Goal: Transaction & Acquisition: Purchase product/service

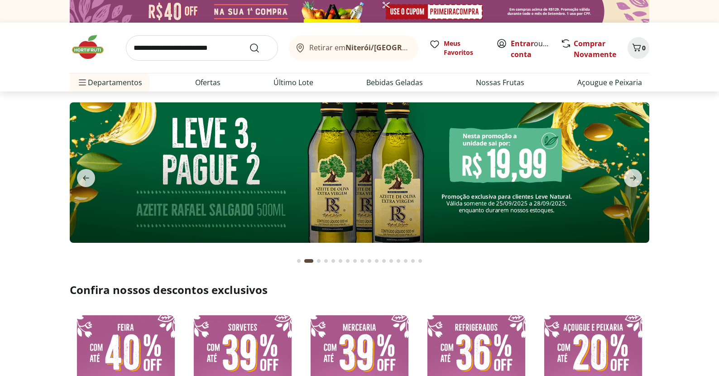
click at [369, 160] on img at bounding box center [360, 172] width 580 height 140
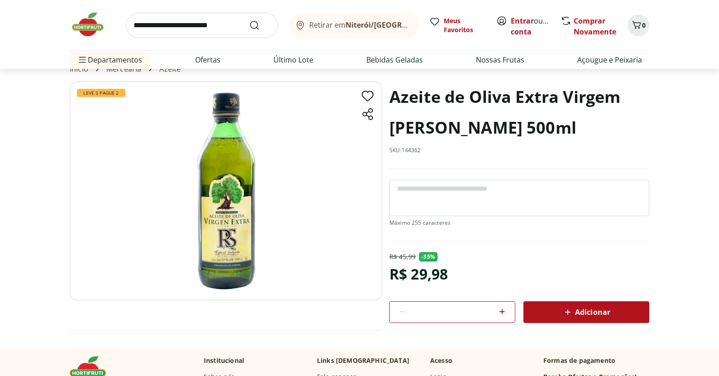
scroll to position [41, 0]
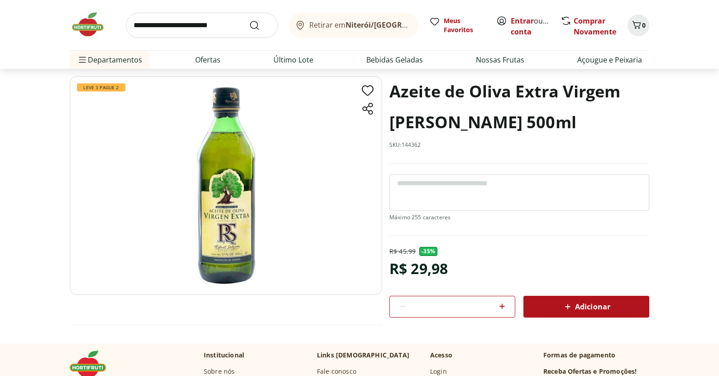
click at [234, 238] on img at bounding box center [226, 185] width 312 height 219
click at [504, 308] on icon at bounding box center [502, 306] width 11 height 11
type input "*"
click at [565, 306] on icon at bounding box center [567, 306] width 11 height 11
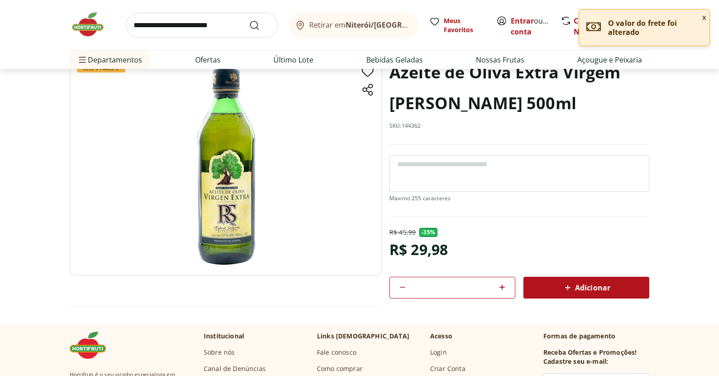
scroll to position [0, 0]
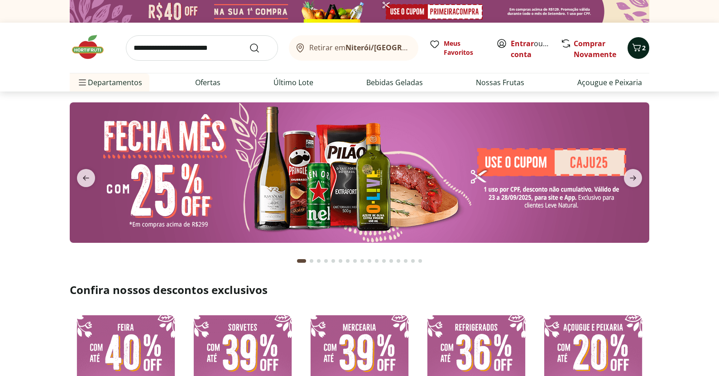
click at [640, 56] on button "2" at bounding box center [639, 48] width 22 height 22
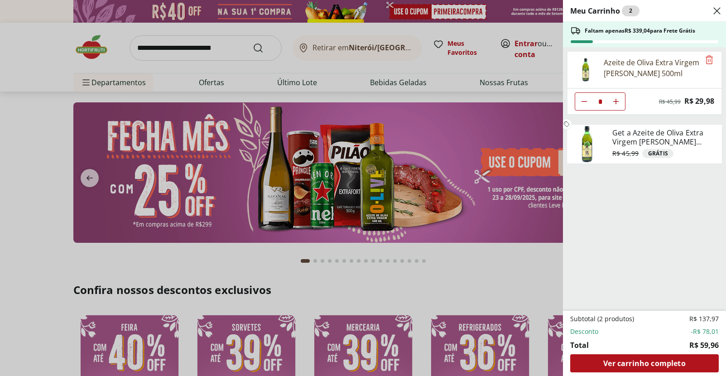
click at [418, 202] on div "Meu Carrinho 2 Faltam apenas R$ 339,04 para Frete Grátis Azeite de Oliva Extra …" at bounding box center [363, 188] width 726 height 376
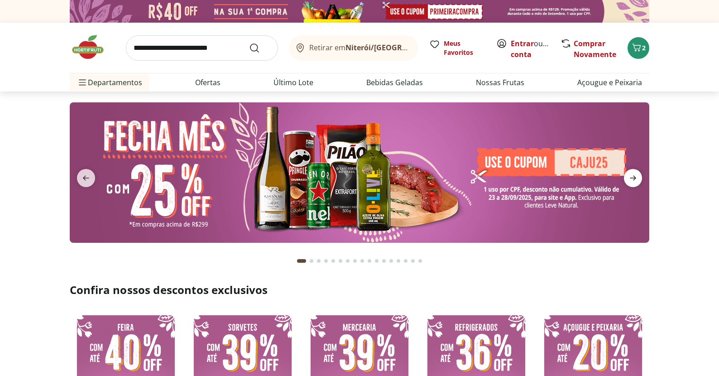
click at [632, 179] on icon "next" at bounding box center [633, 178] width 11 height 11
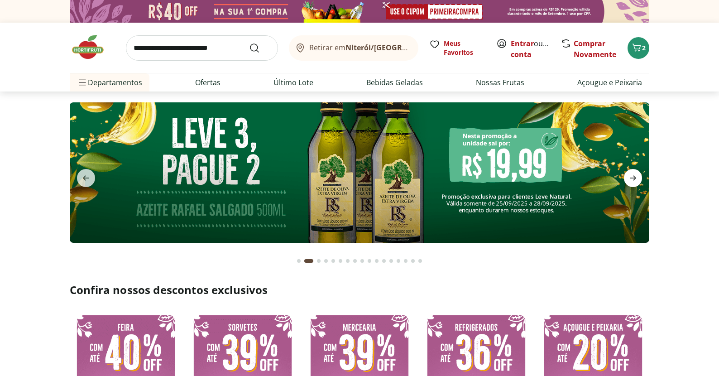
click at [632, 179] on icon "next" at bounding box center [633, 178] width 11 height 11
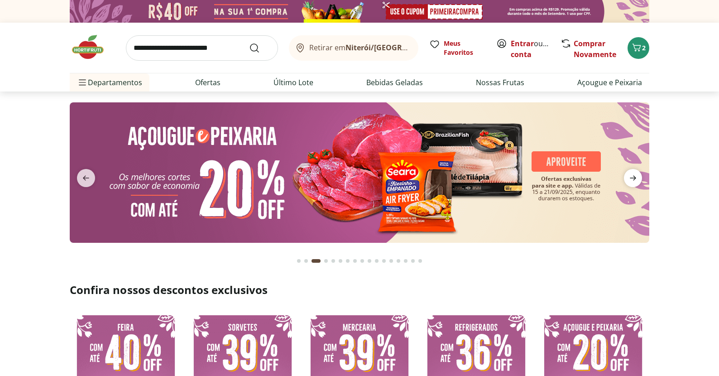
click at [631, 179] on icon "next" at bounding box center [633, 178] width 11 height 11
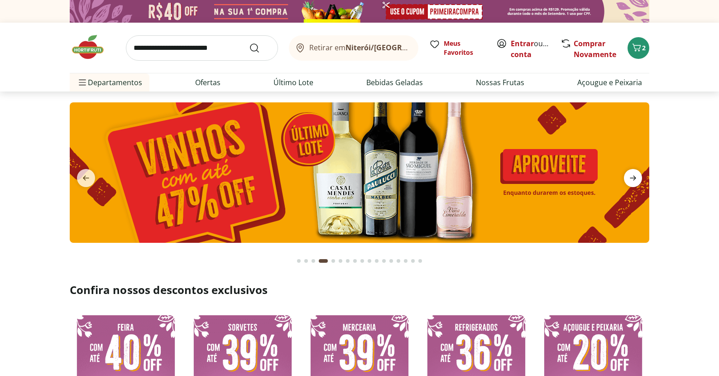
click at [631, 178] on icon "next" at bounding box center [633, 178] width 6 height 5
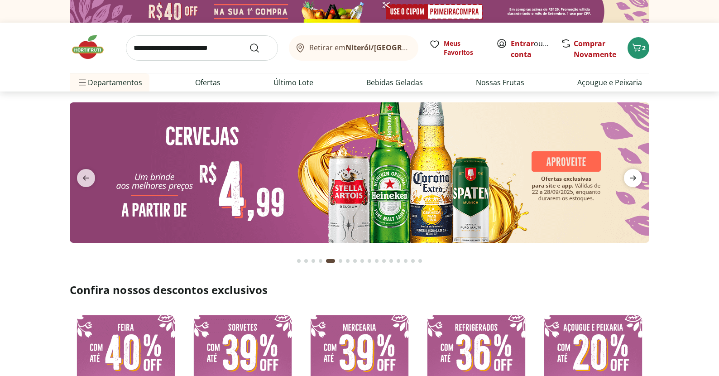
click at [631, 178] on icon "next" at bounding box center [633, 178] width 6 height 5
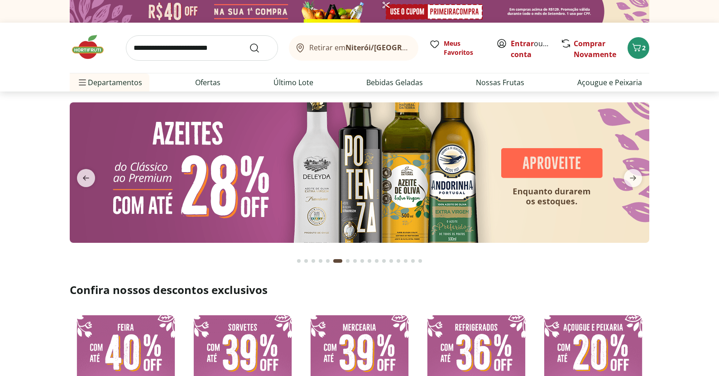
click at [295, 177] on img at bounding box center [360, 172] width 580 height 140
select select "**********"
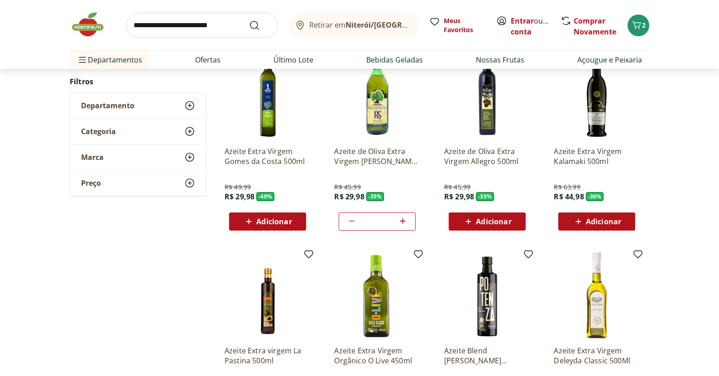
scroll to position [34, 0]
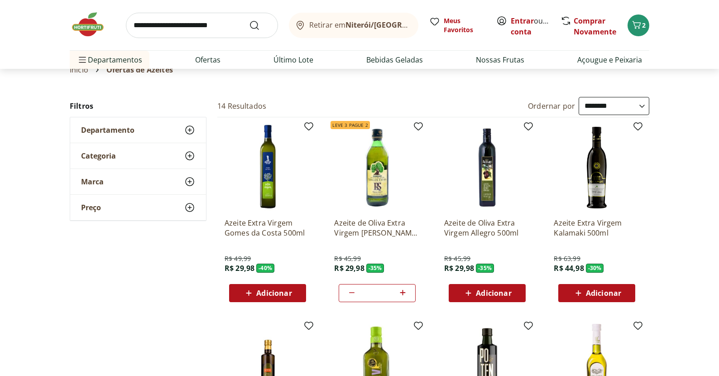
click at [581, 225] on p "Azeite Extra Virgem Kalamaki 500ml" at bounding box center [597, 228] width 86 height 20
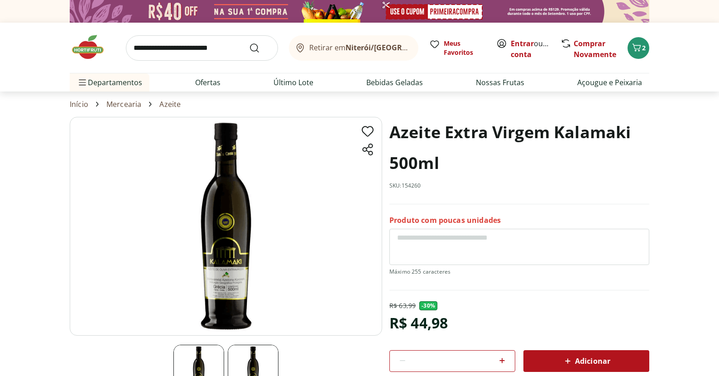
scroll to position [95, 0]
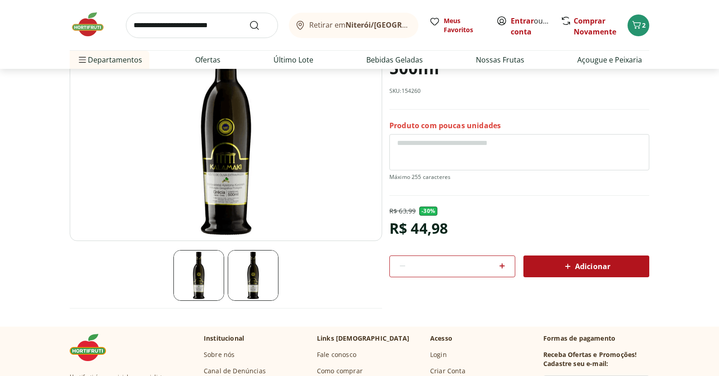
click at [269, 266] on img at bounding box center [253, 275] width 51 height 51
click at [200, 173] on img at bounding box center [226, 131] width 312 height 219
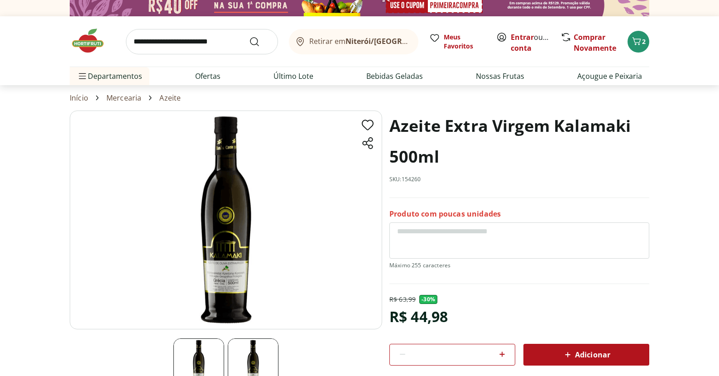
scroll to position [1, 0]
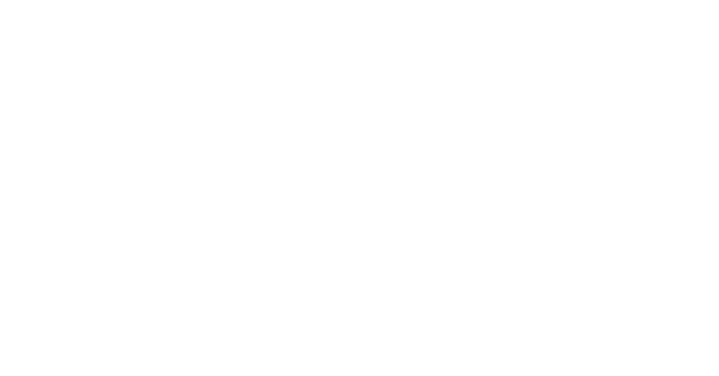
scroll to position [34, 0]
select select "**********"
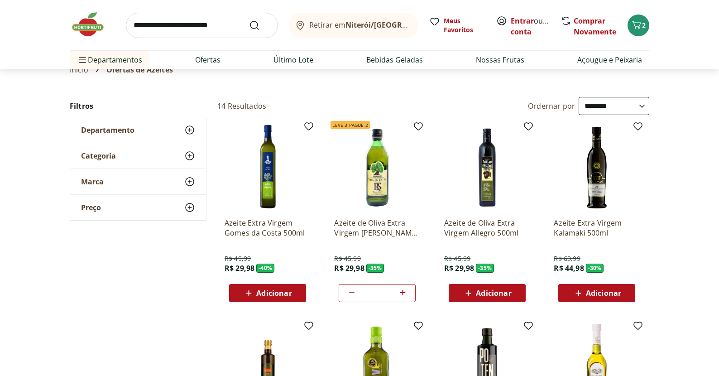
click at [278, 175] on img at bounding box center [268, 168] width 86 height 86
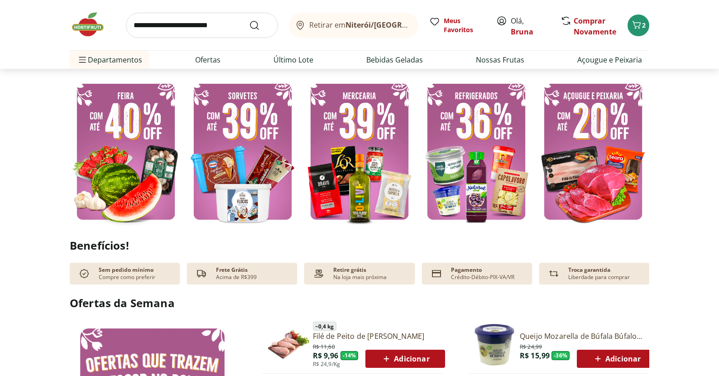
scroll to position [270, 0]
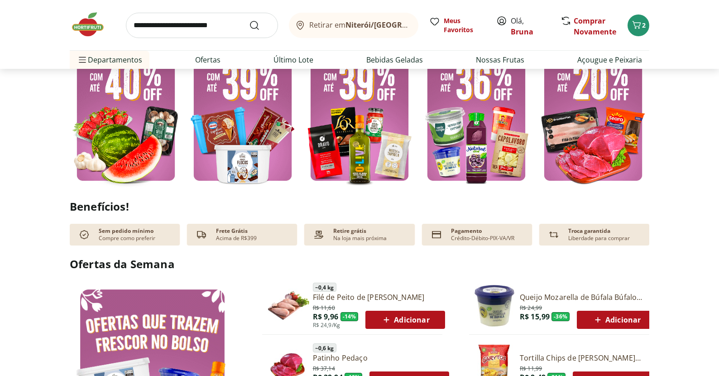
click at [155, 139] on img at bounding box center [126, 113] width 112 height 150
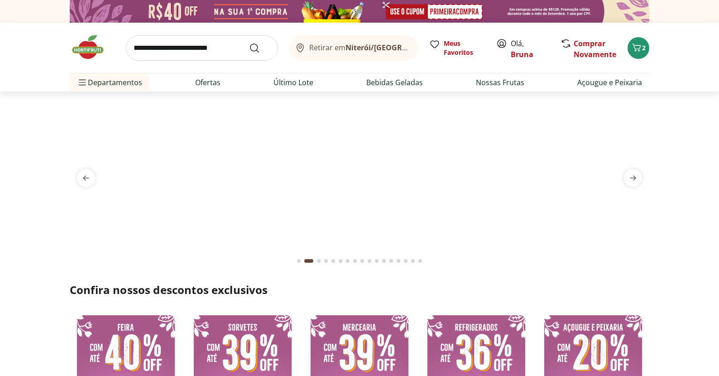
select select "**********"
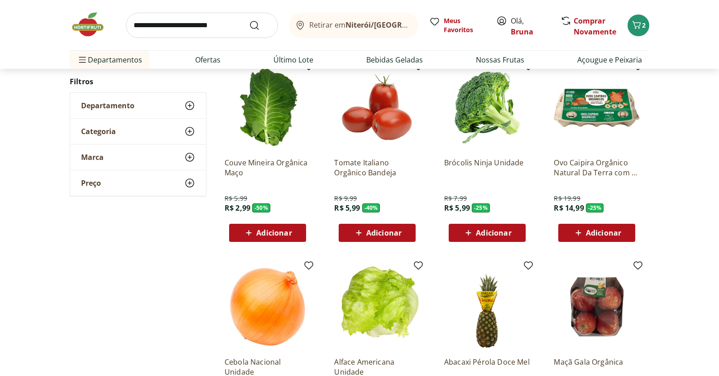
scroll to position [54, 0]
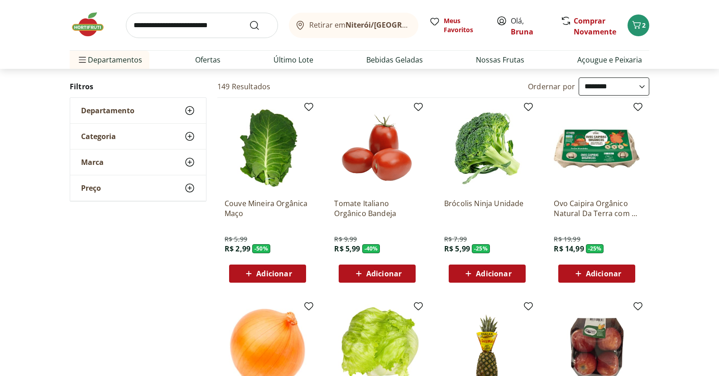
click at [220, 33] on input "search" at bounding box center [202, 25] width 152 height 25
type input "*******"
click at [260, 25] on button "Submit Search" at bounding box center [260, 25] width 22 height 11
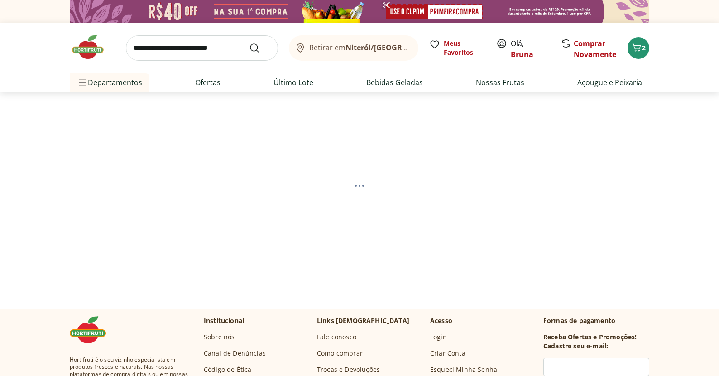
select select "**********"
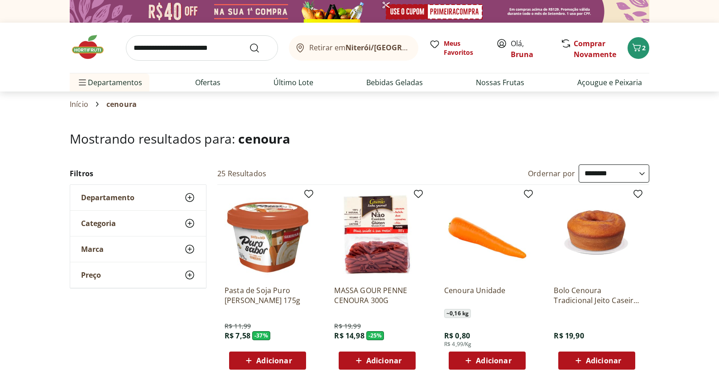
scroll to position [52, 0]
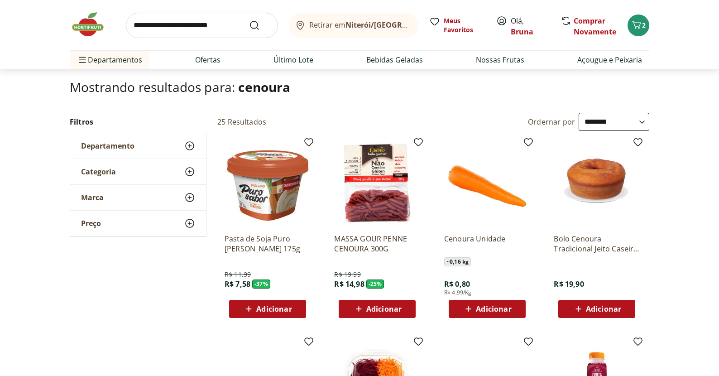
click at [494, 306] on span "Adicionar" at bounding box center [493, 308] width 35 height 7
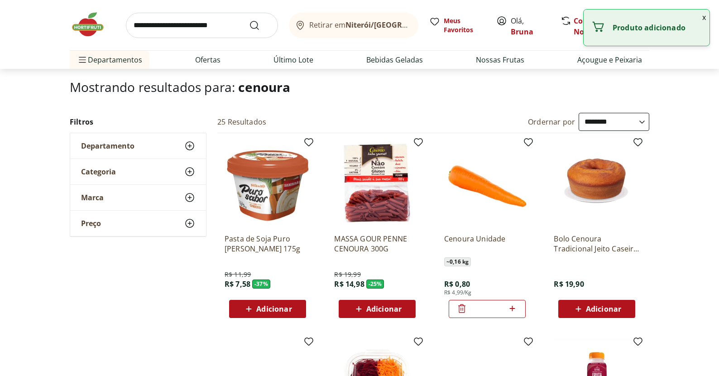
click at [517, 308] on icon at bounding box center [512, 308] width 11 height 11
type input "*"
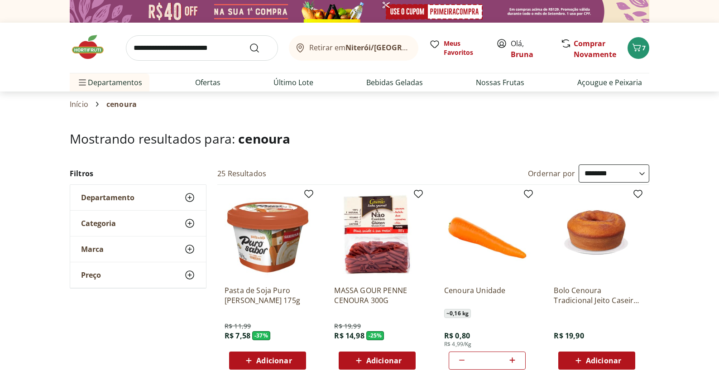
scroll to position [2, 0]
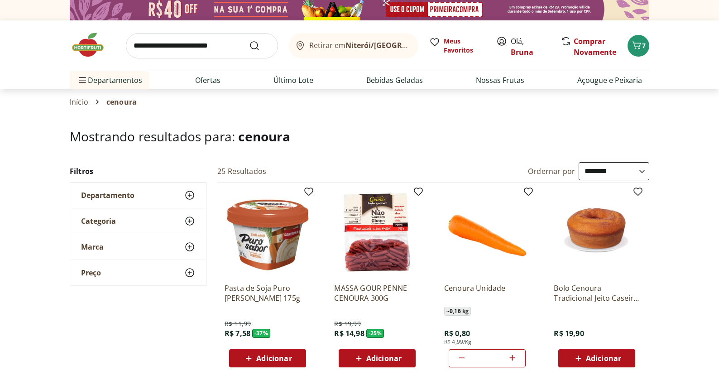
click at [230, 49] on input "search" at bounding box center [202, 45] width 152 height 25
type input "******"
click at [260, 45] on button "Submit Search" at bounding box center [260, 45] width 22 height 11
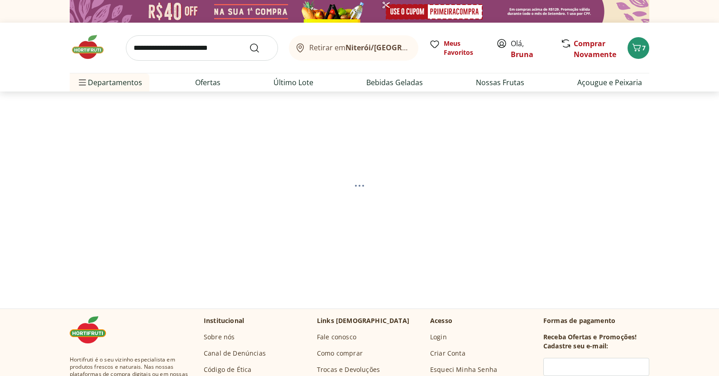
select select "**********"
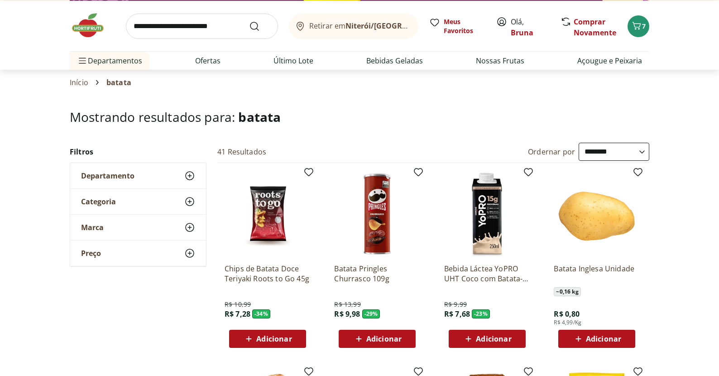
scroll to position [58, 0]
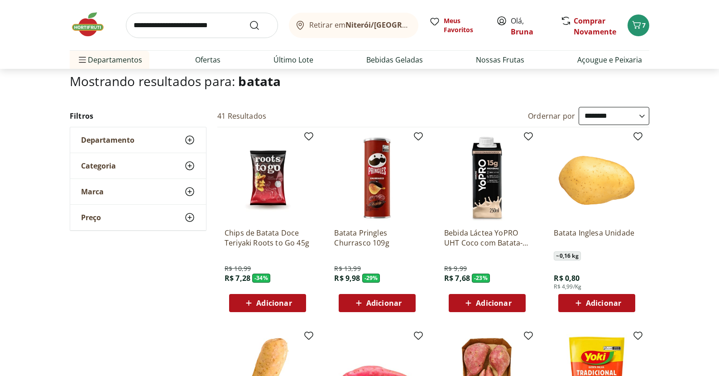
click at [608, 295] on div "Adicionar" at bounding box center [597, 303] width 62 height 16
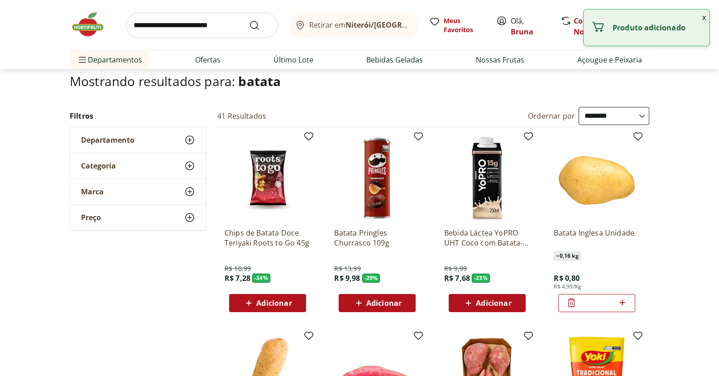
click at [626, 307] on icon at bounding box center [622, 302] width 11 height 11
click at [626, 304] on icon at bounding box center [622, 302] width 11 height 11
click at [624, 300] on icon at bounding box center [622, 302] width 11 height 11
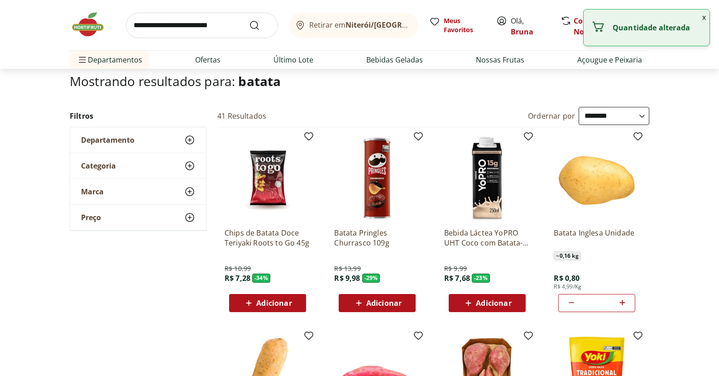
click at [624, 300] on icon at bounding box center [622, 302] width 11 height 11
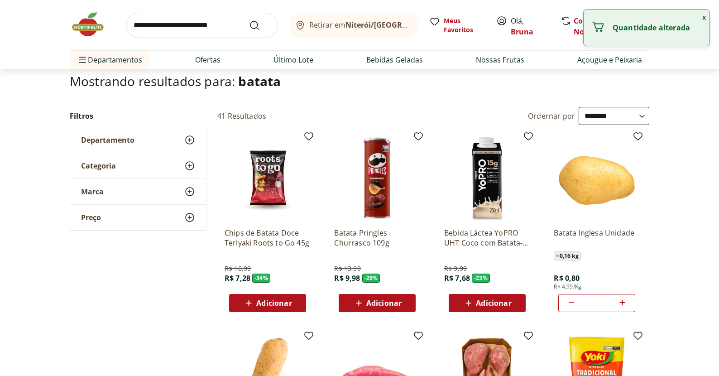
click at [624, 300] on icon at bounding box center [622, 302] width 11 height 11
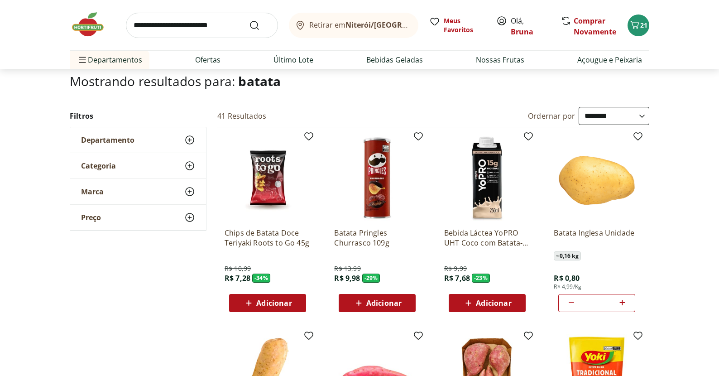
click at [624, 300] on icon at bounding box center [622, 302] width 11 height 11
type input "**"
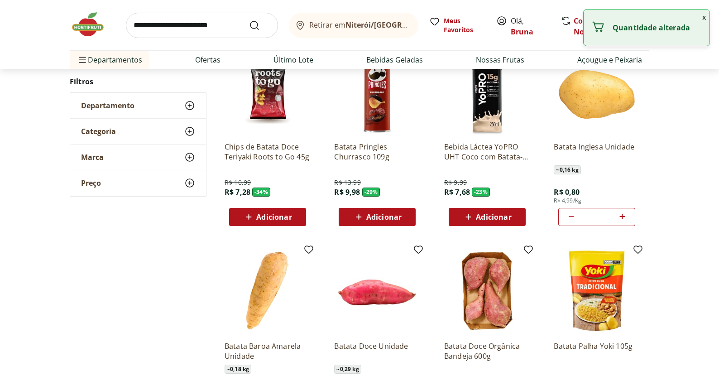
scroll to position [246, 0]
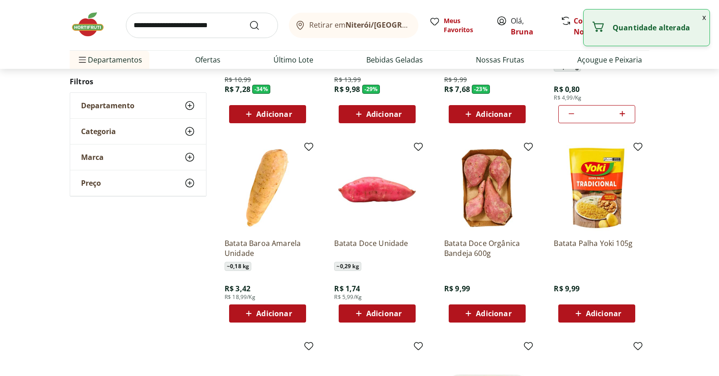
click at [288, 311] on span "Adicionar" at bounding box center [273, 313] width 35 height 7
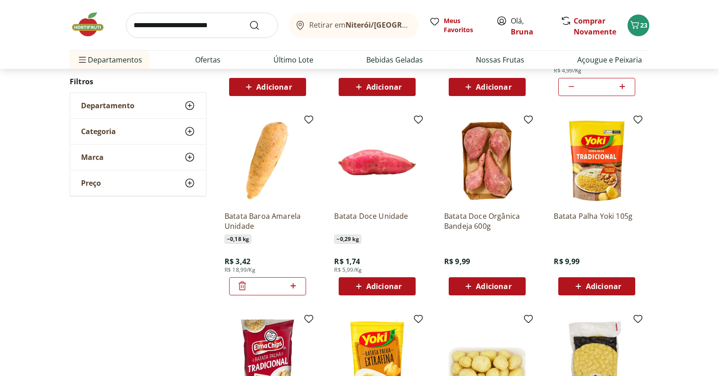
scroll to position [248, 0]
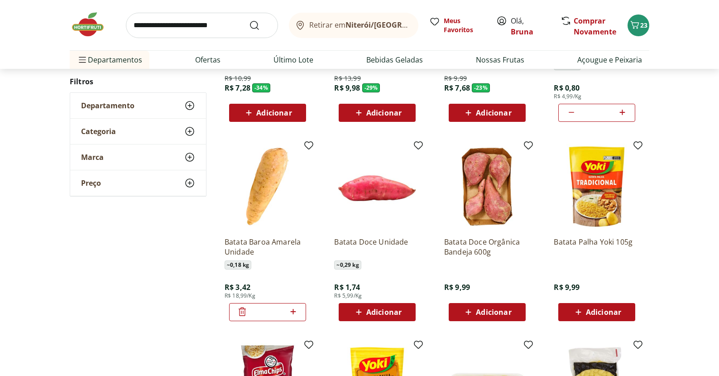
click at [290, 311] on icon at bounding box center [293, 311] width 11 height 11
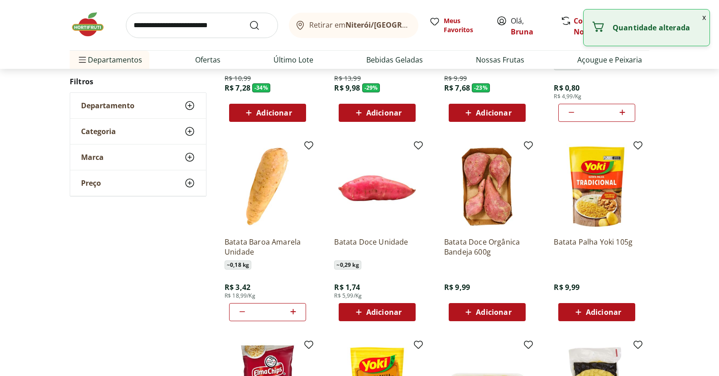
click at [290, 311] on icon at bounding box center [293, 311] width 11 height 11
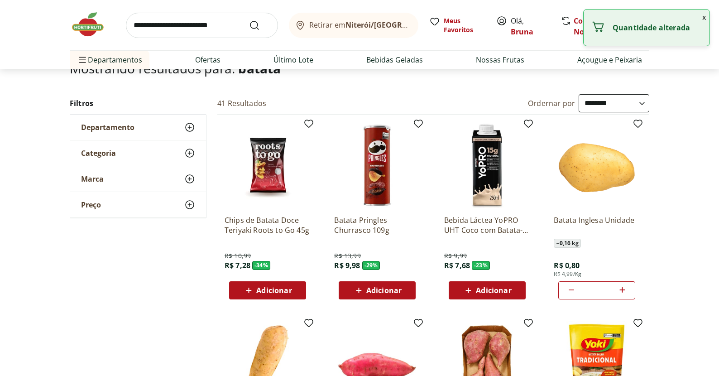
scroll to position [0, 0]
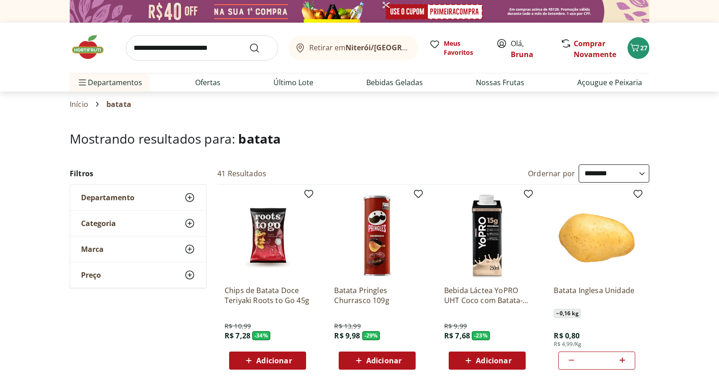
click at [224, 56] on input "search" at bounding box center [202, 47] width 152 height 25
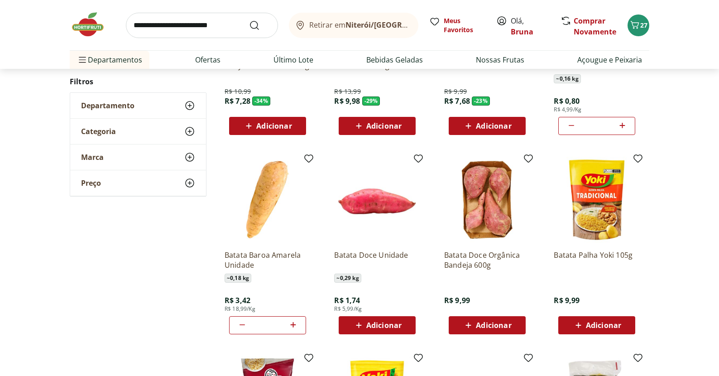
scroll to position [234, 0]
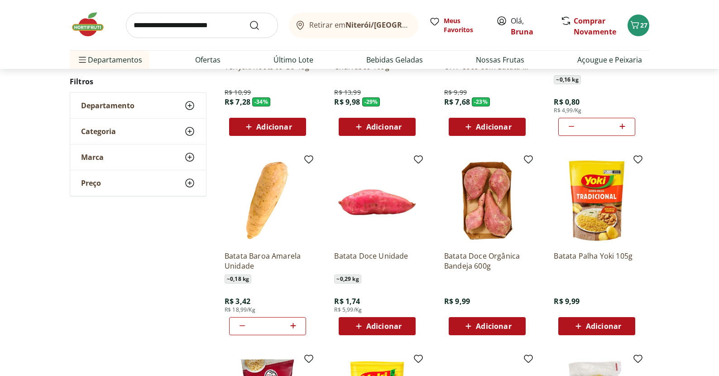
click at [289, 322] on icon at bounding box center [293, 325] width 11 height 11
click at [289, 323] on icon at bounding box center [293, 325] width 11 height 11
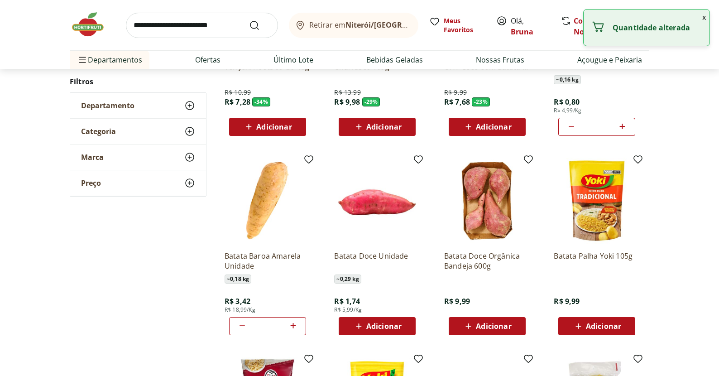
type input "*"
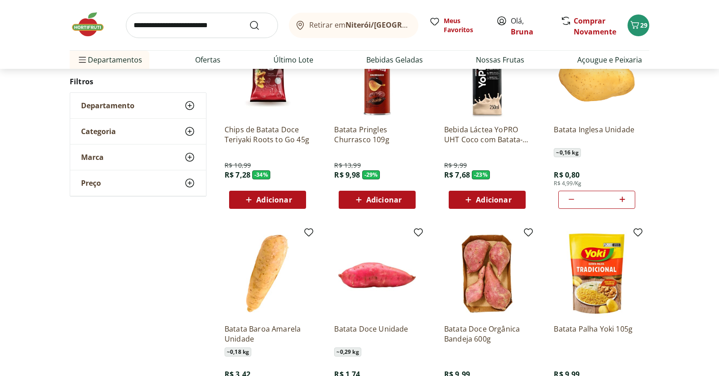
scroll to position [132, 0]
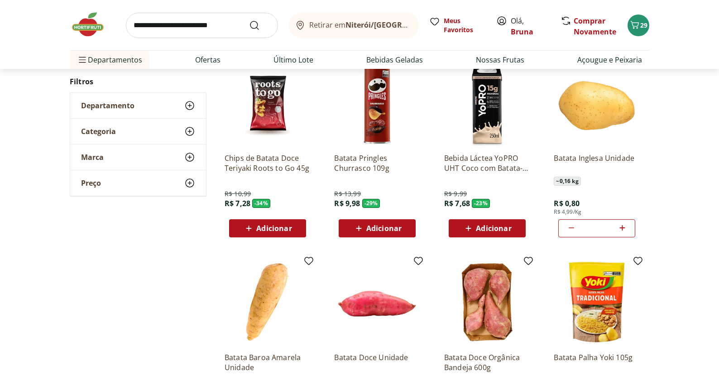
click at [621, 225] on icon at bounding box center [622, 227] width 11 height 11
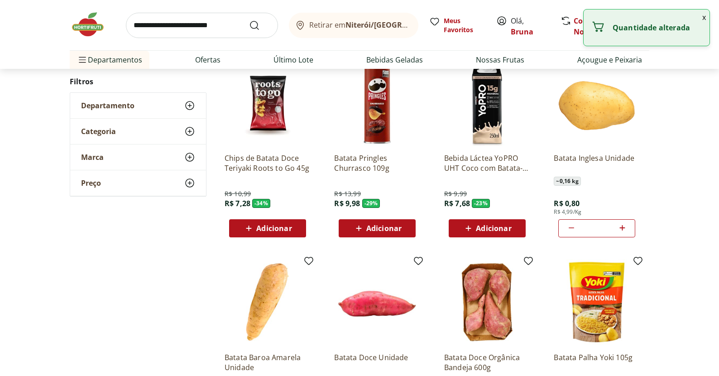
click at [621, 225] on icon at bounding box center [622, 227] width 11 height 11
type input "**"
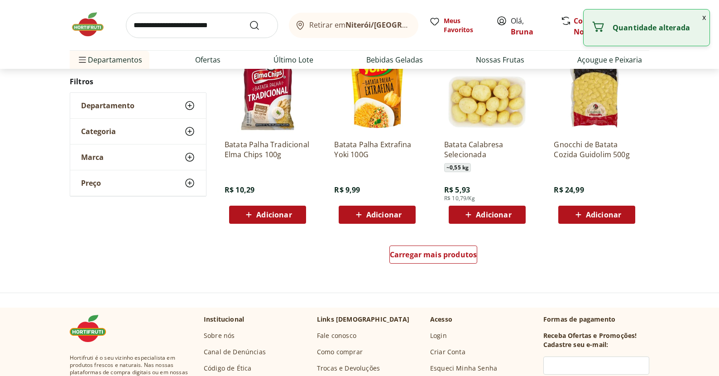
scroll to position [597, 0]
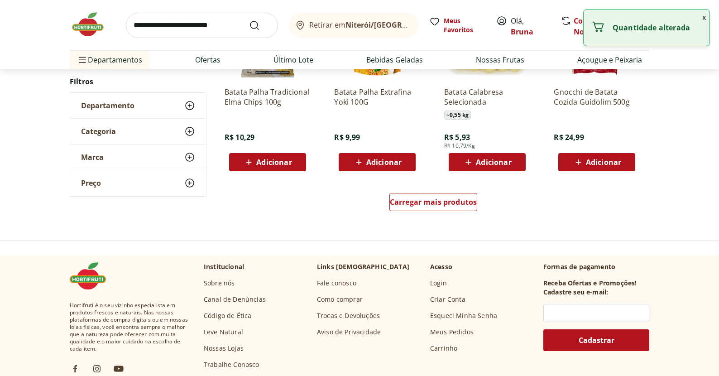
click at [421, 191] on div "Carregar mais produtos" at bounding box center [433, 203] width 439 height 43
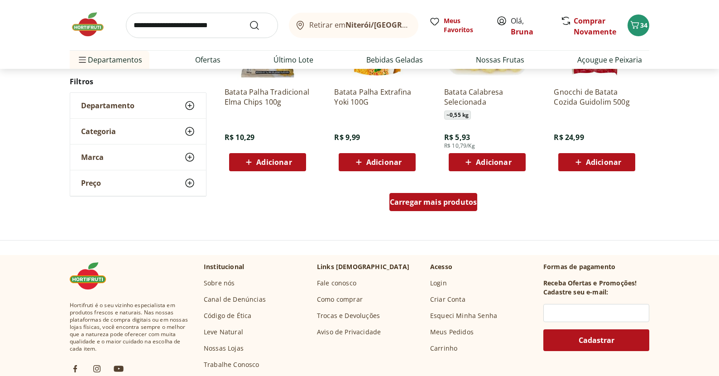
click at [418, 200] on span "Carregar mais produtos" at bounding box center [433, 201] width 87 height 7
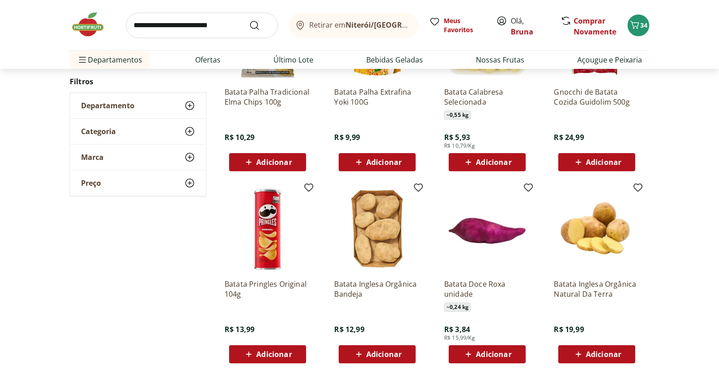
click at [168, 35] on input "search" at bounding box center [202, 25] width 152 height 25
type input "*********"
click at [260, 25] on button "Submit Search" at bounding box center [260, 25] width 22 height 11
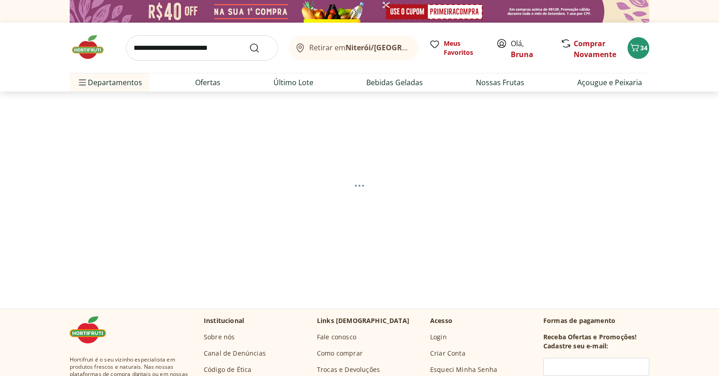
select select "**********"
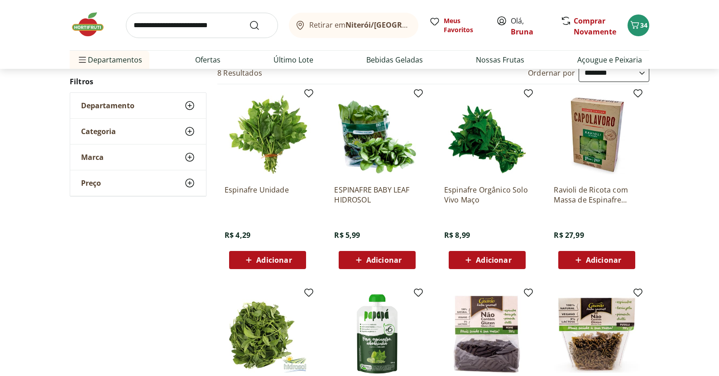
scroll to position [150, 0]
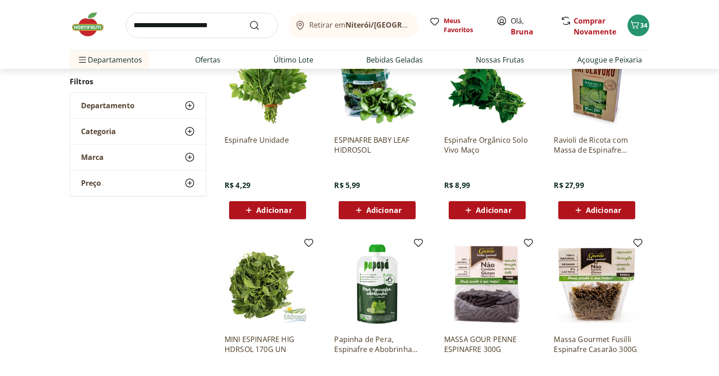
click at [256, 206] on span "Adicionar" at bounding box center [273, 209] width 35 height 7
click at [201, 35] on input "search" at bounding box center [202, 25] width 152 height 25
type input "**********"
click at [260, 25] on button "Submit Search" at bounding box center [260, 25] width 22 height 11
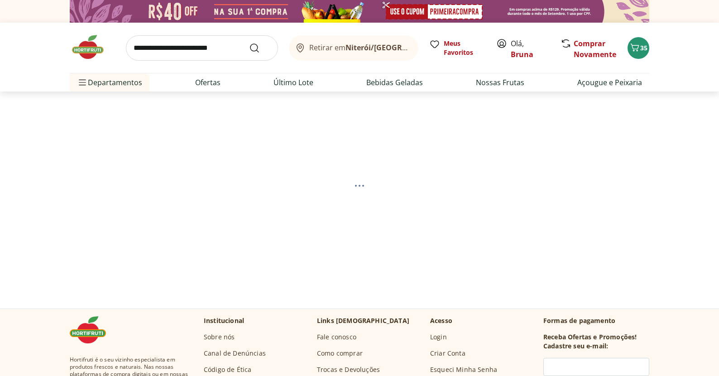
select select "**********"
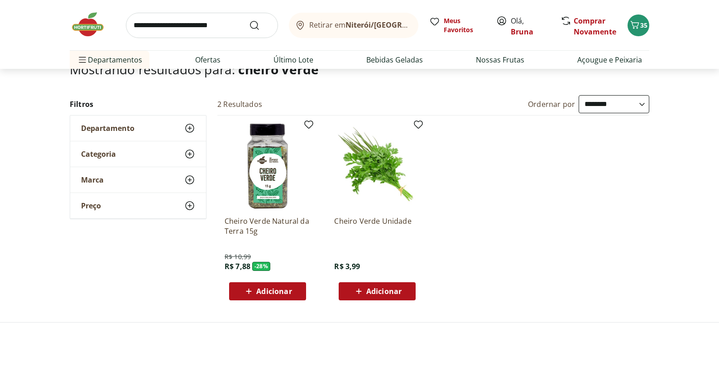
scroll to position [87, 0]
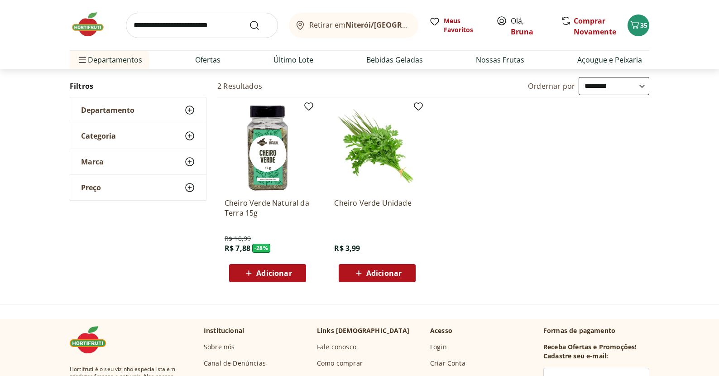
click at [398, 271] on span "Adicionar" at bounding box center [383, 272] width 35 height 7
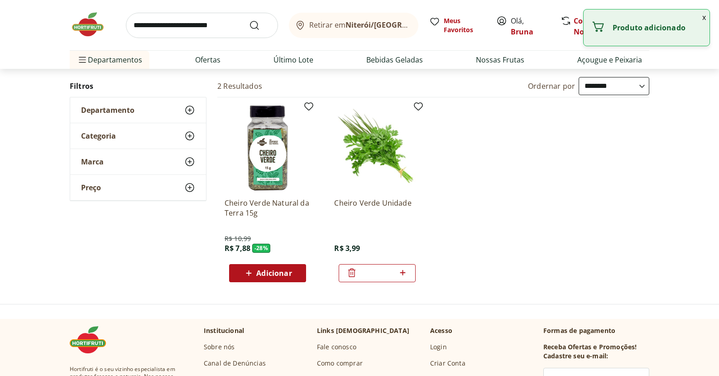
click at [403, 277] on icon at bounding box center [402, 272] width 11 height 11
type input "*"
click at [237, 25] on input "search" at bounding box center [202, 25] width 152 height 25
type input "******"
click at [260, 25] on button "Submit Search" at bounding box center [260, 25] width 22 height 11
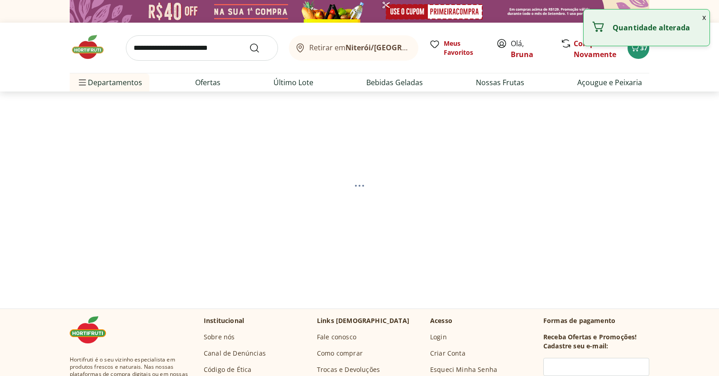
select select "**********"
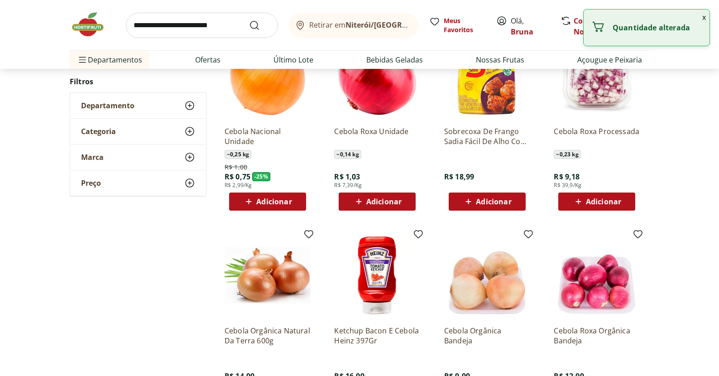
scroll to position [343, 0]
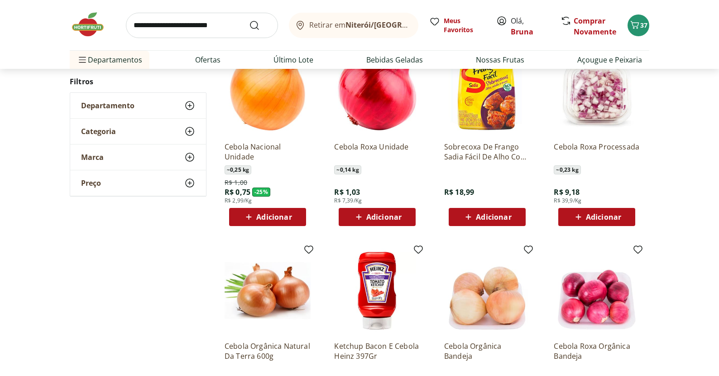
click at [280, 221] on span "Adicionar" at bounding box center [267, 216] width 48 height 11
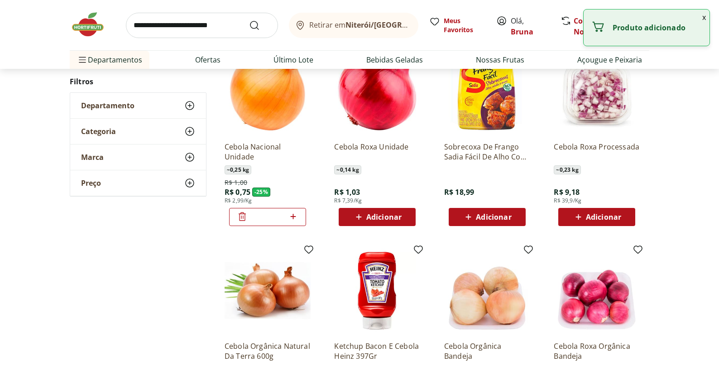
click at [294, 218] on icon at bounding box center [293, 216] width 11 height 11
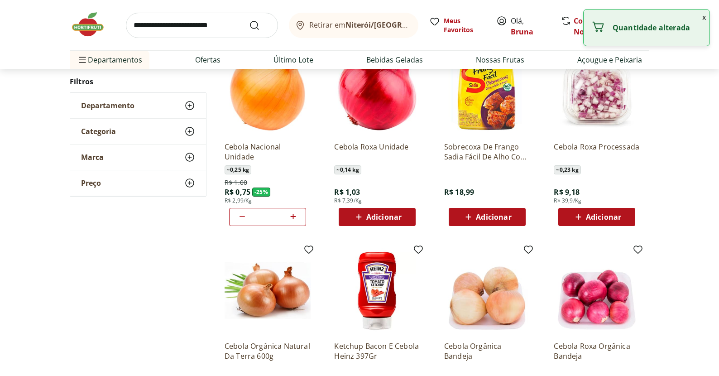
click at [294, 218] on icon at bounding box center [293, 216] width 11 height 11
type input "*"
click at [383, 206] on div "Cebola Roxa Unidade ~ 0,14 kg R$ 1,03 R$ 7,39/Kg Adicionar" at bounding box center [377, 179] width 86 height 91
click at [384, 211] on span "Adicionar" at bounding box center [377, 216] width 48 height 11
click at [406, 216] on icon at bounding box center [402, 216] width 11 height 11
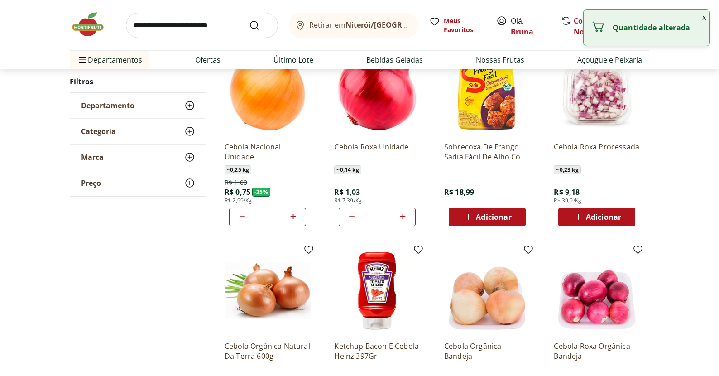
click at [406, 216] on icon at bounding box center [402, 216] width 11 height 11
type input "*"
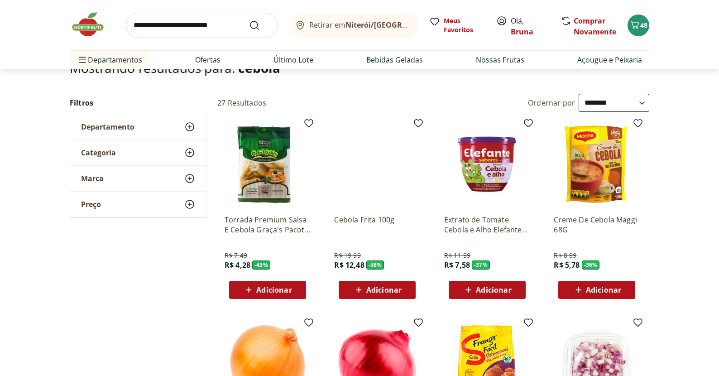
scroll to position [30, 0]
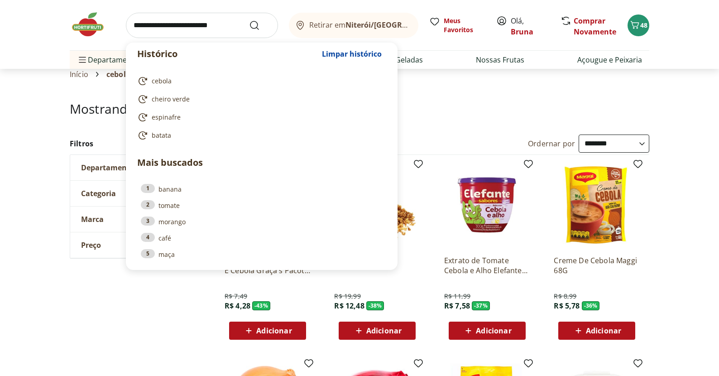
click at [173, 27] on input "search" at bounding box center [202, 25] width 152 height 25
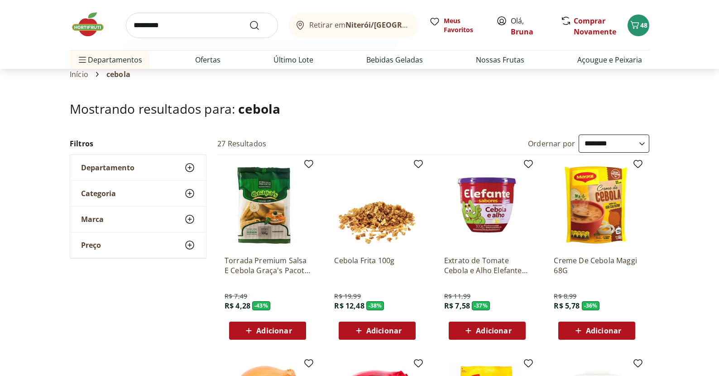
type input "*********"
click at [260, 25] on button "Submit Search" at bounding box center [260, 25] width 22 height 11
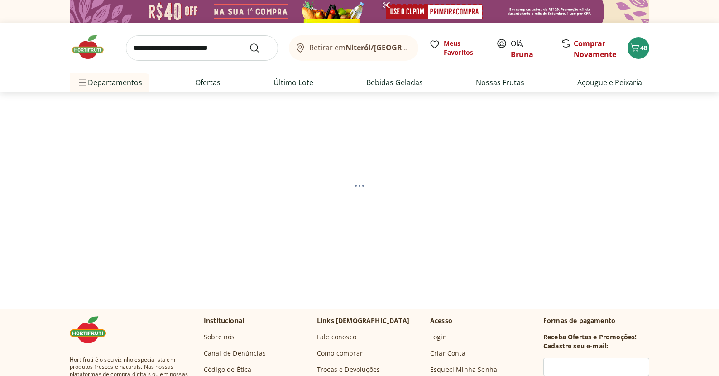
select select "**********"
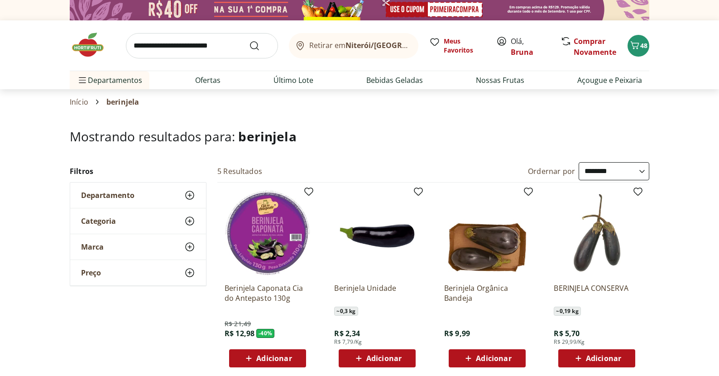
scroll to position [137, 0]
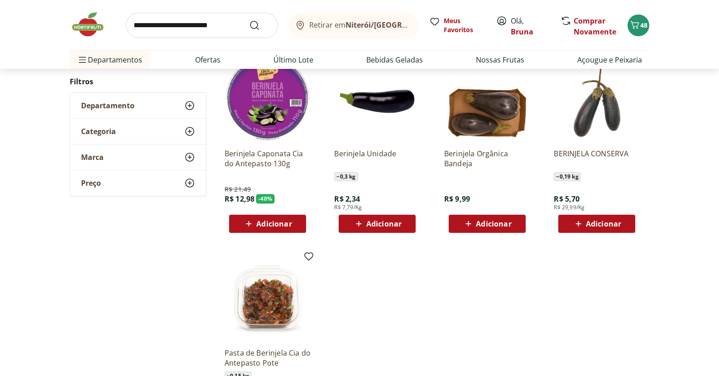
click at [378, 90] on img at bounding box center [377, 98] width 86 height 86
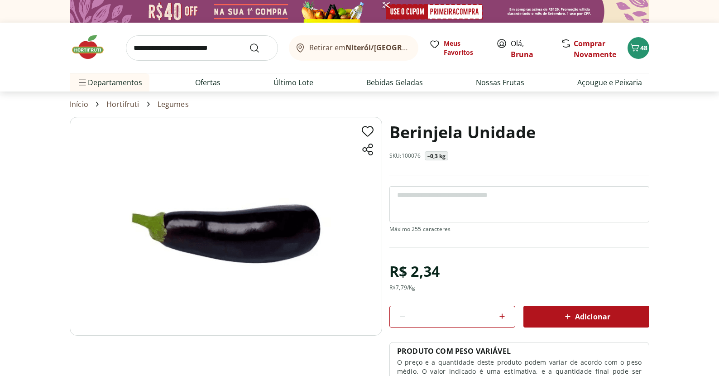
click at [546, 316] on div "Adicionar" at bounding box center [586, 316] width 111 height 16
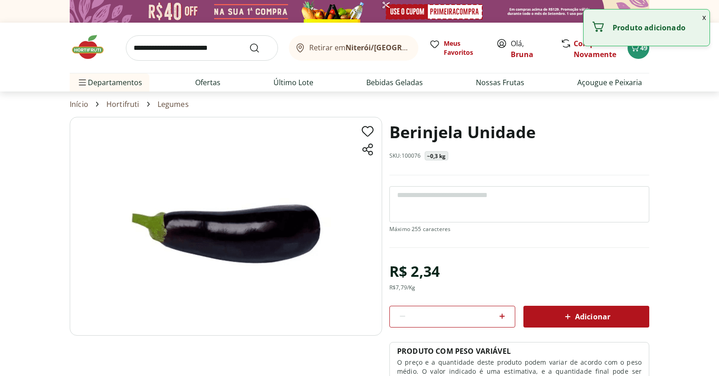
click at [503, 312] on icon at bounding box center [502, 316] width 11 height 11
click at [502, 316] on icon at bounding box center [501, 315] width 5 height 5
type input "*"
click at [561, 316] on div "Adicionar" at bounding box center [586, 316] width 111 height 16
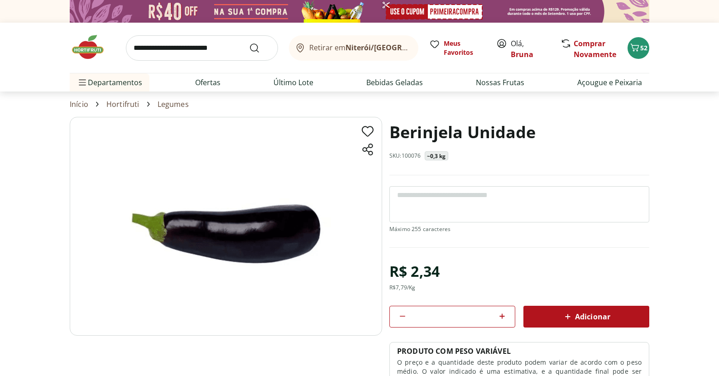
click at [176, 52] on input "search" at bounding box center [202, 47] width 152 height 25
type input "*****"
click at [260, 48] on button "Submit Search" at bounding box center [260, 48] width 22 height 11
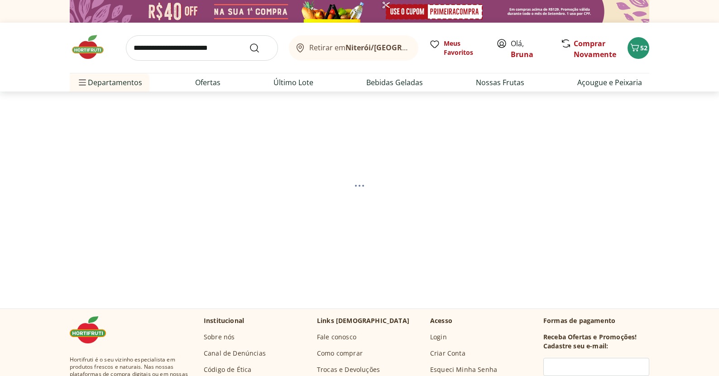
select select "**********"
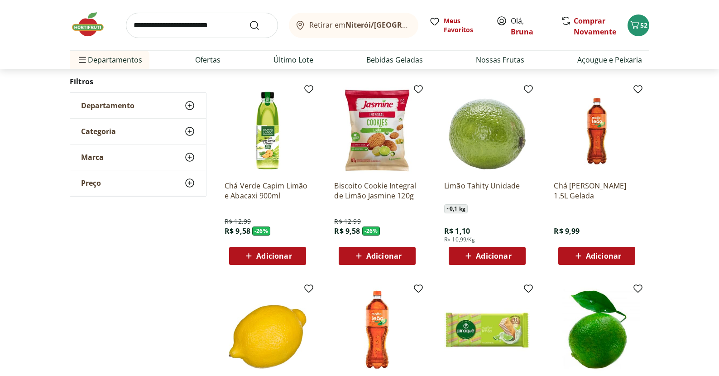
scroll to position [308, 0]
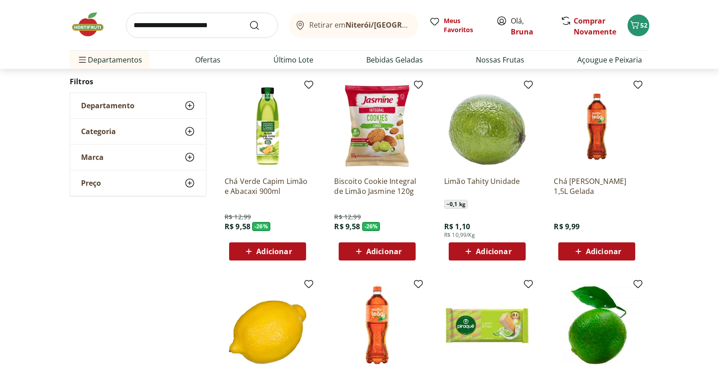
click at [499, 244] on div "Adicionar" at bounding box center [487, 251] width 62 height 16
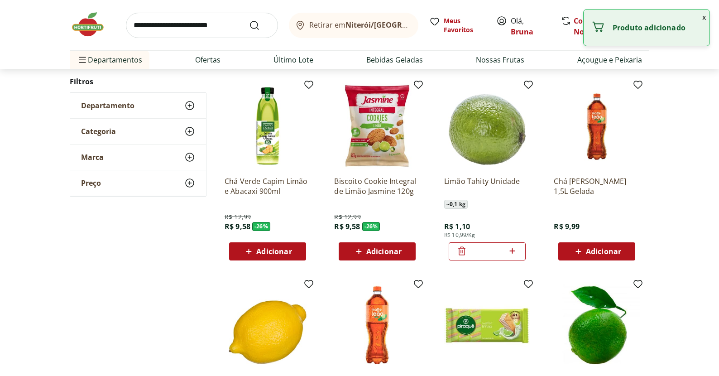
click at [521, 251] on div "*" at bounding box center [487, 251] width 77 height 18
click at [516, 251] on icon at bounding box center [512, 250] width 11 height 11
click at [508, 250] on icon at bounding box center [512, 250] width 11 height 11
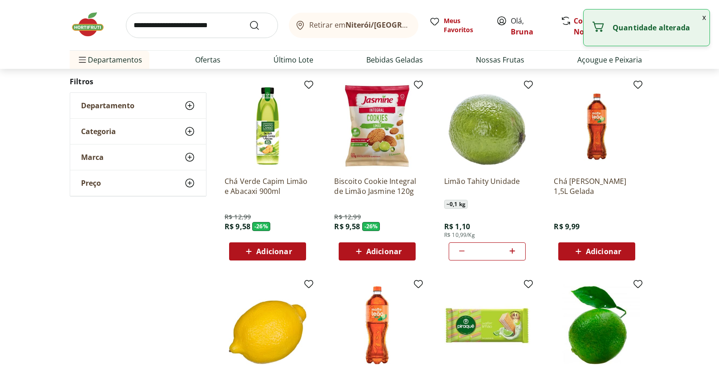
click at [509, 250] on icon at bounding box center [512, 250] width 11 height 11
type input "*"
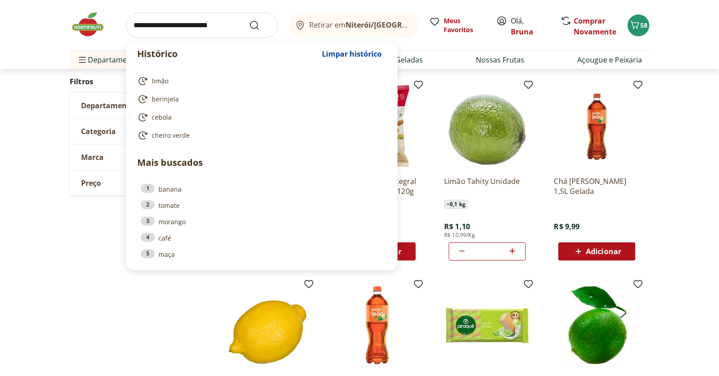
click at [168, 17] on input "search" at bounding box center [202, 25] width 152 height 25
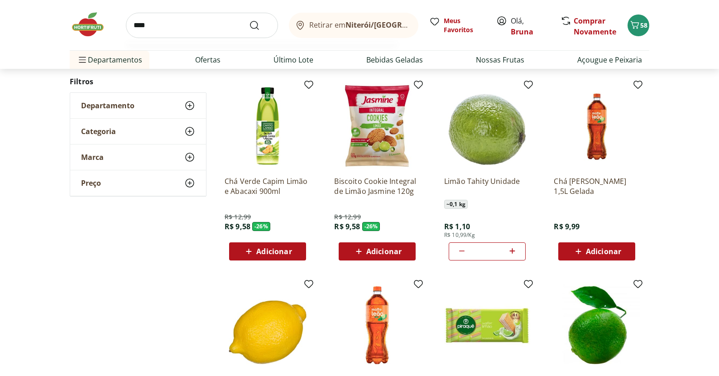
type input "****"
click at [260, 25] on button "Submit Search" at bounding box center [260, 25] width 22 height 11
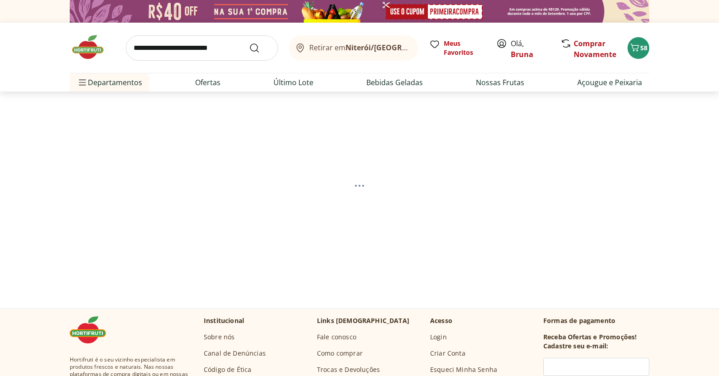
select select "**********"
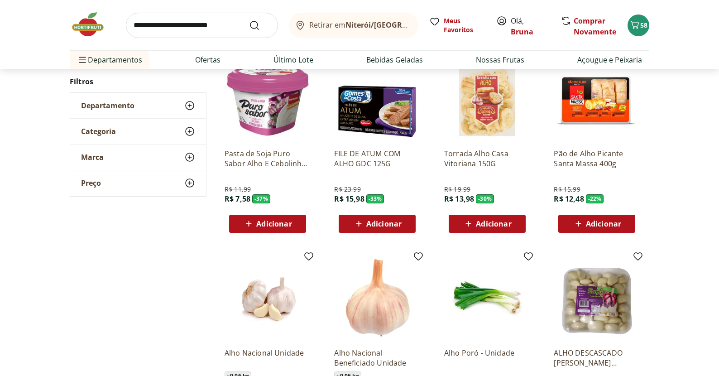
scroll to position [469, 0]
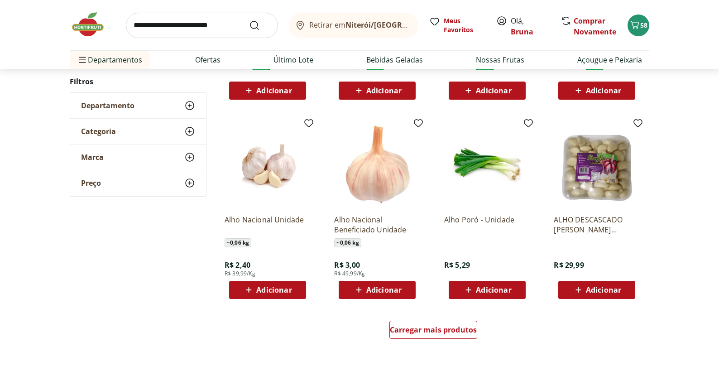
click at [384, 291] on span "Adicionar" at bounding box center [383, 289] width 35 height 7
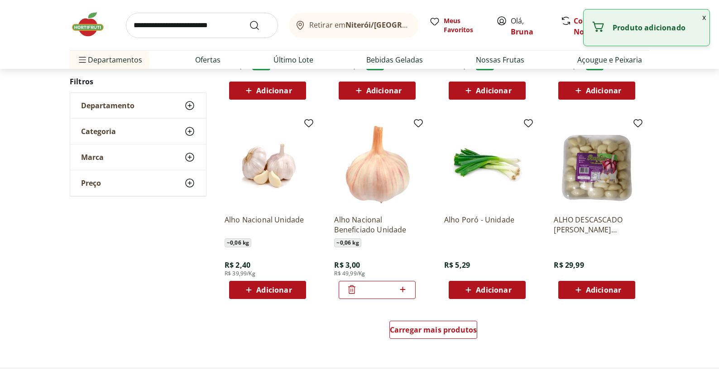
click at [404, 287] on icon at bounding box center [402, 289] width 11 height 11
type input "*"
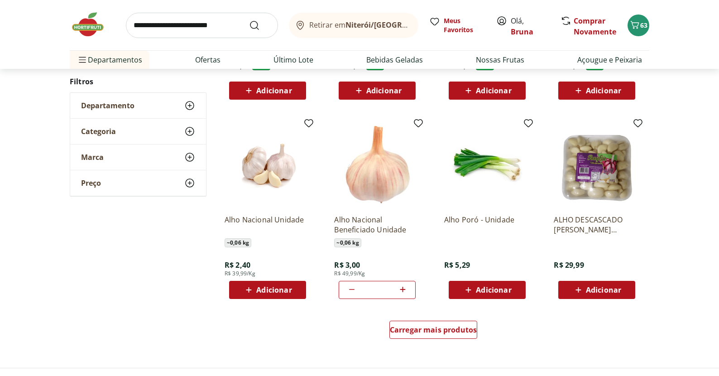
click at [226, 19] on input "search" at bounding box center [202, 25] width 152 height 25
type input "********"
click at [260, 25] on button "Submit Search" at bounding box center [260, 25] width 22 height 11
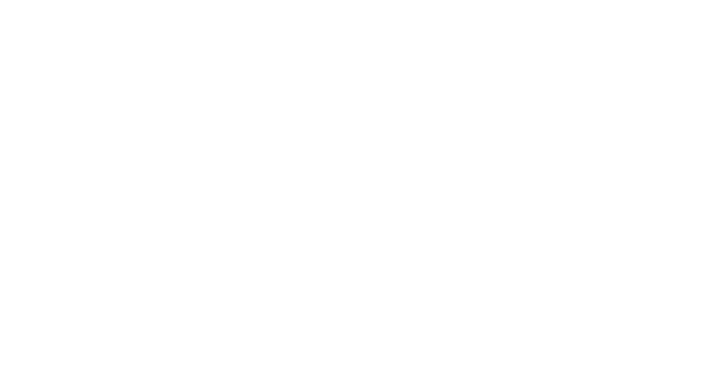
select select "**********"
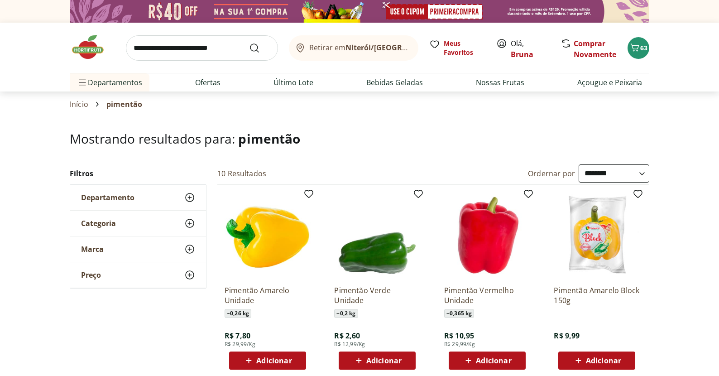
scroll to position [94, 0]
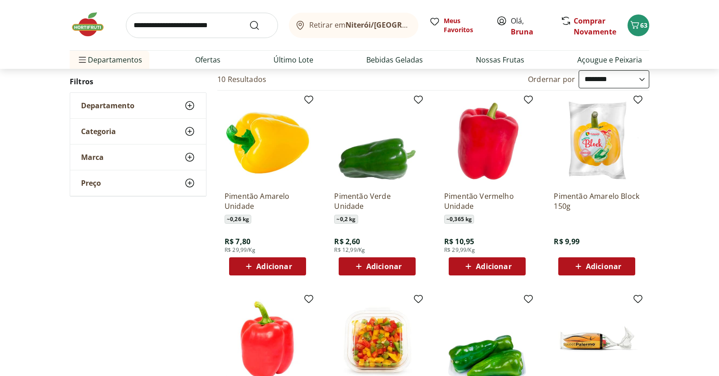
click at [292, 269] on div "Adicionar" at bounding box center [267, 266] width 62 height 16
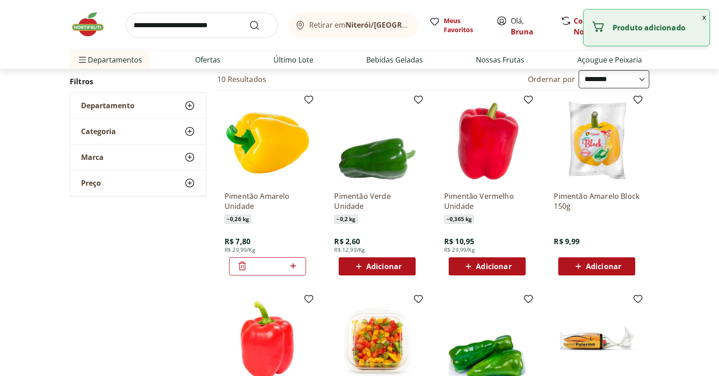
click at [395, 270] on span "Adicionar" at bounding box center [383, 266] width 35 height 7
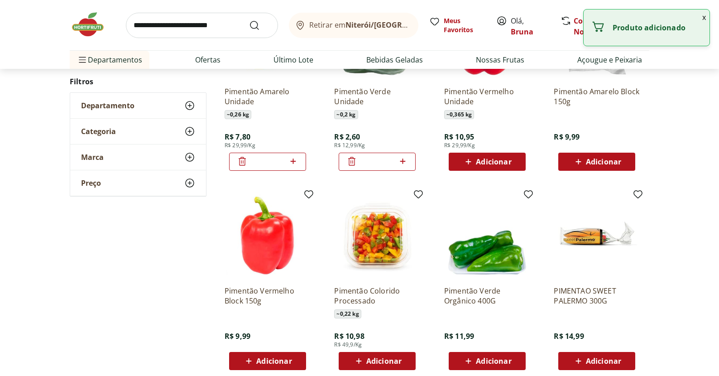
scroll to position [148, 0]
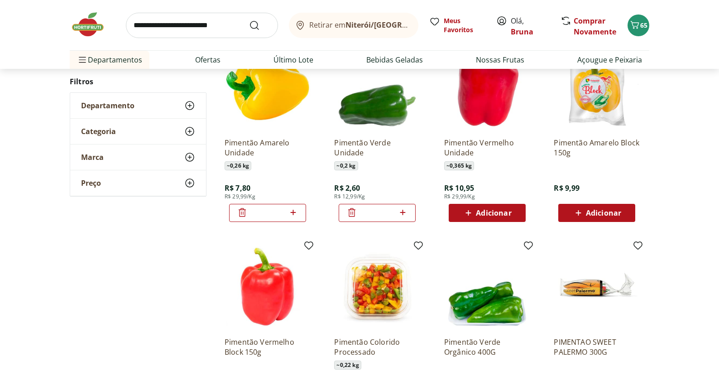
click at [476, 214] on span "Adicionar" at bounding box center [493, 212] width 35 height 7
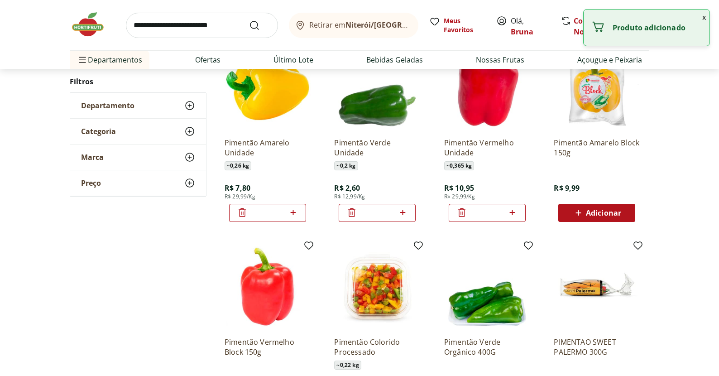
scroll to position [9, 0]
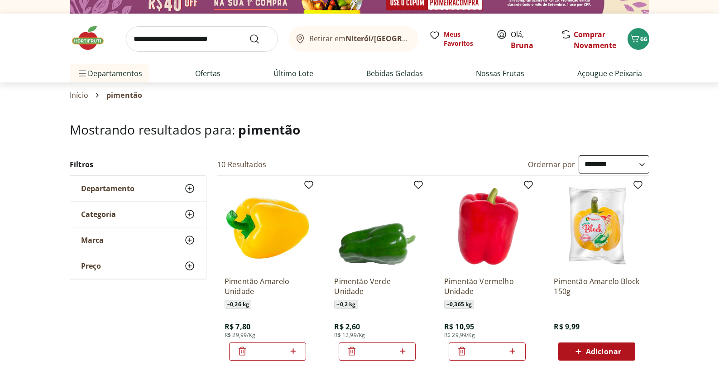
click at [192, 26] on input "search" at bounding box center [202, 38] width 152 height 25
type input "*********"
click at [260, 38] on button "Submit Search" at bounding box center [260, 39] width 22 height 11
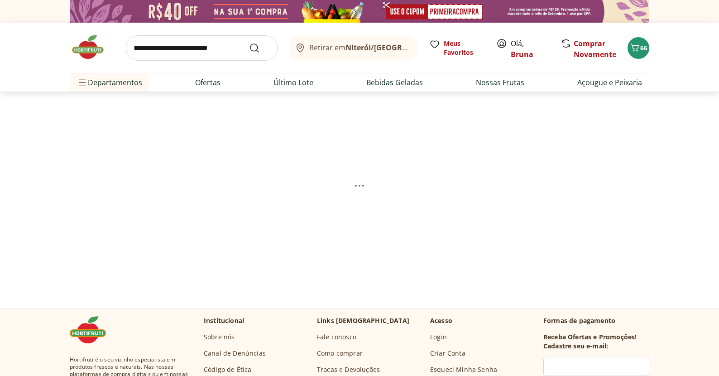
select select "**********"
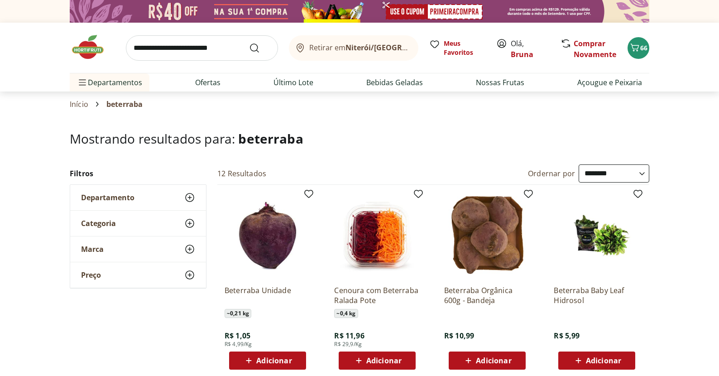
scroll to position [45, 0]
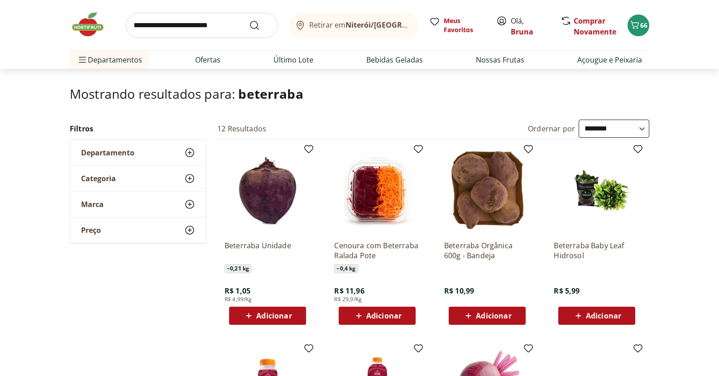
click at [278, 327] on div "Beterraba Unidade ~ 0,21 kg R$ 1,05 R$ 4,99/Kg Adicionar" at bounding box center [267, 236] width 101 height 192
click at [279, 322] on div "Adicionar" at bounding box center [267, 315] width 62 height 16
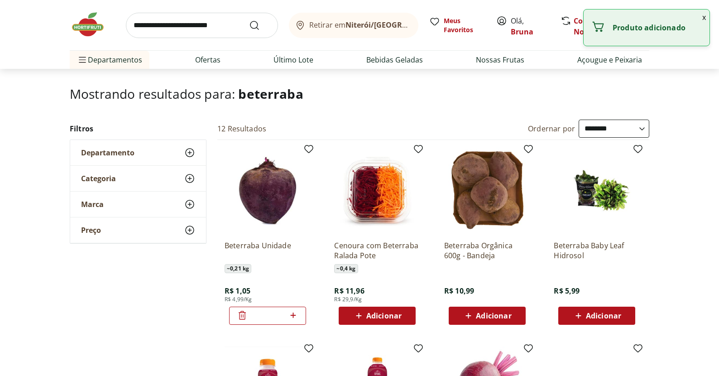
click at [293, 316] on icon at bounding box center [293, 315] width 11 height 11
type input "*"
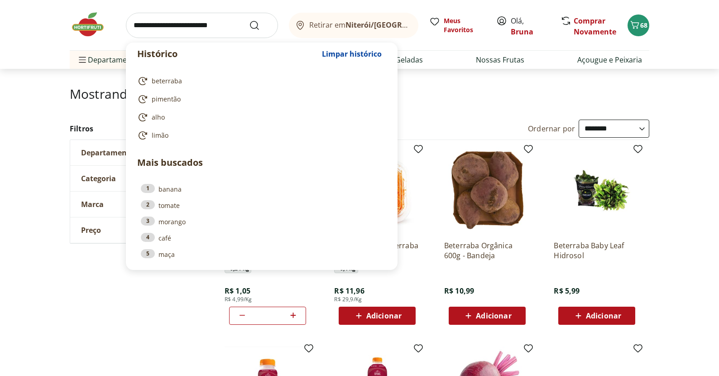
click at [184, 31] on input "search" at bounding box center [202, 25] width 152 height 25
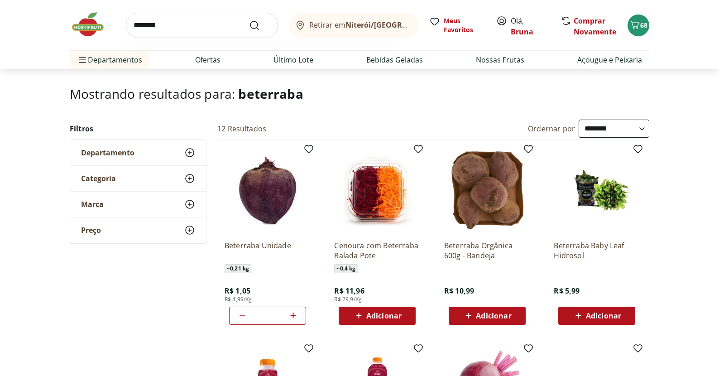
type input "********"
click at [260, 25] on button "Submit Search" at bounding box center [260, 25] width 22 height 11
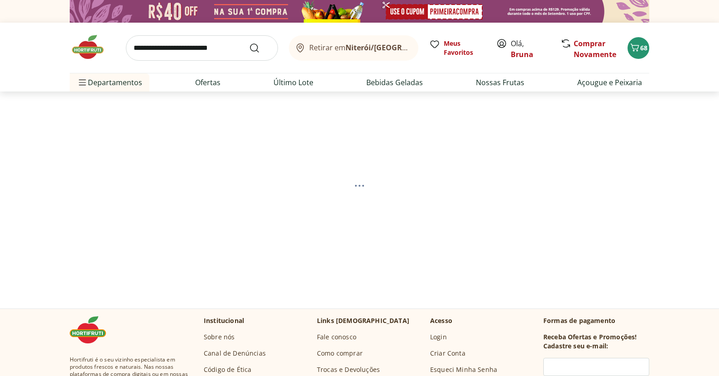
select select "**********"
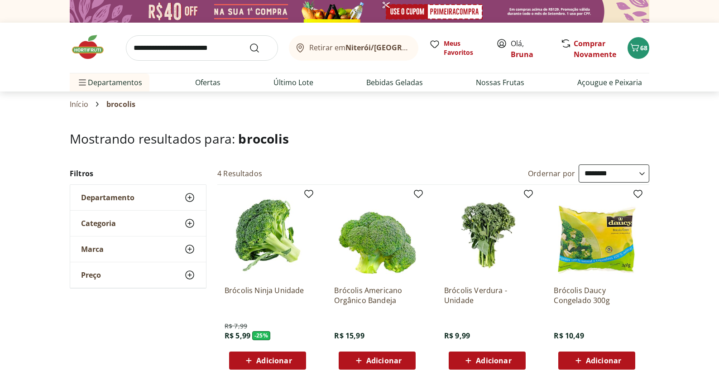
scroll to position [143, 0]
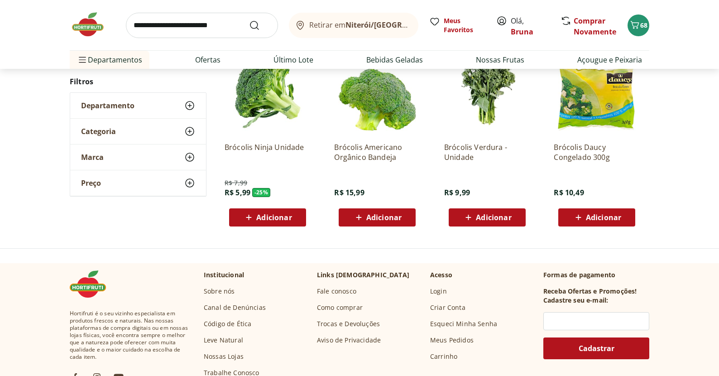
click at [266, 216] on span "Adicionar" at bounding box center [273, 217] width 35 height 7
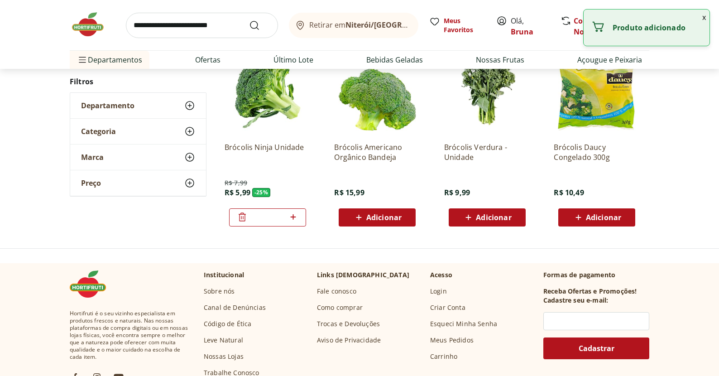
click at [292, 219] on icon at bounding box center [293, 216] width 11 height 11
type input "*"
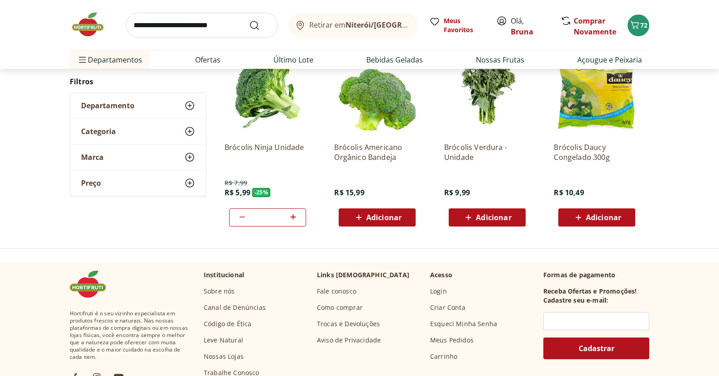
click at [179, 19] on input "search" at bounding box center [202, 25] width 152 height 25
type input "*********"
click at [260, 25] on button "Submit Search" at bounding box center [260, 25] width 22 height 11
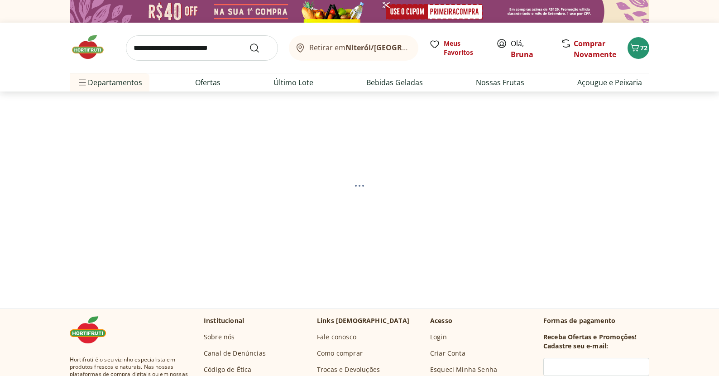
select select "**********"
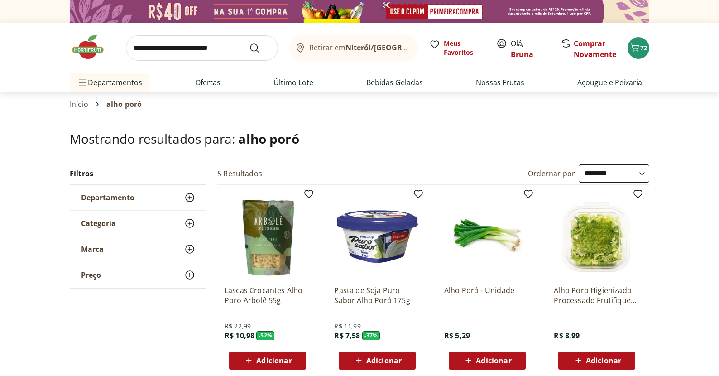
scroll to position [53, 0]
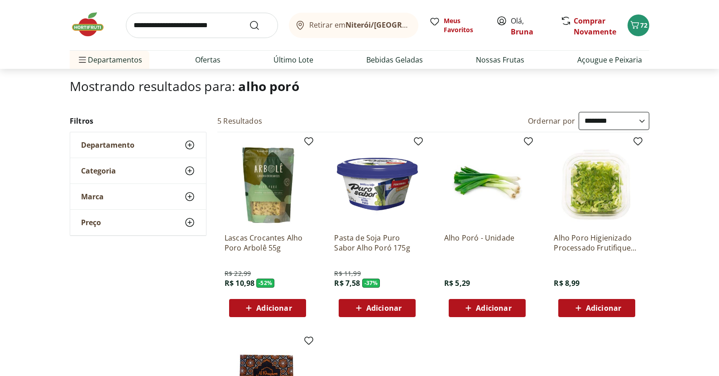
click at [476, 311] on span "Adicionar" at bounding box center [493, 307] width 35 height 7
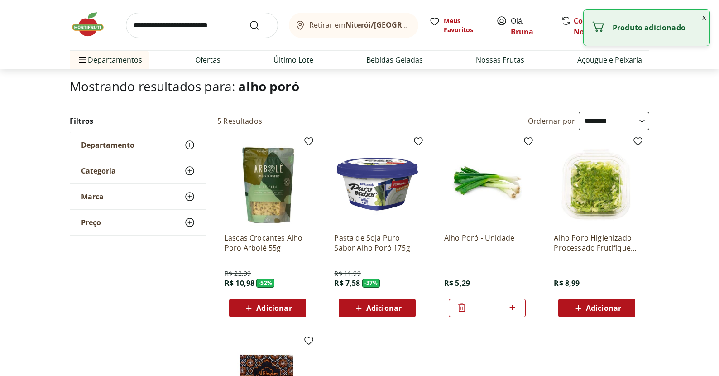
click at [515, 304] on icon at bounding box center [512, 307] width 11 height 11
click at [517, 303] on icon at bounding box center [512, 307] width 11 height 11
type input "*"
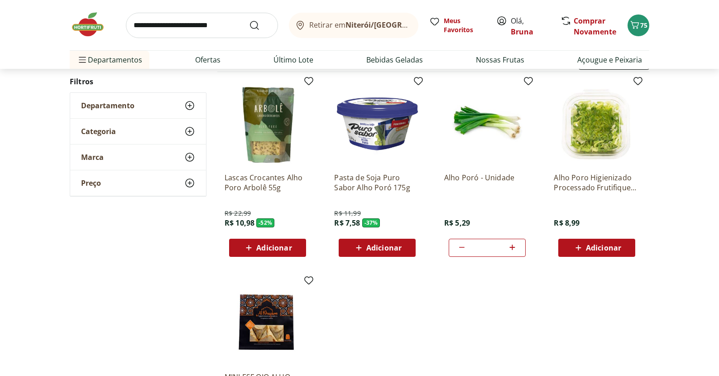
click at [164, 21] on input "search" at bounding box center [202, 25] width 152 height 25
type input "*****"
click at [260, 25] on button "Submit Search" at bounding box center [260, 25] width 22 height 11
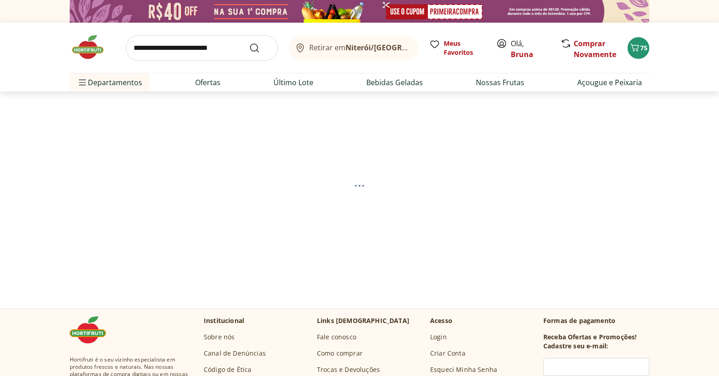
select select "**********"
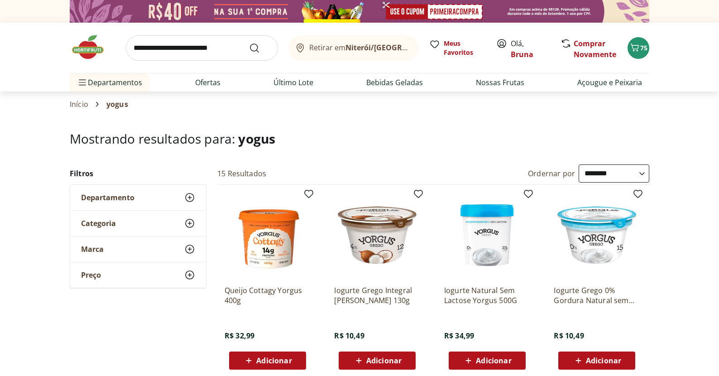
select select "**********"
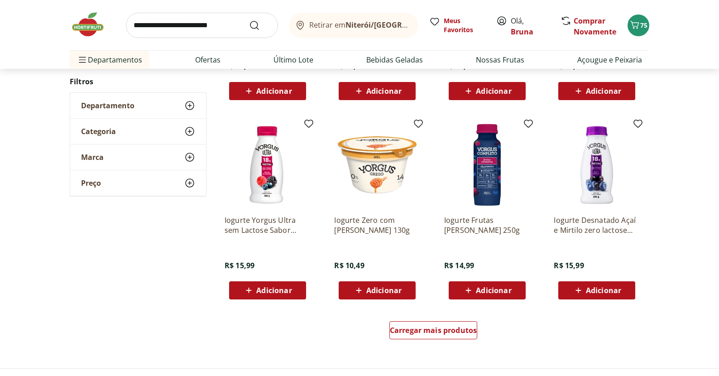
scroll to position [481, 0]
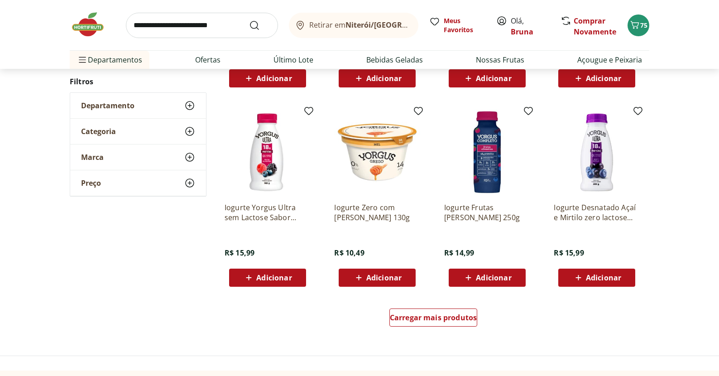
click at [269, 275] on span "Adicionar" at bounding box center [273, 277] width 35 height 7
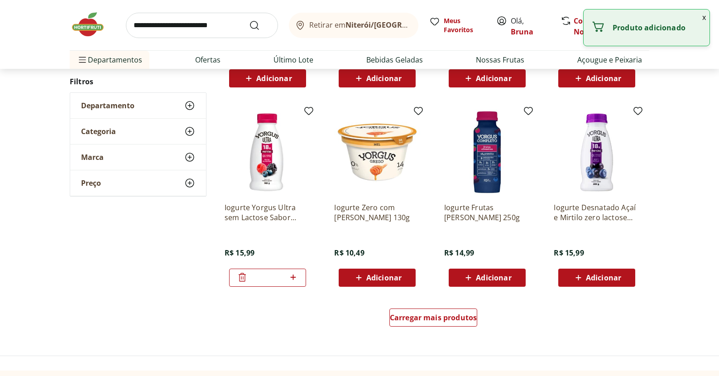
click at [294, 274] on icon at bounding box center [293, 277] width 11 height 11
type input "*"
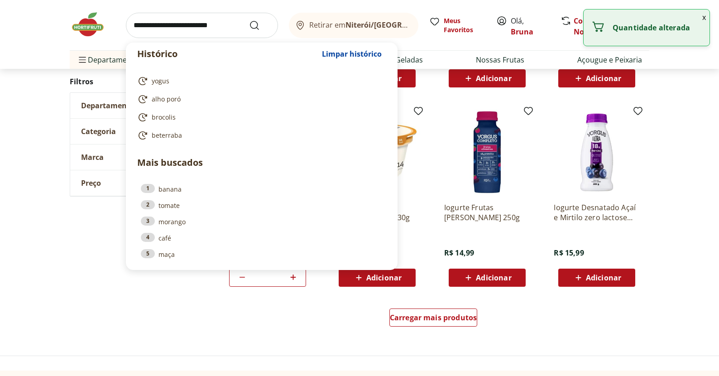
click at [191, 24] on input "search" at bounding box center [202, 25] width 152 height 25
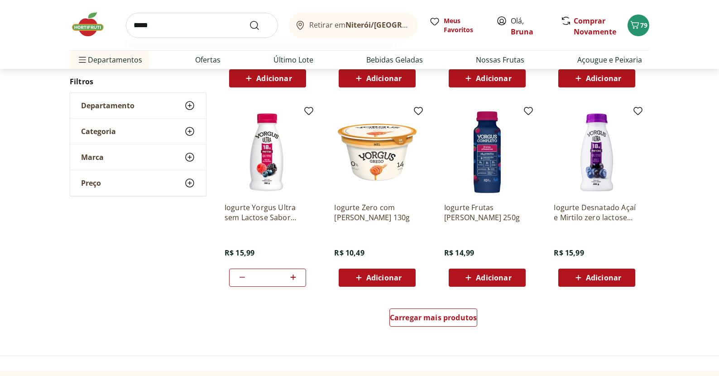
type input "*****"
click at [260, 25] on button "Submit Search" at bounding box center [260, 25] width 22 height 11
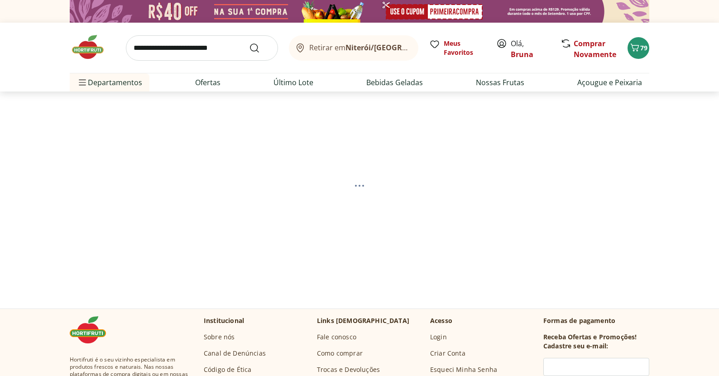
select select "**********"
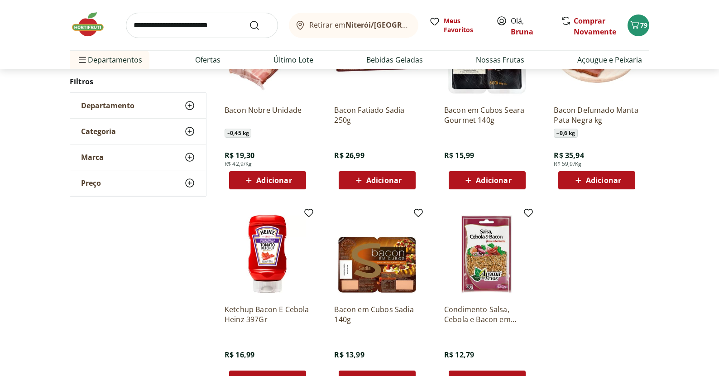
scroll to position [256, 0]
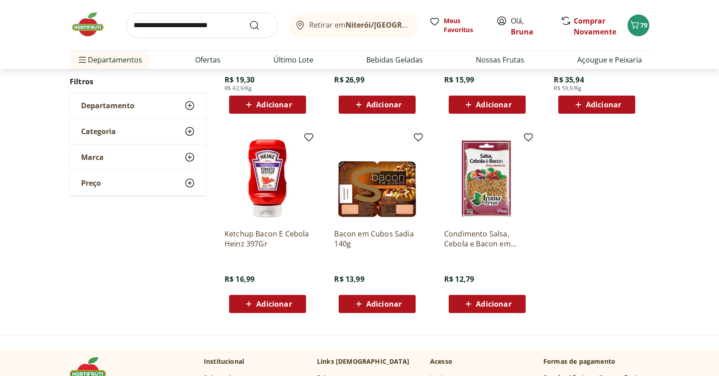
click at [386, 300] on span "Adicionar" at bounding box center [383, 303] width 35 height 7
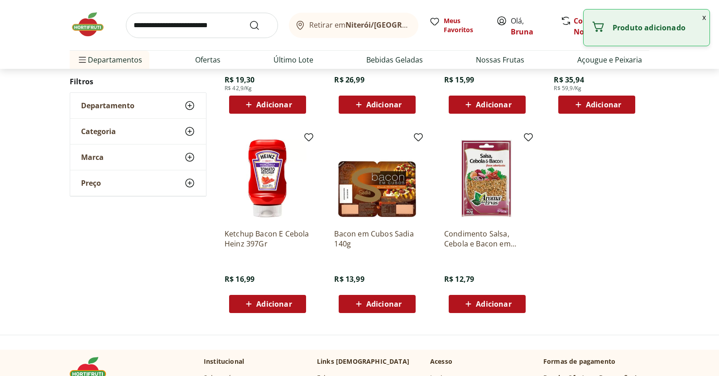
click at [384, 303] on span "Adicionar" at bounding box center [383, 303] width 35 height 7
click at [404, 303] on icon at bounding box center [402, 303] width 5 height 5
type input "*"
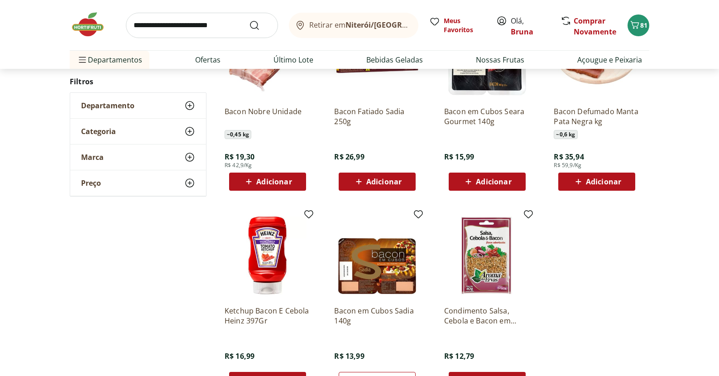
scroll to position [230, 0]
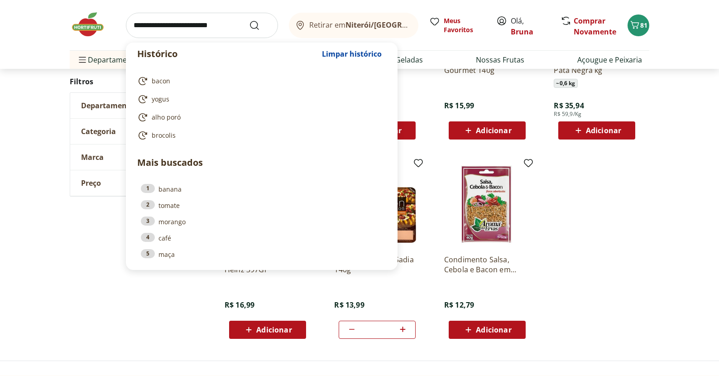
click at [186, 21] on input "search" at bounding box center [202, 25] width 152 height 25
type input "*"
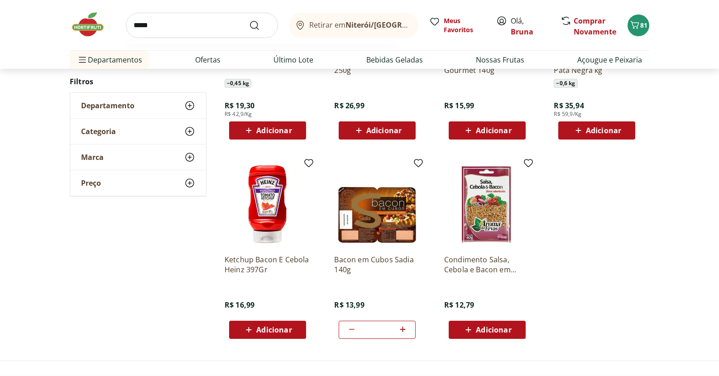
type input "******"
click at [260, 25] on button "Submit Search" at bounding box center [260, 25] width 22 height 11
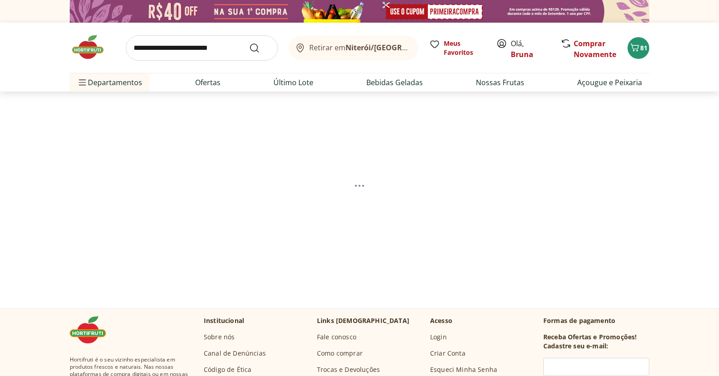
select select "**********"
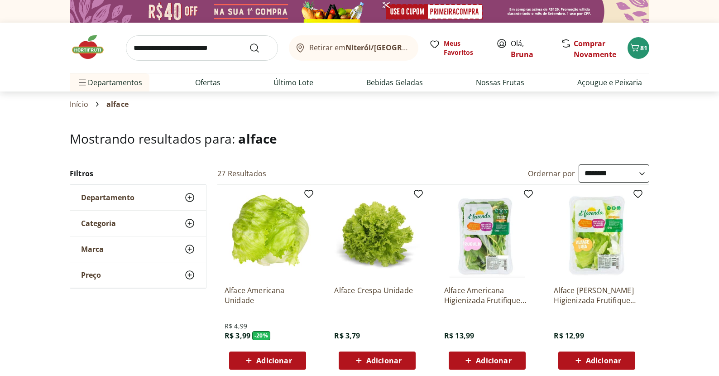
click at [217, 51] on input "search" at bounding box center [202, 47] width 152 height 25
type input "**********"
click at [260, 48] on button "Submit Search" at bounding box center [260, 48] width 22 height 11
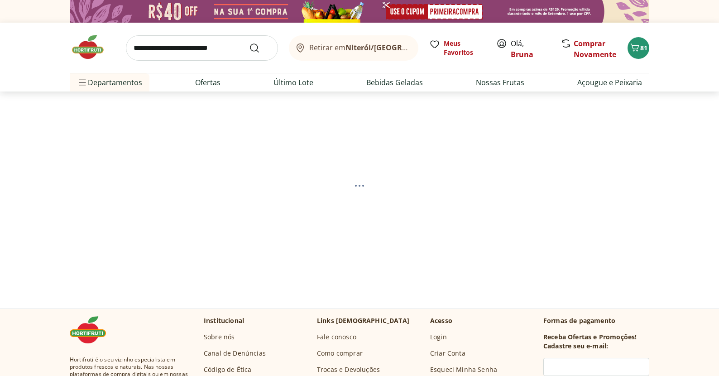
select select "**********"
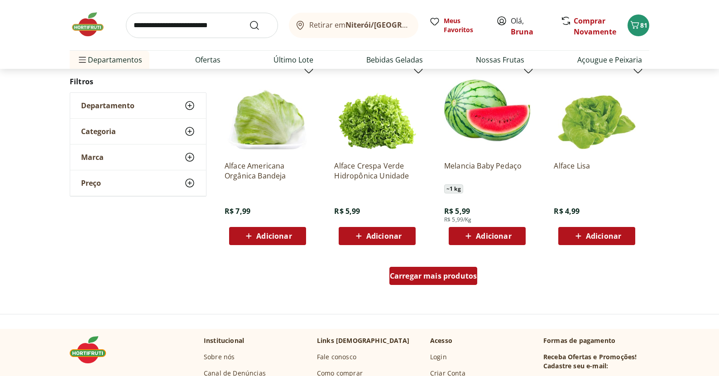
scroll to position [521, 0]
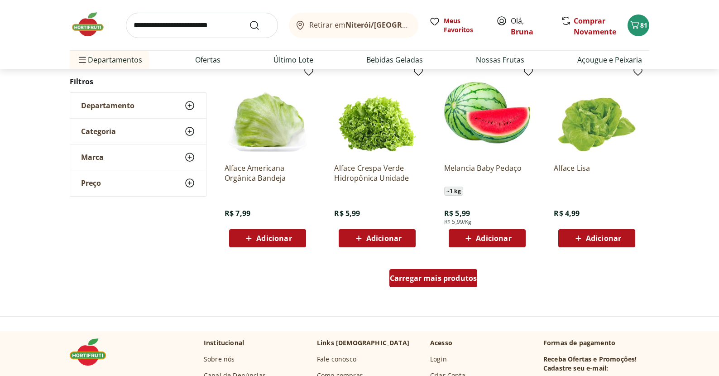
click at [431, 284] on div "Carregar mais produtos" at bounding box center [433, 278] width 88 height 18
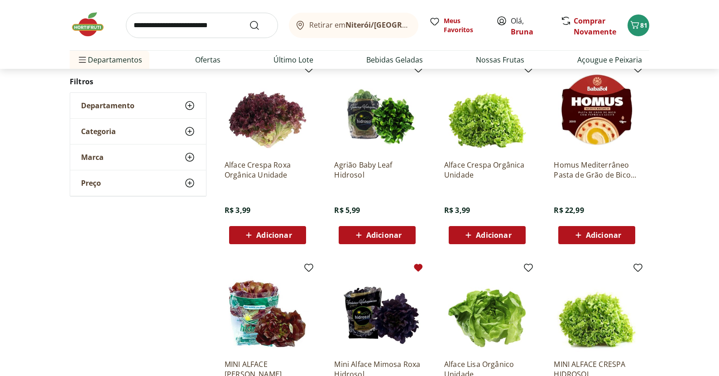
scroll to position [716, 0]
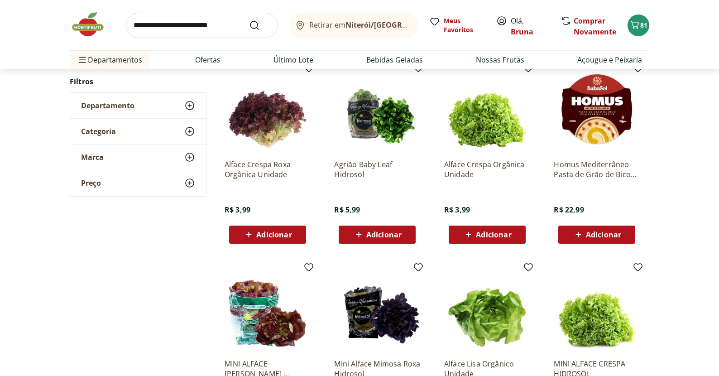
click at [393, 238] on span "Adicionar" at bounding box center [383, 234] width 35 height 7
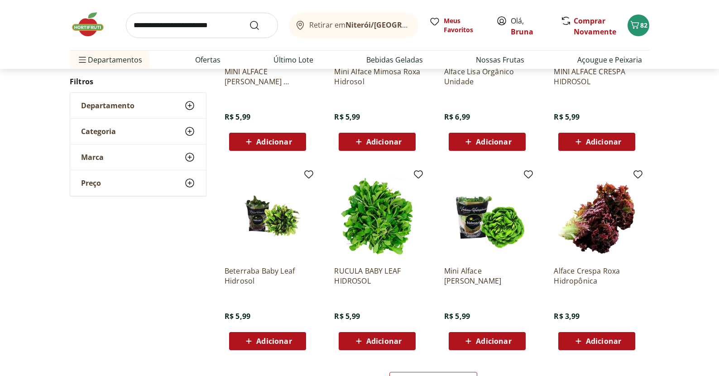
scroll to position [1038, 0]
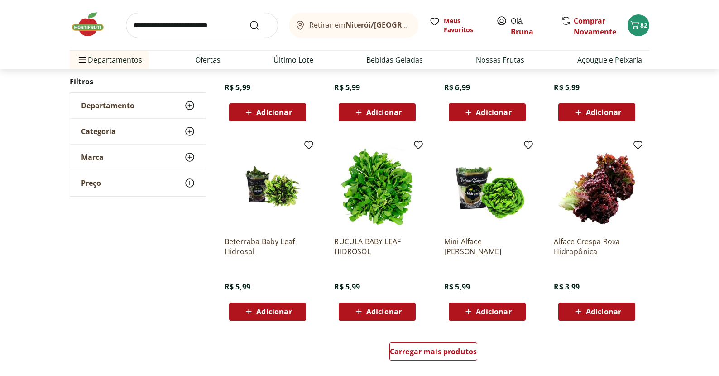
click at [476, 308] on span "Adicionar" at bounding box center [493, 311] width 35 height 7
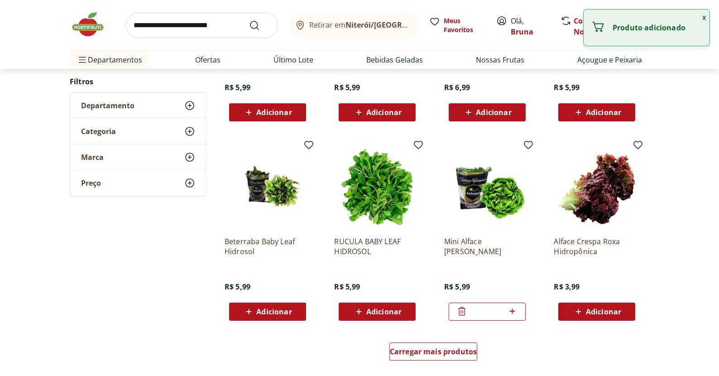
click at [518, 309] on icon at bounding box center [512, 311] width 11 height 11
click at [516, 311] on icon at bounding box center [512, 311] width 11 height 11
type input "*"
click at [248, 312] on icon at bounding box center [248, 311] width 11 height 11
click at [372, 313] on span "Adicionar" at bounding box center [383, 311] width 35 height 7
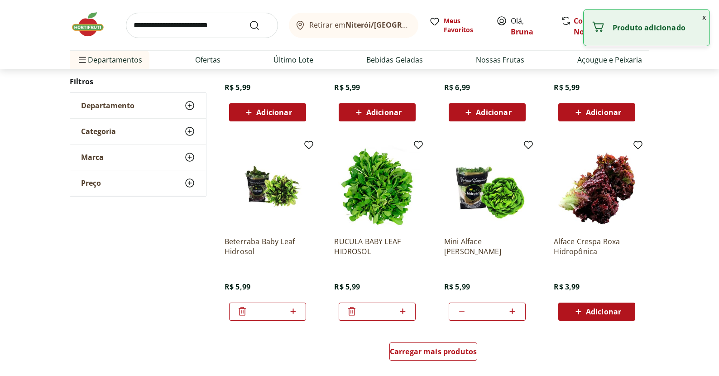
click at [404, 313] on icon at bounding box center [402, 311] width 11 height 11
type input "*"
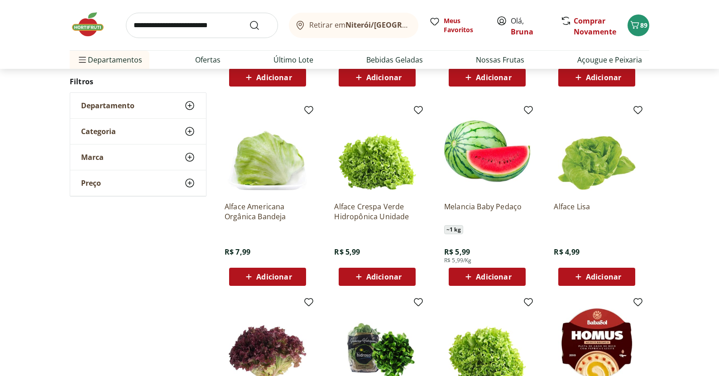
scroll to position [0, 0]
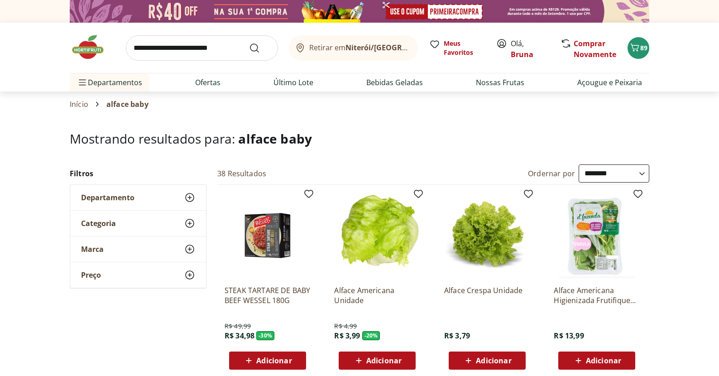
click at [204, 43] on input "search" at bounding box center [202, 47] width 152 height 25
type input "**********"
click at [260, 48] on button "Submit Search" at bounding box center [260, 48] width 22 height 11
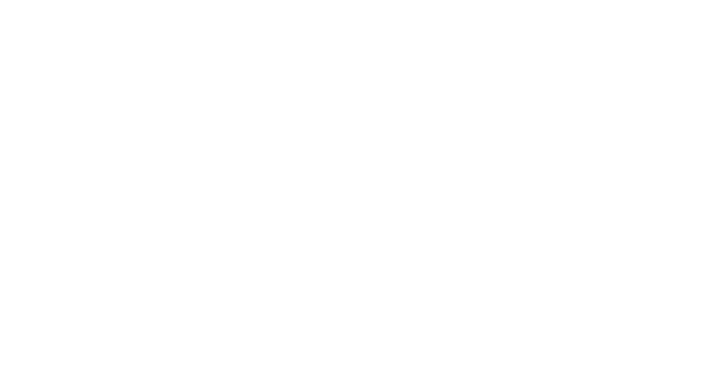
select select "**********"
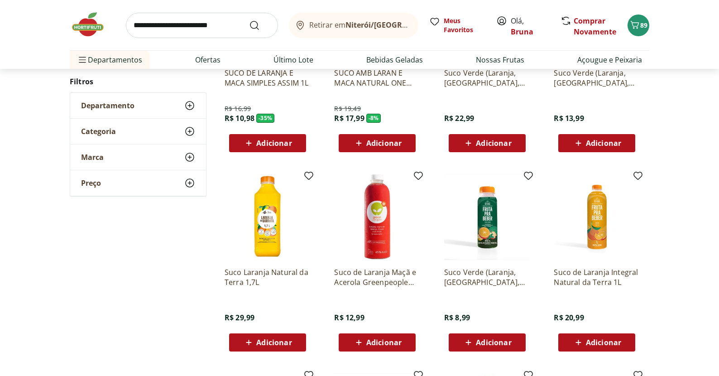
scroll to position [216, 0]
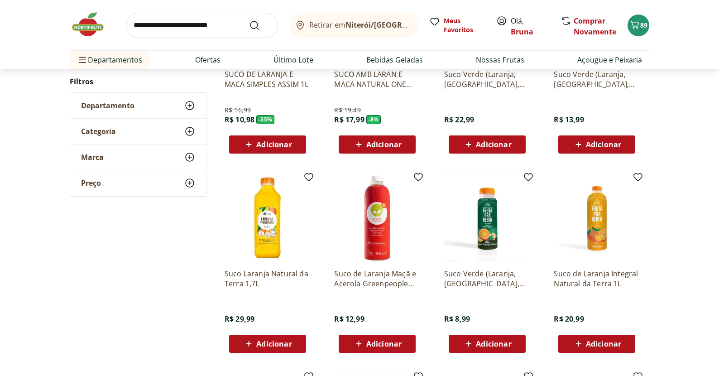
click at [584, 339] on icon at bounding box center [578, 343] width 11 height 11
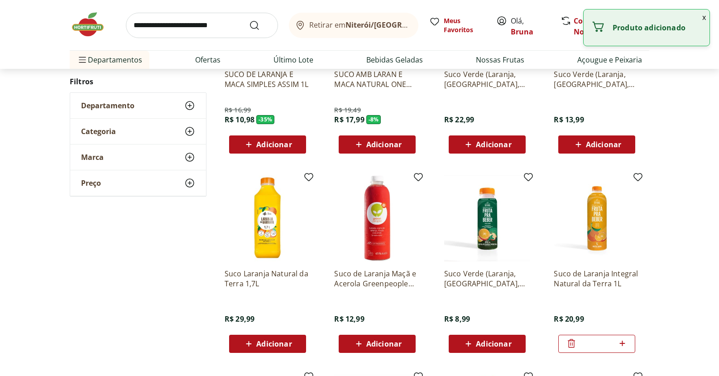
click at [271, 340] on span "Adicionar" at bounding box center [273, 343] width 35 height 7
click at [296, 344] on icon at bounding box center [293, 343] width 11 height 11
type input "*"
click at [623, 346] on icon at bounding box center [622, 343] width 11 height 11
click at [624, 345] on icon at bounding box center [622, 343] width 11 height 11
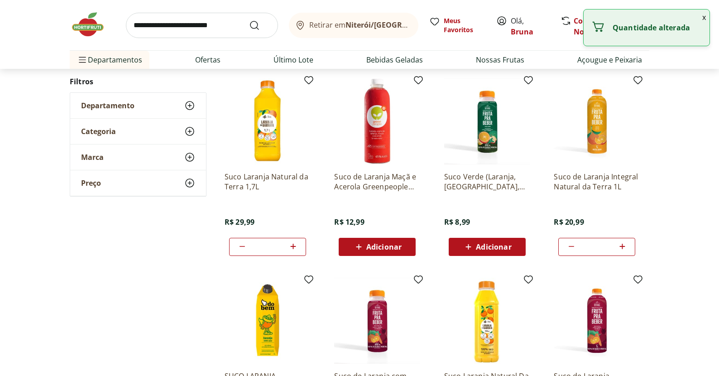
scroll to position [406, 0]
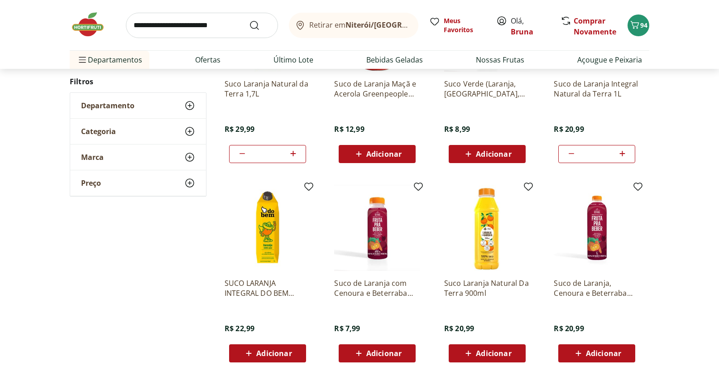
click at [571, 154] on icon at bounding box center [571, 153] width 11 height 11
type input "*"
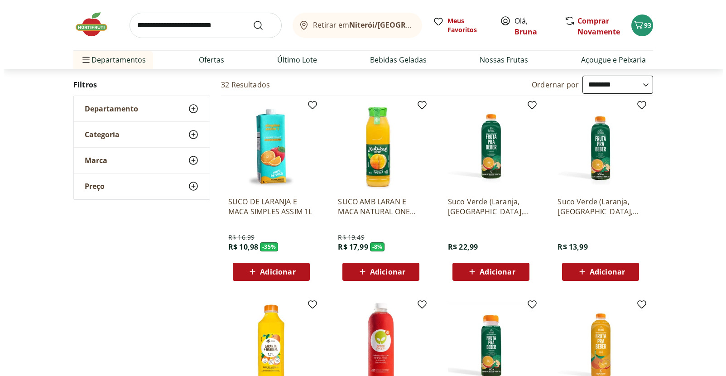
scroll to position [0, 0]
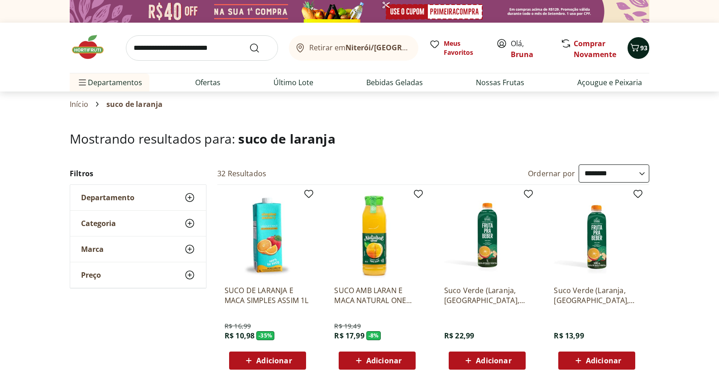
click at [632, 53] on span "Carrinho" at bounding box center [634, 48] width 11 height 12
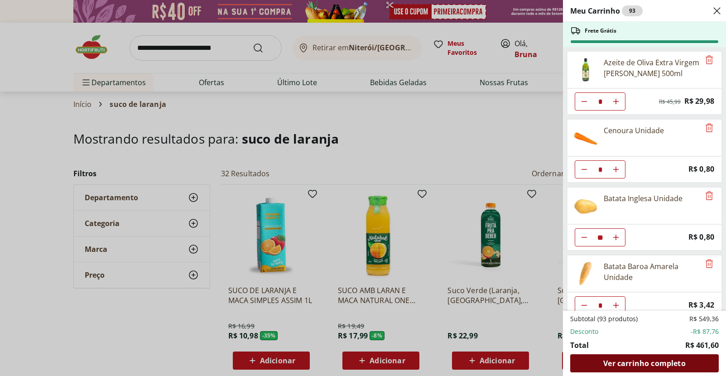
click at [681, 363] on span "Ver carrinho completo" at bounding box center [644, 363] width 82 height 7
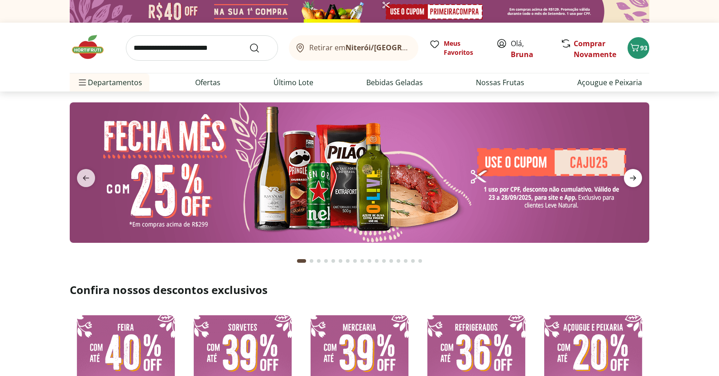
click at [634, 176] on icon "next" at bounding box center [633, 178] width 6 height 5
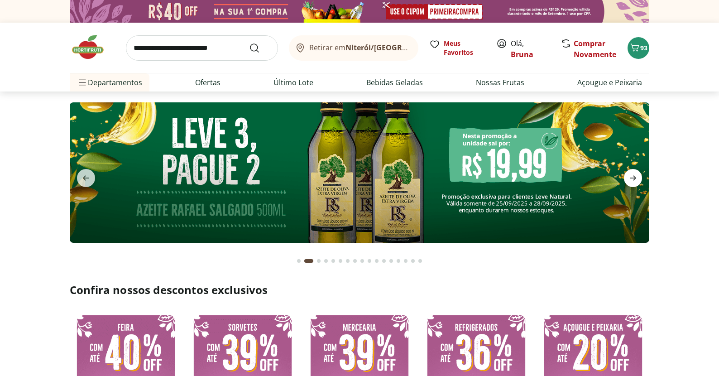
click at [631, 171] on span "next" at bounding box center [633, 178] width 18 height 18
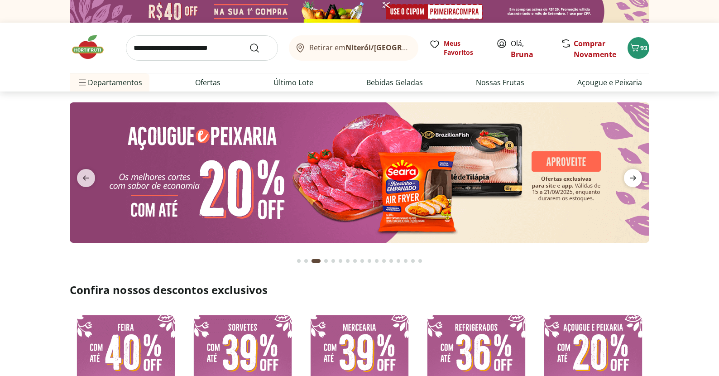
click at [631, 170] on span "next" at bounding box center [633, 178] width 18 height 18
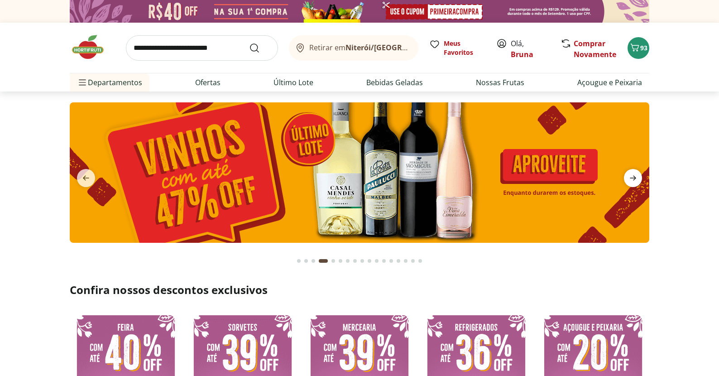
click at [632, 179] on icon "next" at bounding box center [633, 178] width 11 height 11
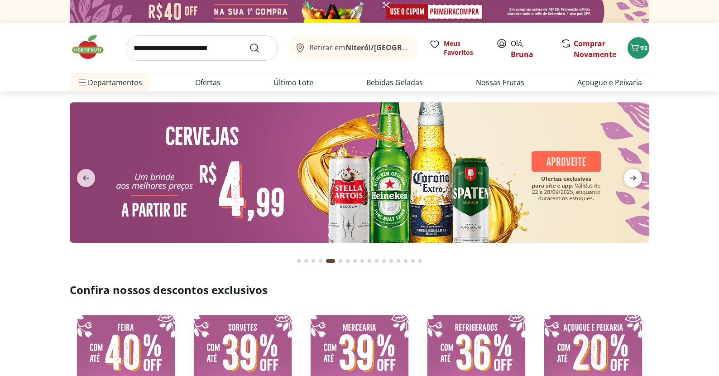
click at [632, 179] on icon "next" at bounding box center [633, 178] width 11 height 11
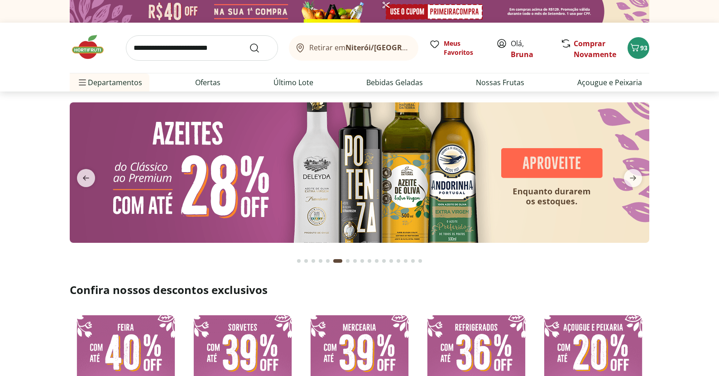
click at [189, 46] on input "search" at bounding box center [202, 47] width 152 height 25
type input "***"
click at [260, 48] on button "Submit Search" at bounding box center [260, 48] width 22 height 11
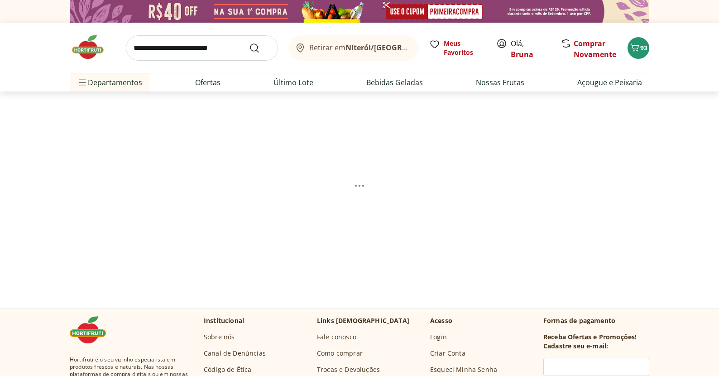
select select "**********"
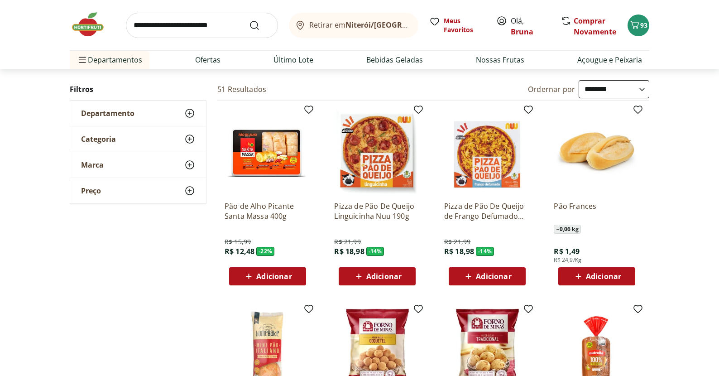
scroll to position [105, 0]
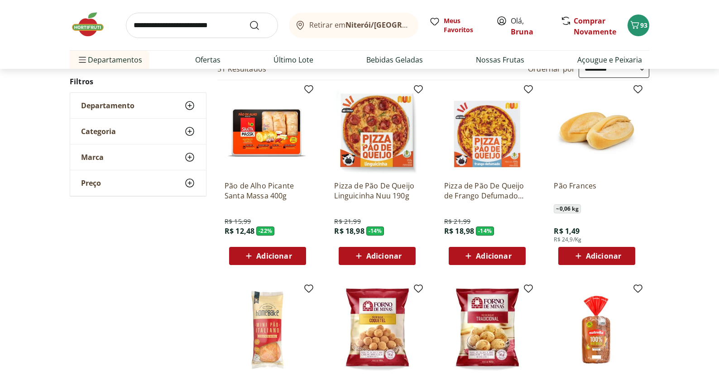
click at [604, 254] on span "Adicionar" at bounding box center [603, 255] width 35 height 7
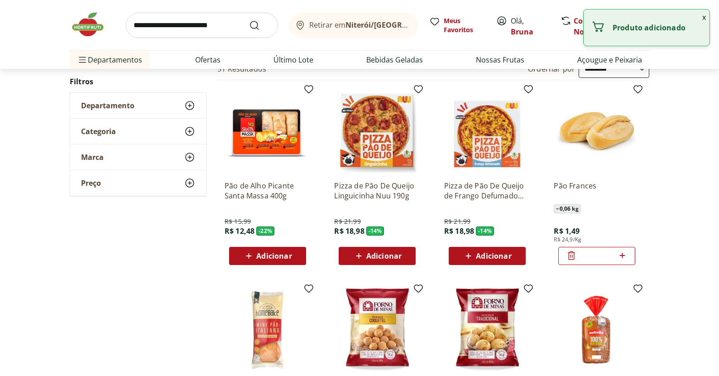
click at [625, 252] on icon at bounding box center [622, 255] width 11 height 11
click at [622, 256] on icon at bounding box center [621, 255] width 5 height 5
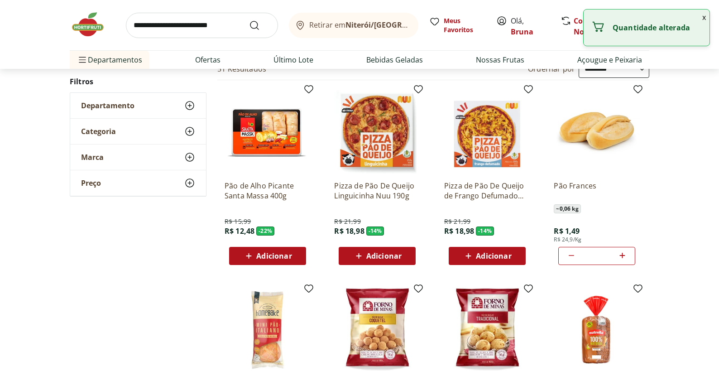
type input "*"
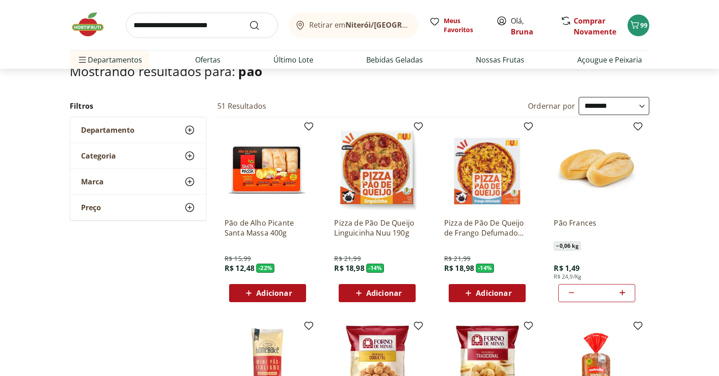
scroll to position [0, 0]
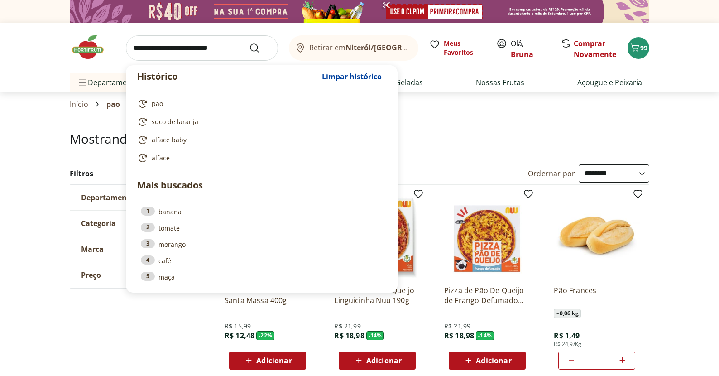
click at [209, 45] on input "search" at bounding box center [202, 47] width 152 height 25
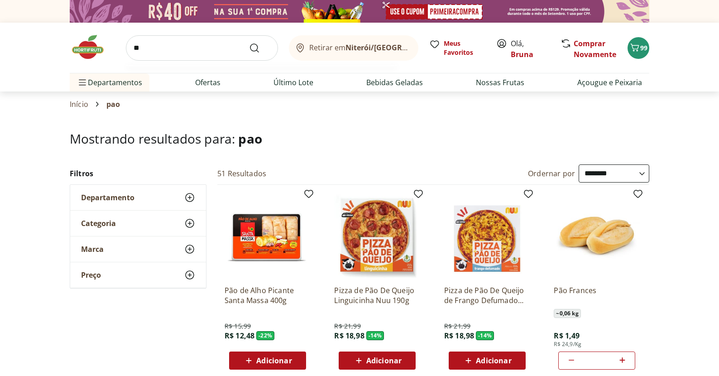
type input "*"
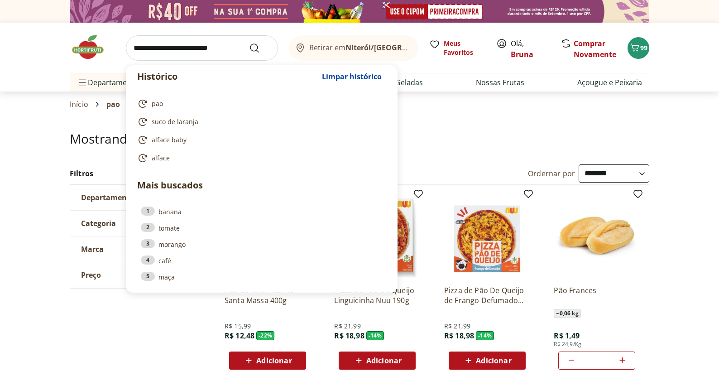
type input "*"
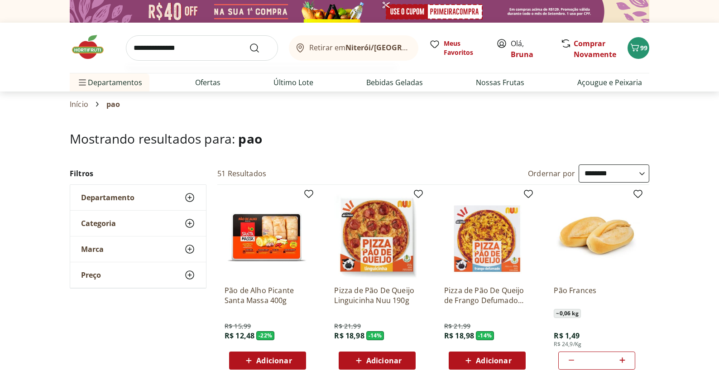
type input "**********"
click at [260, 48] on button "Submit Search" at bounding box center [260, 48] width 22 height 11
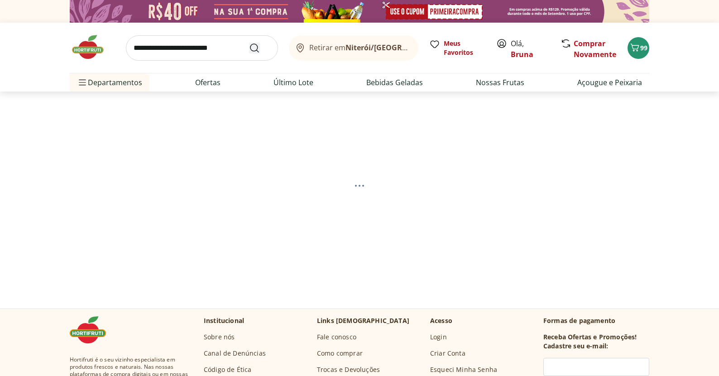
select select "**********"
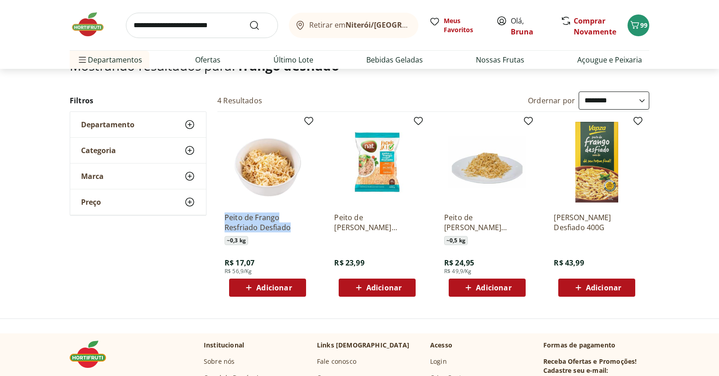
scroll to position [91, 0]
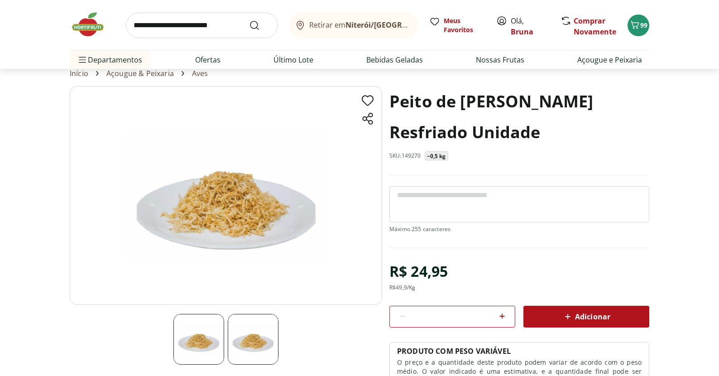
scroll to position [59, 0]
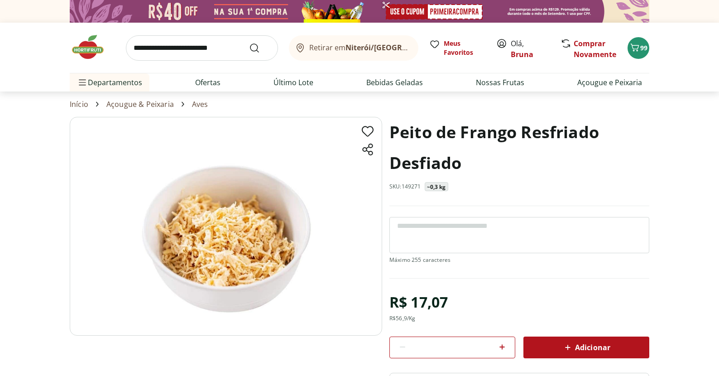
click at [610, 347] on div "Adicionar" at bounding box center [586, 347] width 111 height 16
click at [98, 47] on img at bounding box center [92, 47] width 45 height 27
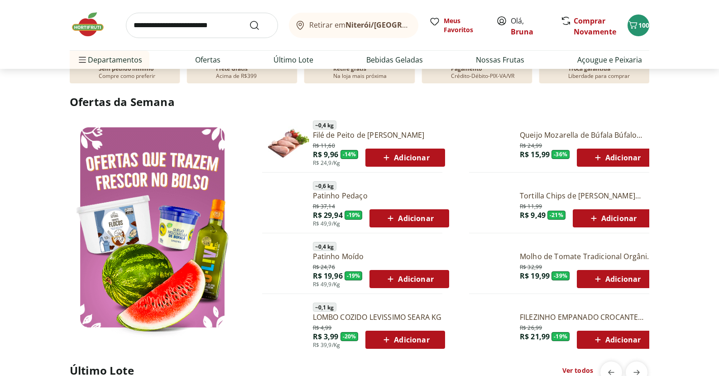
scroll to position [462, 0]
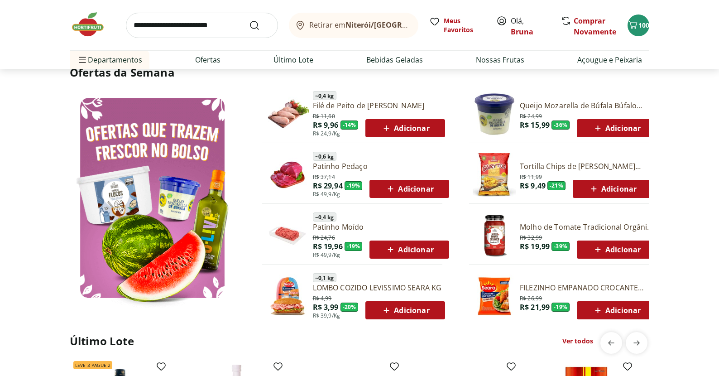
click at [634, 130] on span "Adicionar" at bounding box center [616, 128] width 48 height 11
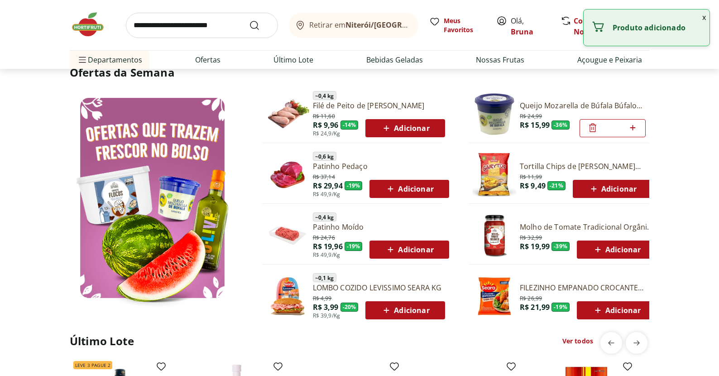
click at [638, 128] on icon at bounding box center [632, 127] width 11 height 11
type input "*"
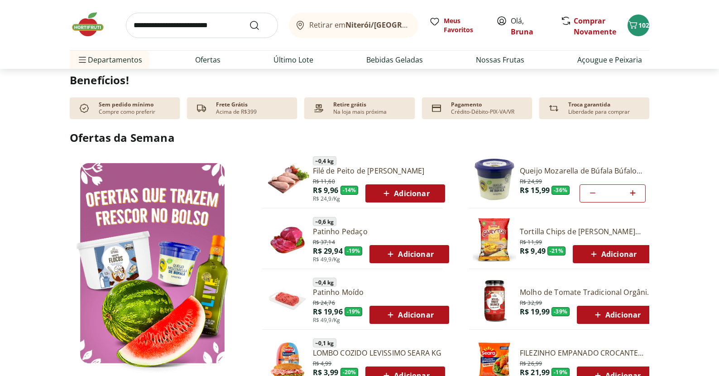
scroll to position [491, 0]
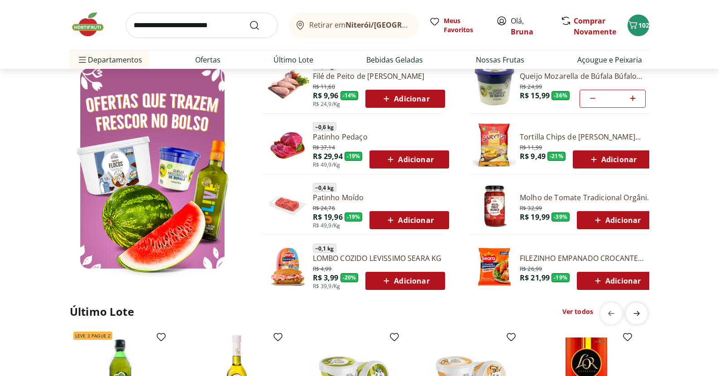
click at [643, 313] on span "next" at bounding box center [637, 313] width 18 height 18
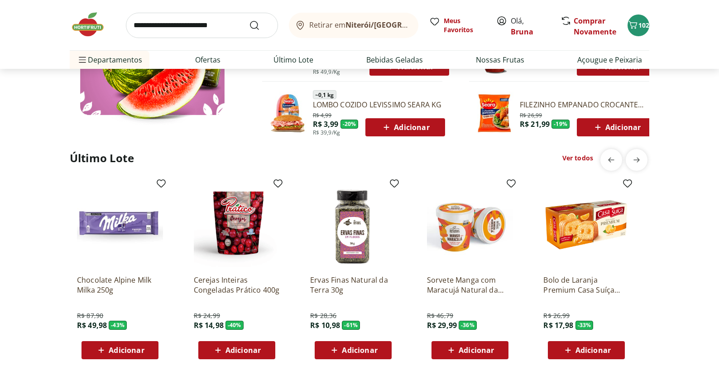
scroll to position [650, 0]
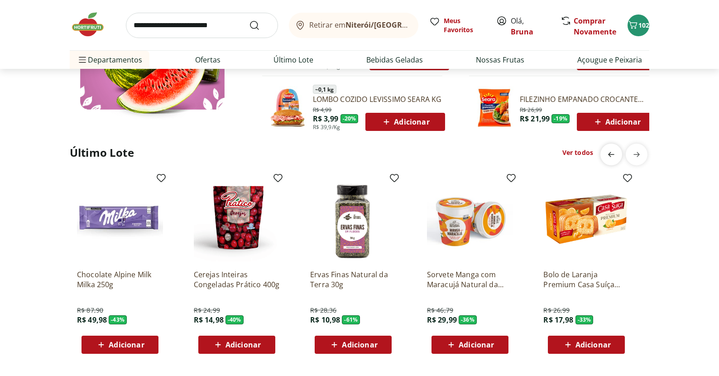
click at [608, 155] on icon "previous" at bounding box center [611, 154] width 11 height 11
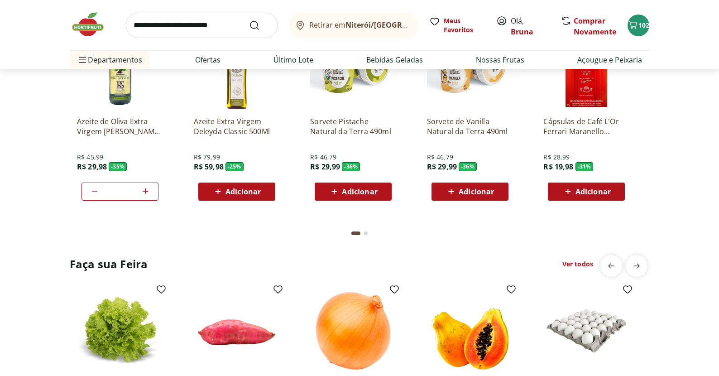
scroll to position [943, 0]
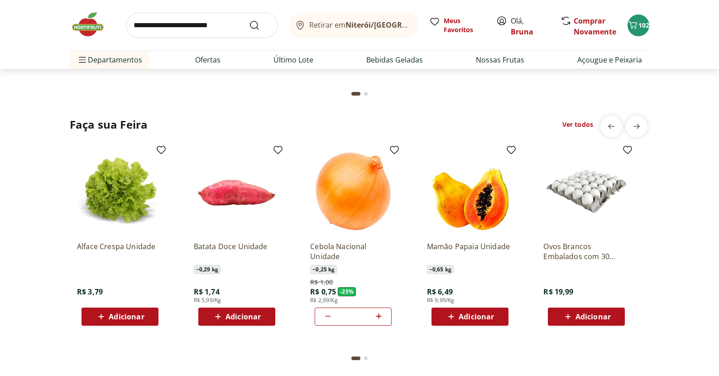
click at [449, 317] on icon at bounding box center [451, 316] width 11 height 11
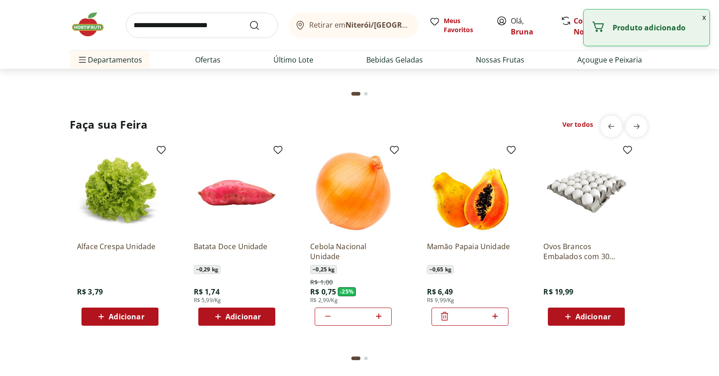
click at [494, 315] on icon at bounding box center [495, 316] width 11 height 11
type input "*"
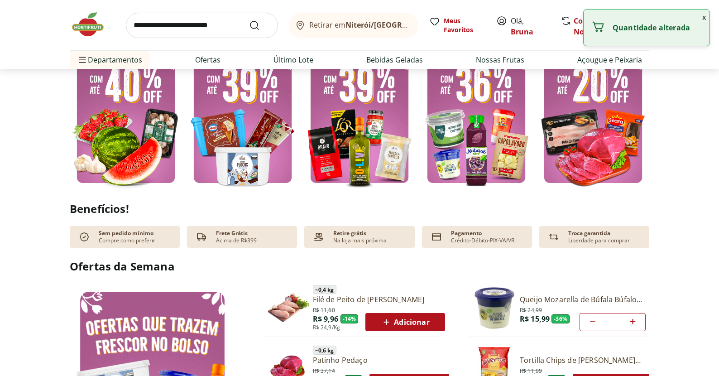
scroll to position [0, 0]
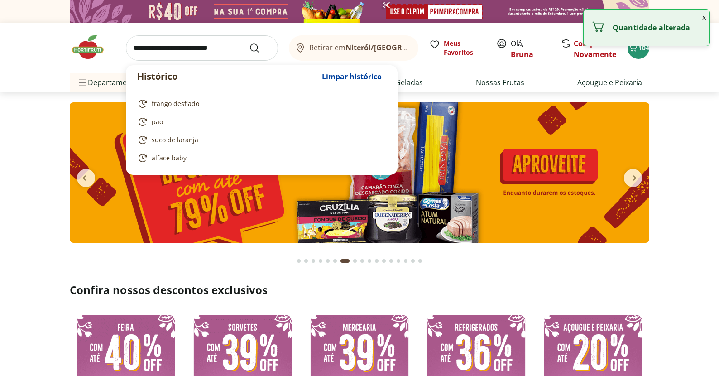
click at [218, 43] on input "search" at bounding box center [202, 47] width 152 height 25
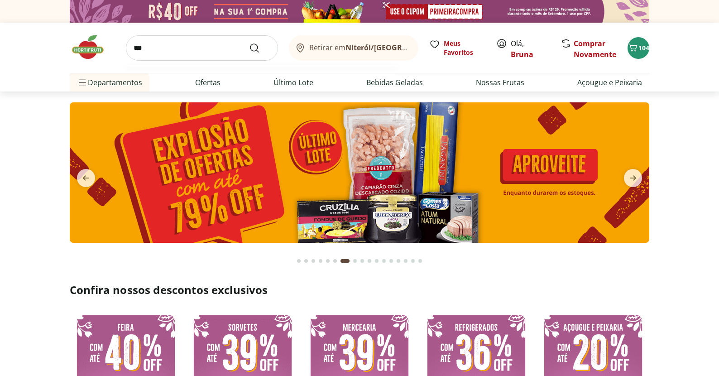
type input "***"
click at [260, 48] on button "Submit Search" at bounding box center [260, 48] width 22 height 11
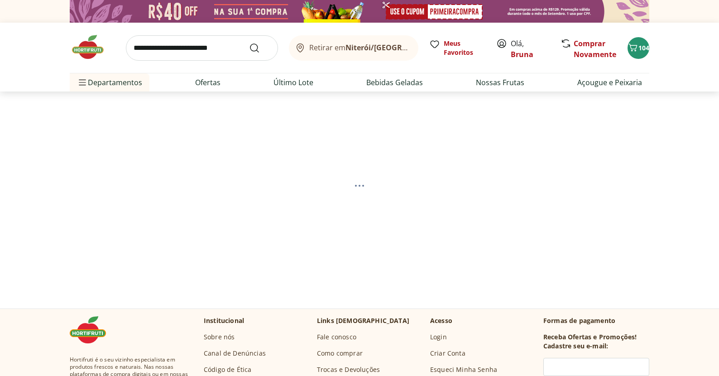
select select "**********"
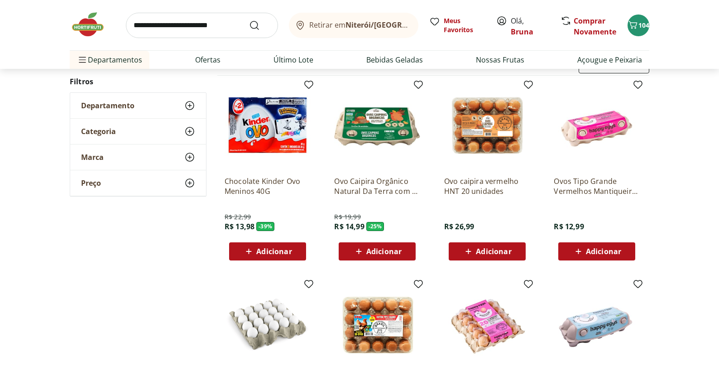
scroll to position [102, 0]
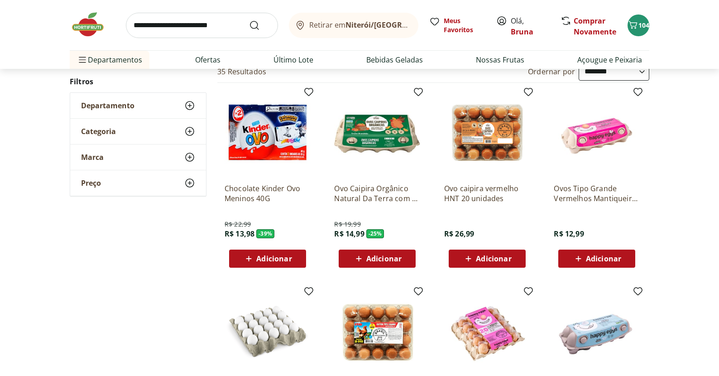
click at [256, 256] on span "Adicionar" at bounding box center [267, 258] width 48 height 11
click at [245, 258] on icon at bounding box center [242, 258] width 11 height 11
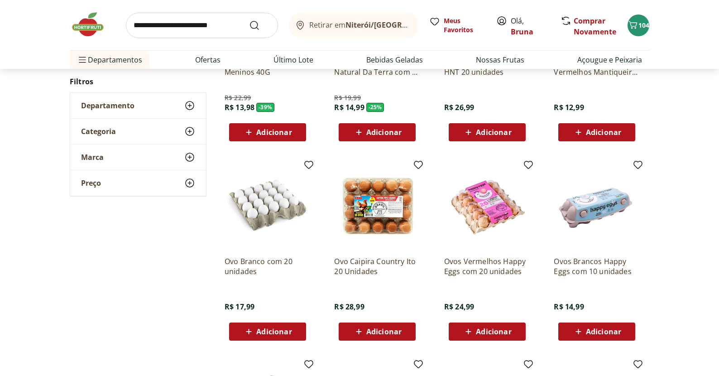
scroll to position [230, 0]
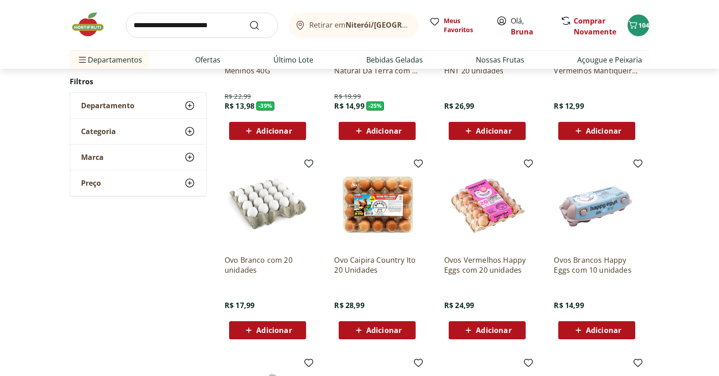
click at [495, 330] on span "Adicionar" at bounding box center [493, 329] width 35 height 7
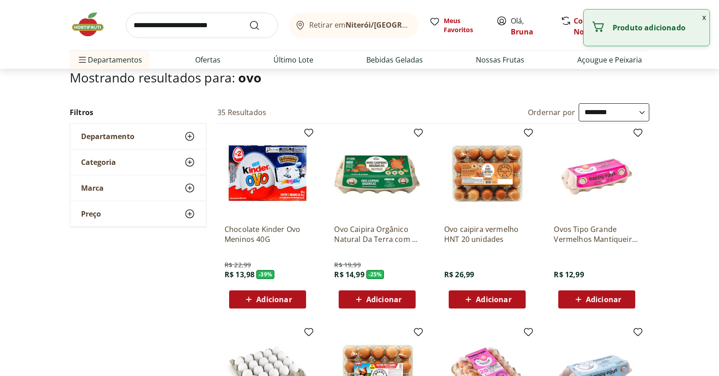
scroll to position [0, 0]
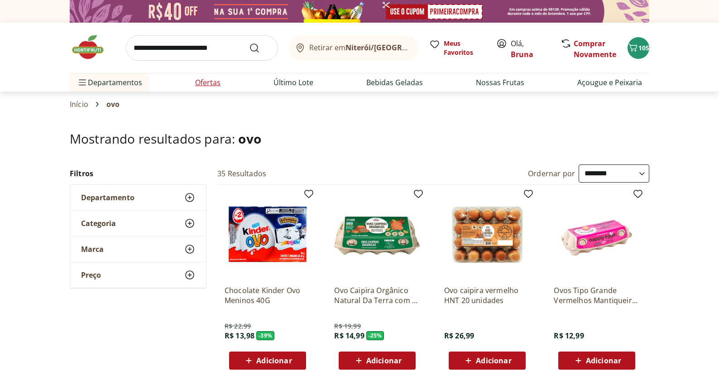
click at [202, 85] on link "Ofertas" at bounding box center [207, 82] width 25 height 11
select select "**********"
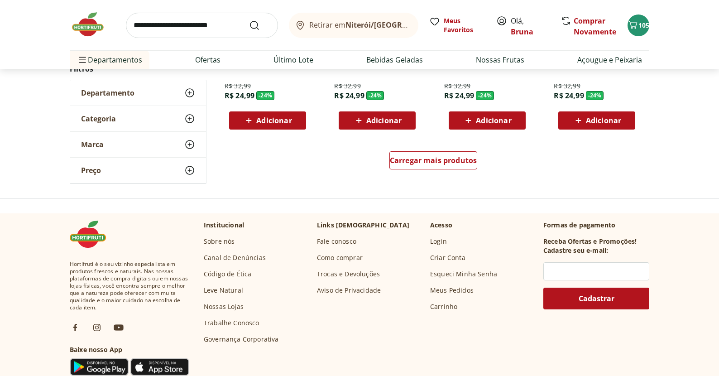
scroll to position [604, 0]
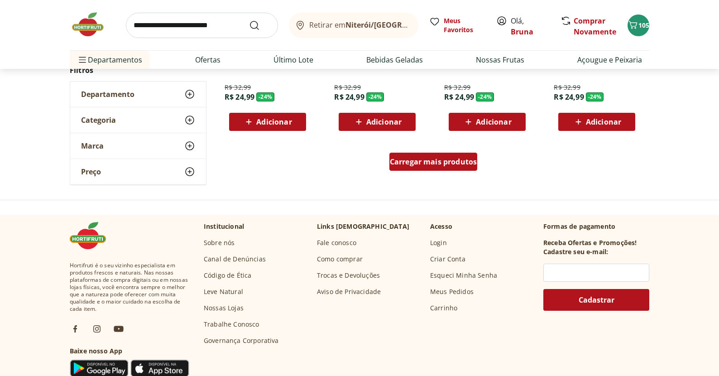
click at [439, 171] on link "Carregar mais produtos" at bounding box center [433, 164] width 88 height 22
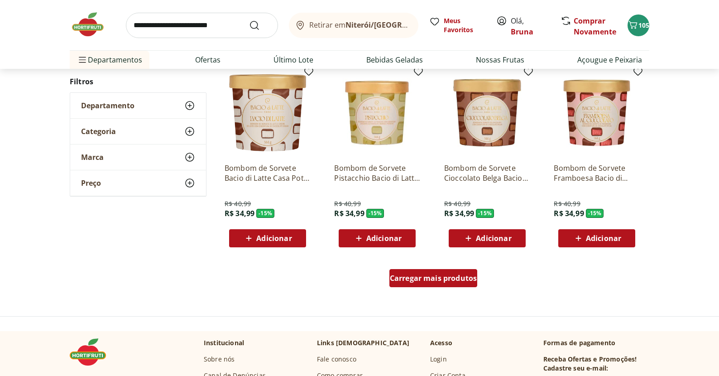
click at [439, 279] on span "Carregar mais produtos" at bounding box center [433, 277] width 87 height 7
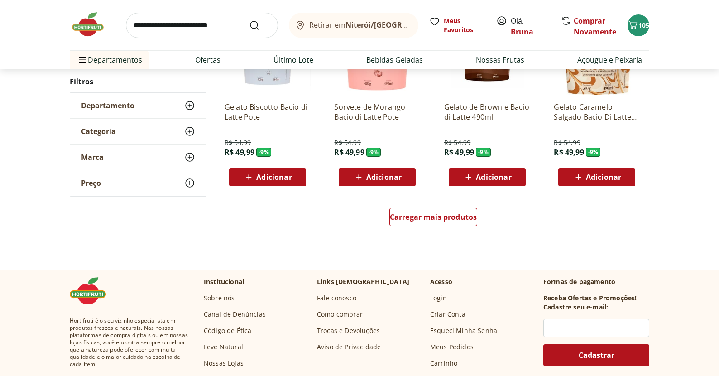
scroll to position [1733, 0]
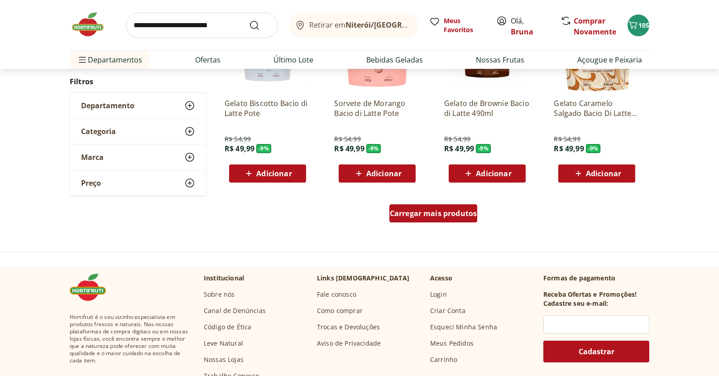
click at [451, 220] on div "Carregar mais produtos" at bounding box center [433, 213] width 88 height 18
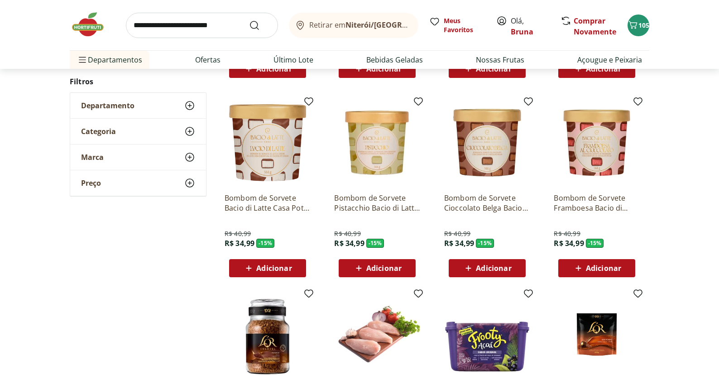
scroll to position [1010, 0]
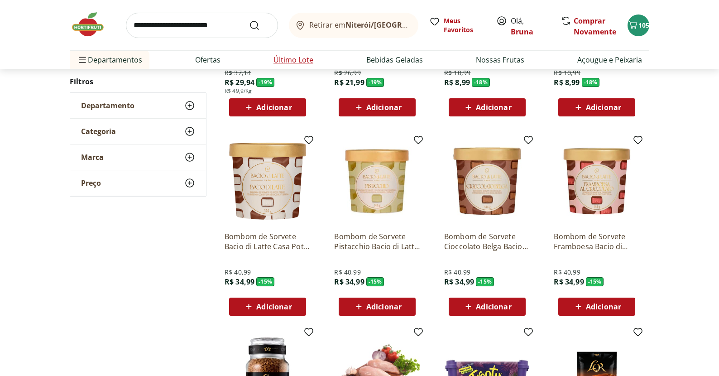
click at [305, 62] on link "Último Lote" at bounding box center [294, 59] width 40 height 11
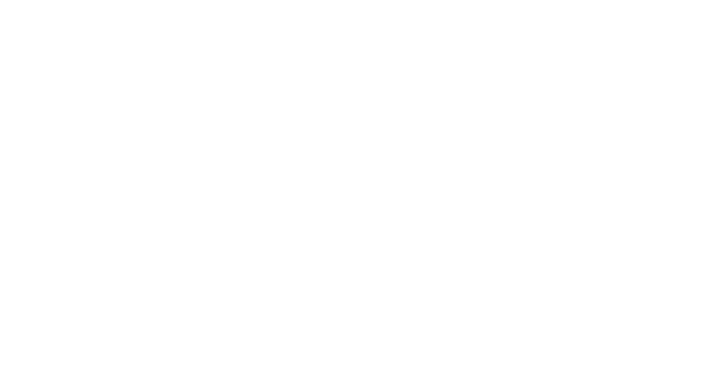
select select "**********"
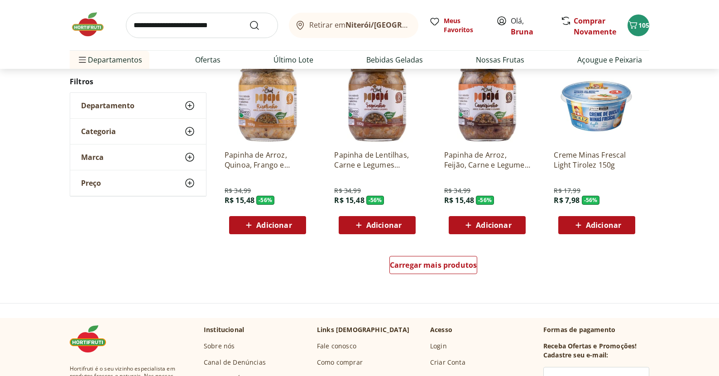
scroll to position [503, 0]
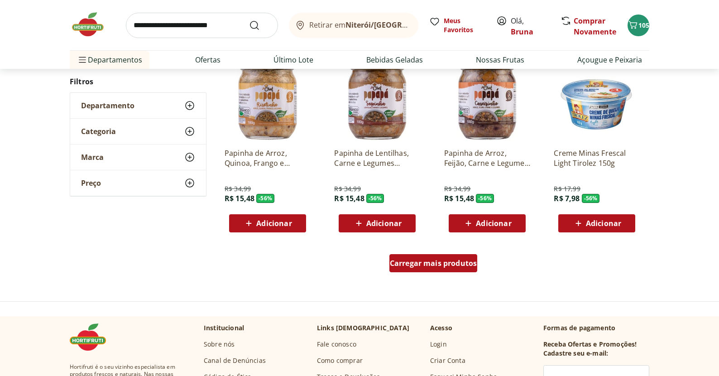
click at [467, 261] on span "Carregar mais produtos" at bounding box center [433, 262] width 87 height 7
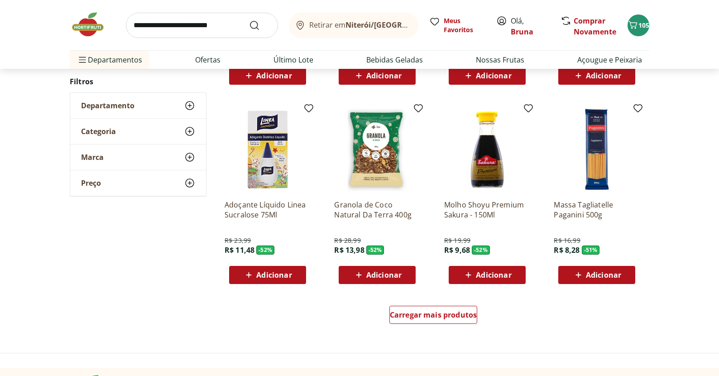
scroll to position [1059, 0]
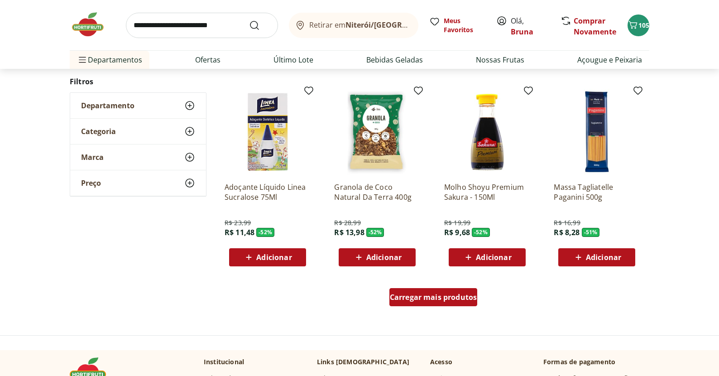
click at [431, 297] on span "Carregar mais produtos" at bounding box center [433, 296] width 87 height 7
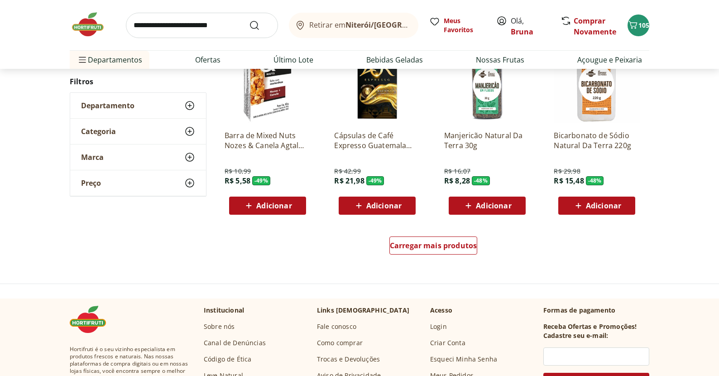
scroll to position [1686, 0]
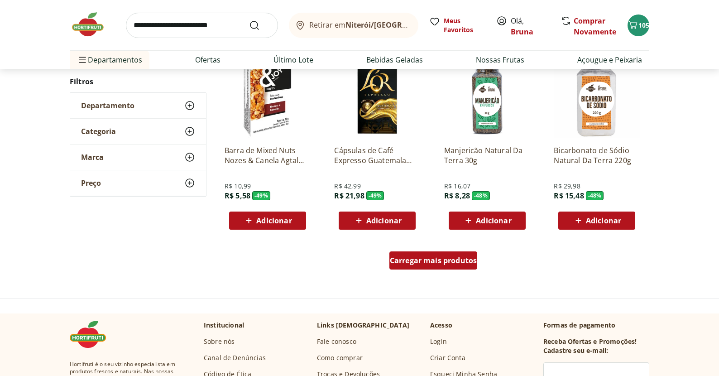
click at [447, 264] on span "Carregar mais produtos" at bounding box center [433, 260] width 87 height 7
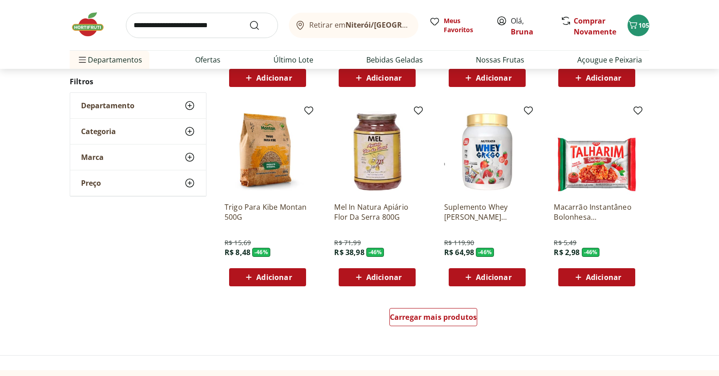
scroll to position [2361, 0]
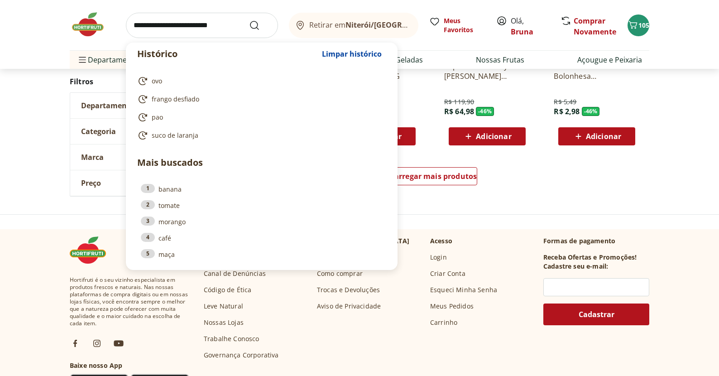
click at [207, 24] on input "search" at bounding box center [202, 25] width 152 height 25
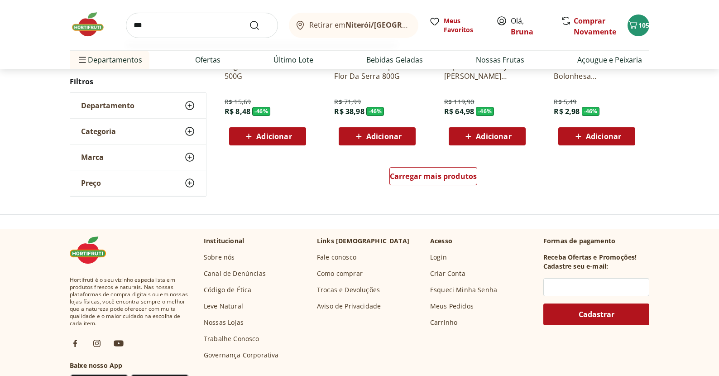
type input "***"
click at [260, 25] on button "Submit Search" at bounding box center [260, 25] width 22 height 11
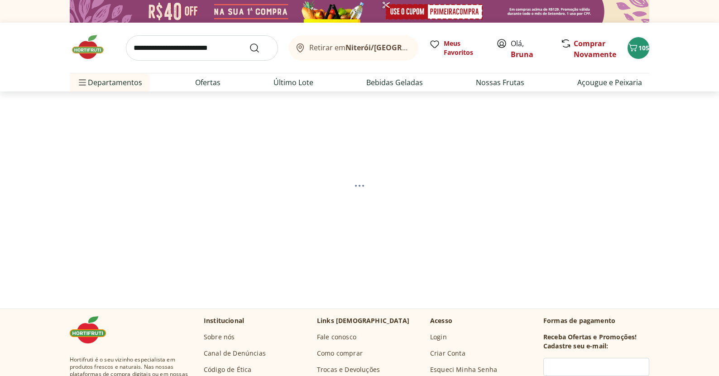
select select "**********"
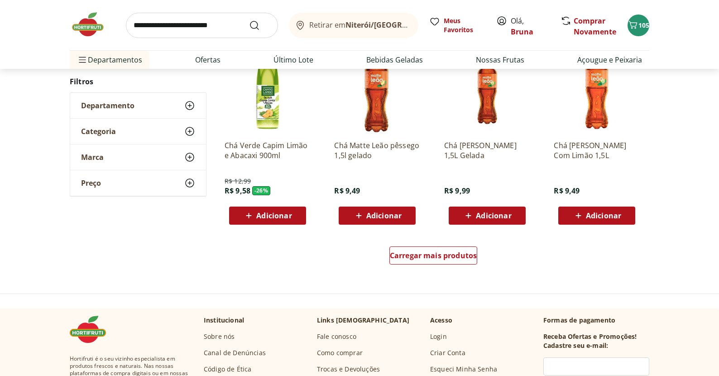
scroll to position [559, 0]
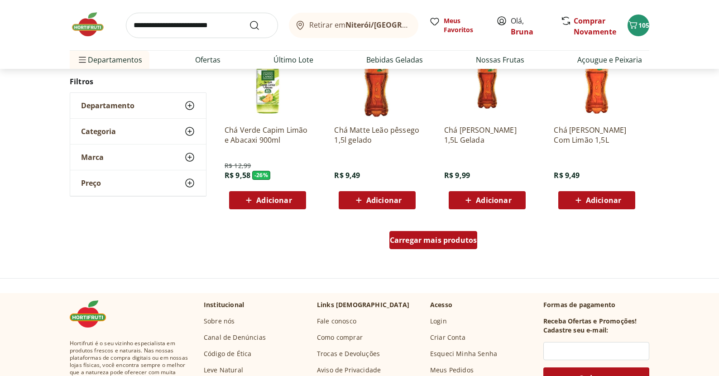
click at [405, 244] on span "Carregar mais produtos" at bounding box center [433, 239] width 87 height 7
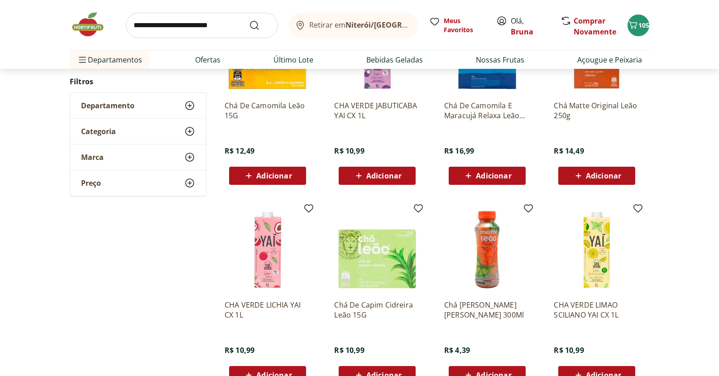
scroll to position [1107, 0]
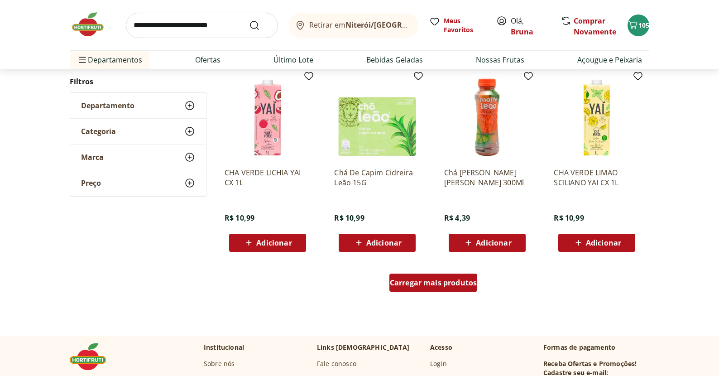
click at [413, 286] on span "Carregar mais produtos" at bounding box center [433, 282] width 87 height 7
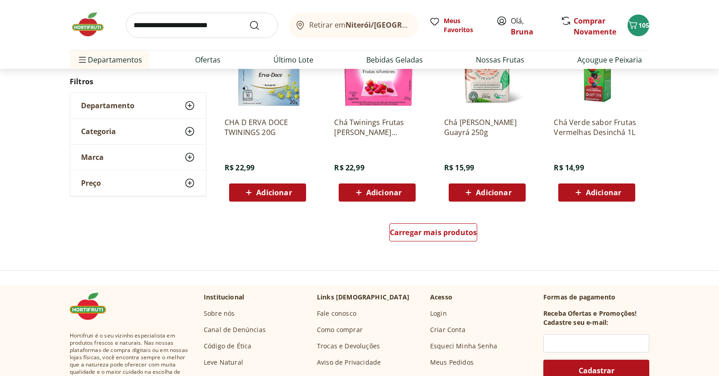
scroll to position [1747, 0]
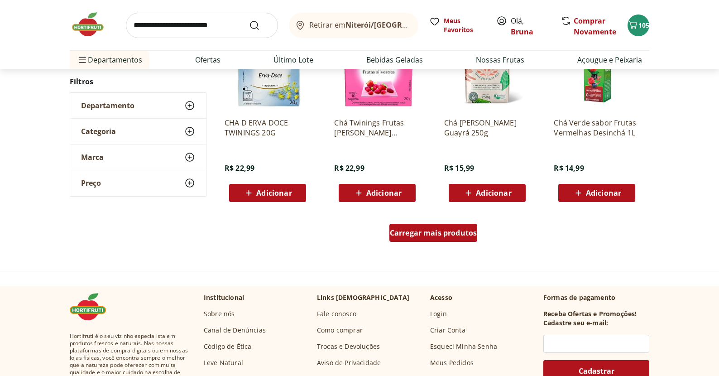
click at [424, 236] on span "Carregar mais produtos" at bounding box center [433, 232] width 87 height 7
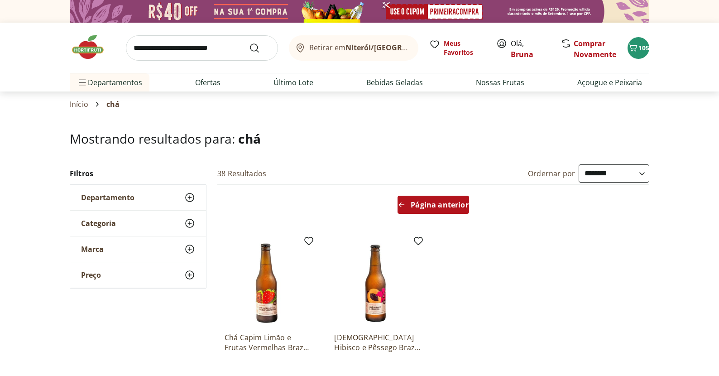
click at [436, 203] on span "Página anterior" at bounding box center [440, 204] width 58 height 7
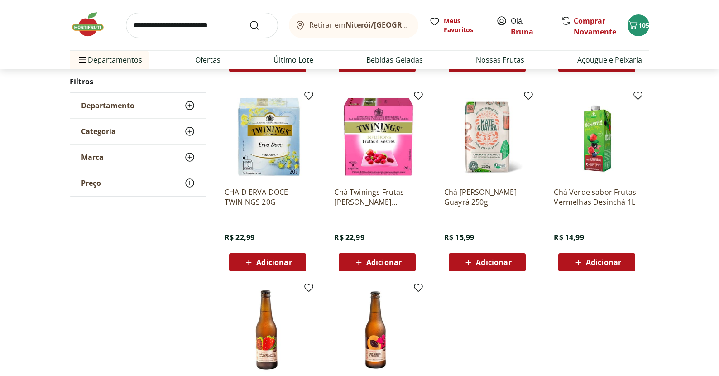
scroll to position [545, 0]
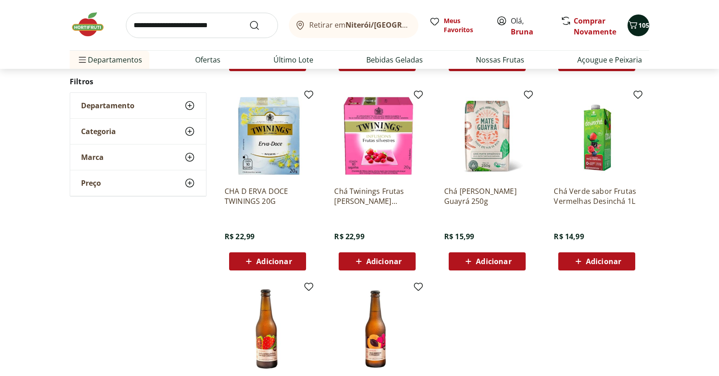
click at [648, 27] on span "105" at bounding box center [643, 25] width 11 height 9
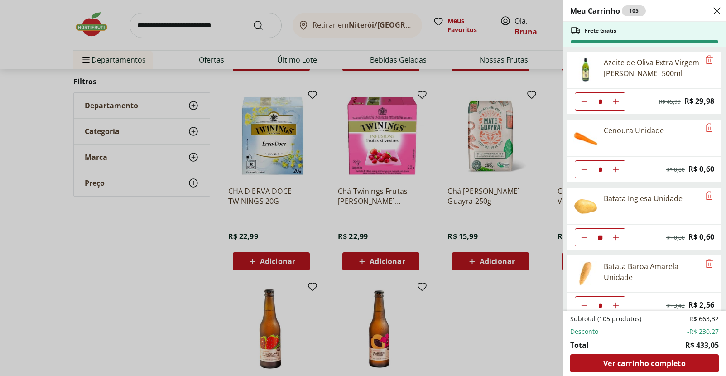
click at [292, 53] on div "Meu Carrinho 105 Frete Grátis Azeite de Oliva Extra Virgem Rafael Salgado 500ml…" at bounding box center [363, 188] width 726 height 376
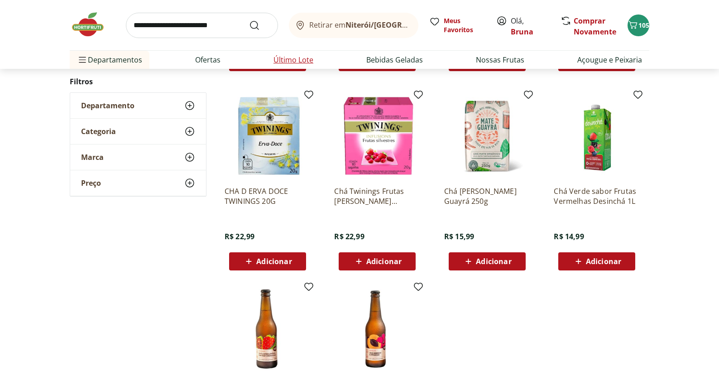
click at [294, 59] on link "Último Lote" at bounding box center [294, 59] width 40 height 11
select select "**********"
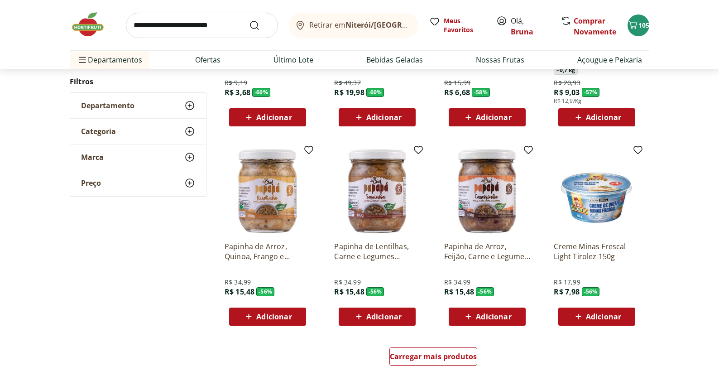
scroll to position [480, 0]
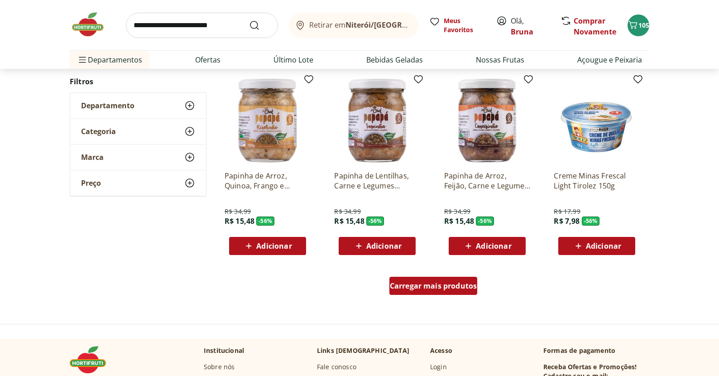
click at [414, 284] on span "Carregar mais produtos" at bounding box center [433, 285] width 87 height 7
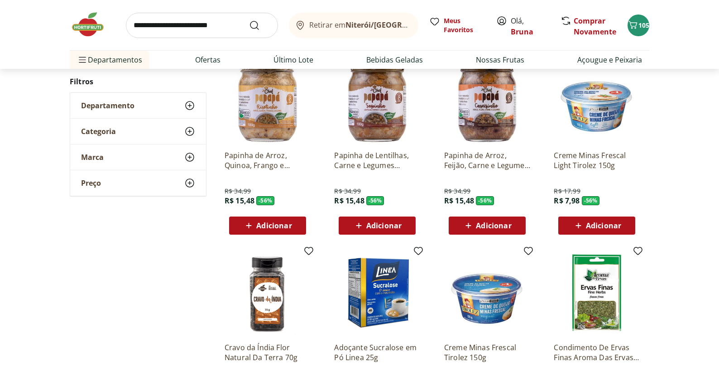
scroll to position [557, 0]
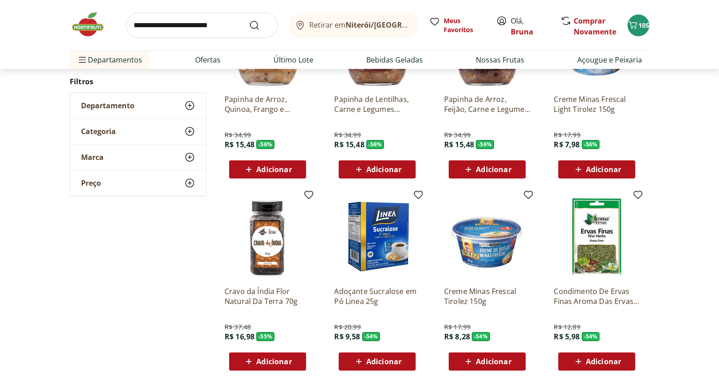
click at [603, 163] on div "Adicionar" at bounding box center [597, 169] width 62 height 16
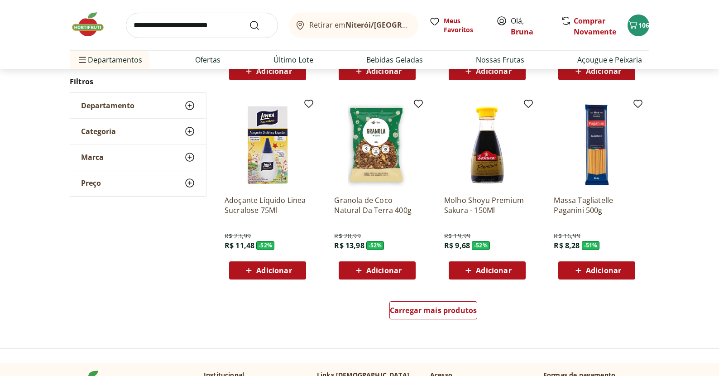
scroll to position [1099, 0]
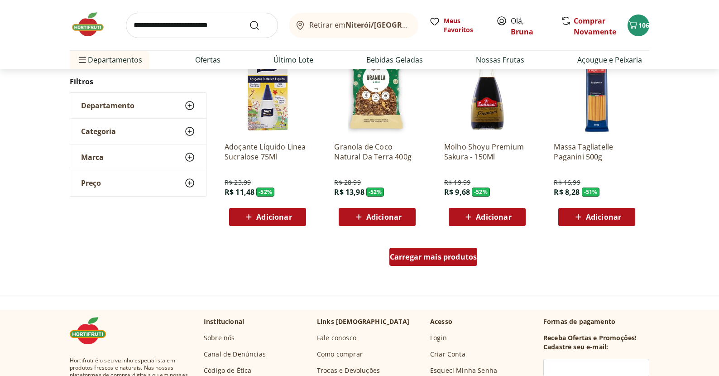
click at [434, 251] on div "Carregar mais produtos" at bounding box center [433, 257] width 88 height 18
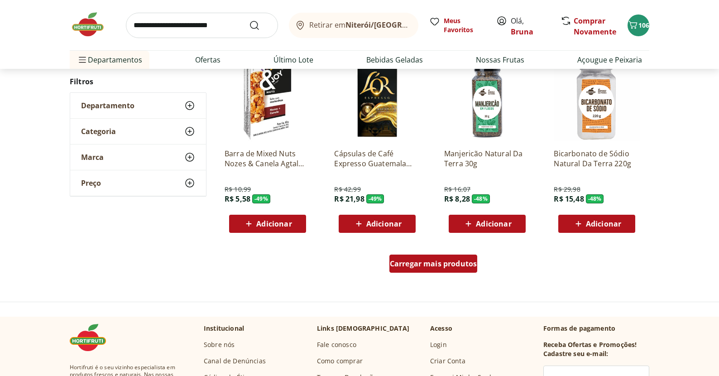
scroll to position [1683, 0]
click at [423, 272] on div "Carregar mais produtos" at bounding box center [433, 264] width 88 height 18
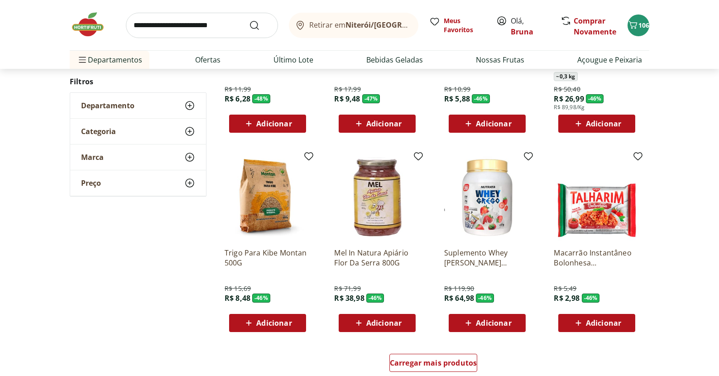
scroll to position [2275, 0]
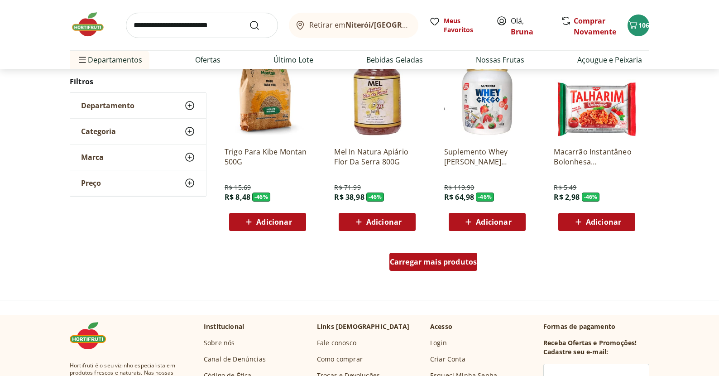
click at [434, 254] on div "Carregar mais produtos" at bounding box center [433, 262] width 88 height 18
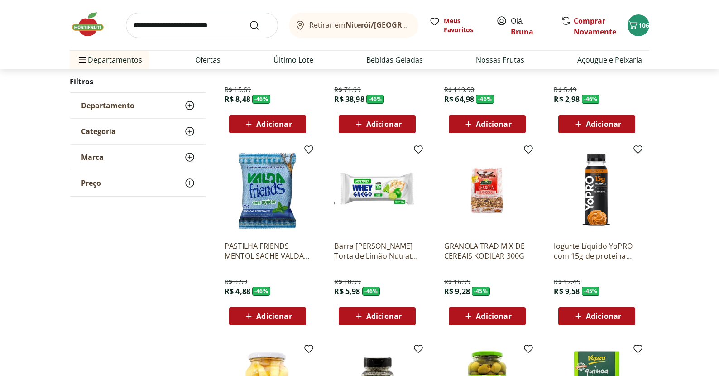
scroll to position [2438, 0]
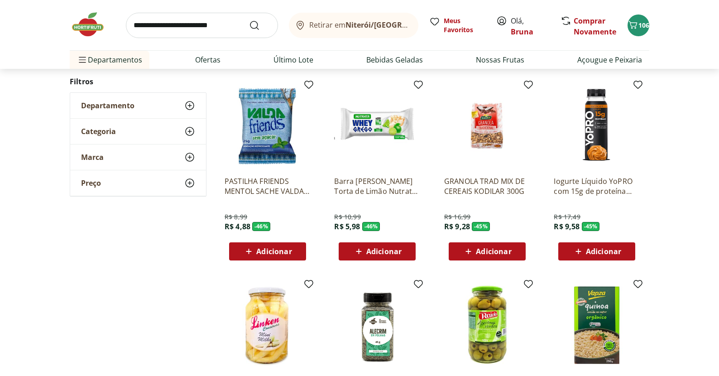
click at [391, 256] on span "Adicionar" at bounding box center [377, 251] width 48 height 11
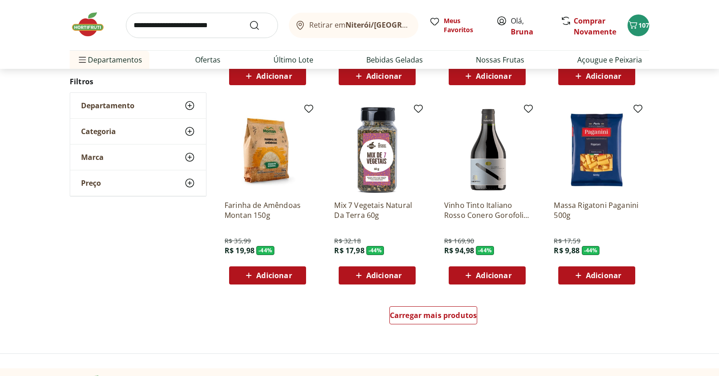
scroll to position [2813, 0]
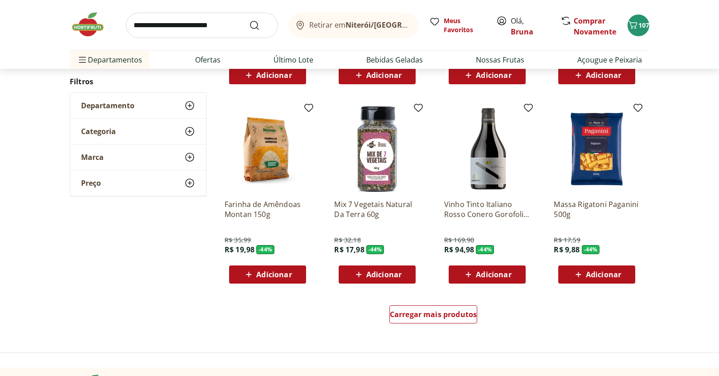
click at [588, 271] on span "Adicionar" at bounding box center [603, 274] width 35 height 7
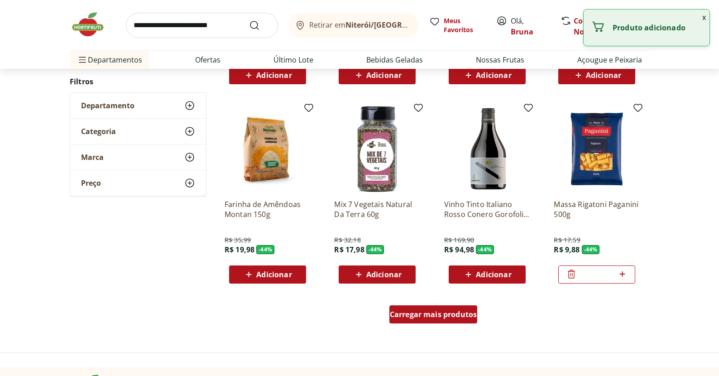
click at [447, 313] on span "Carregar mais produtos" at bounding box center [433, 314] width 87 height 7
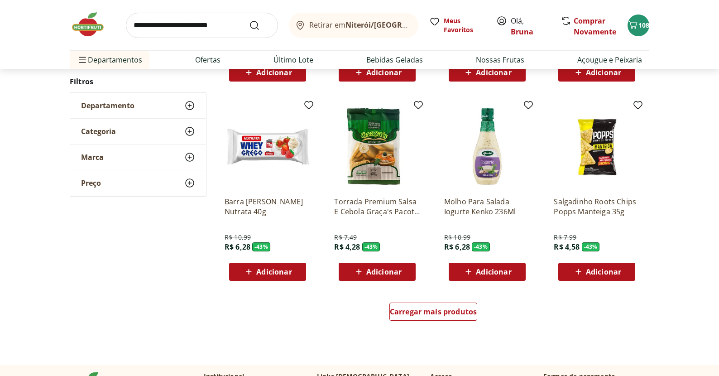
scroll to position [3408, 0]
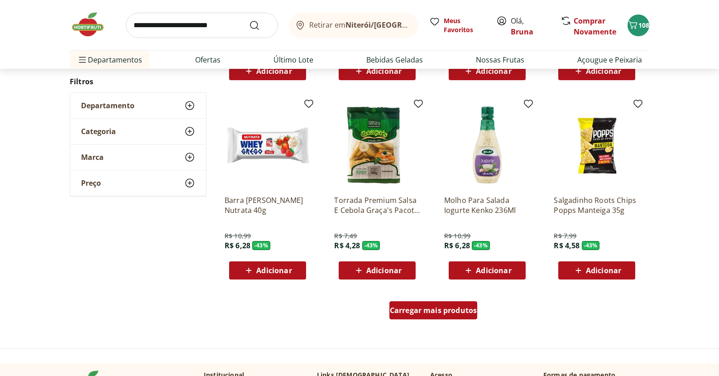
click at [439, 308] on span "Carregar mais produtos" at bounding box center [433, 310] width 87 height 7
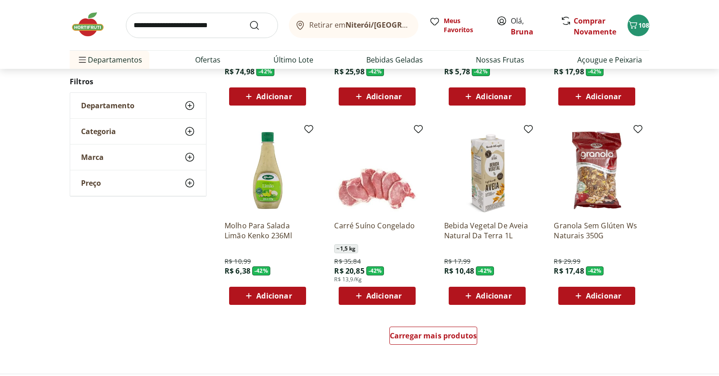
scroll to position [3974, 0]
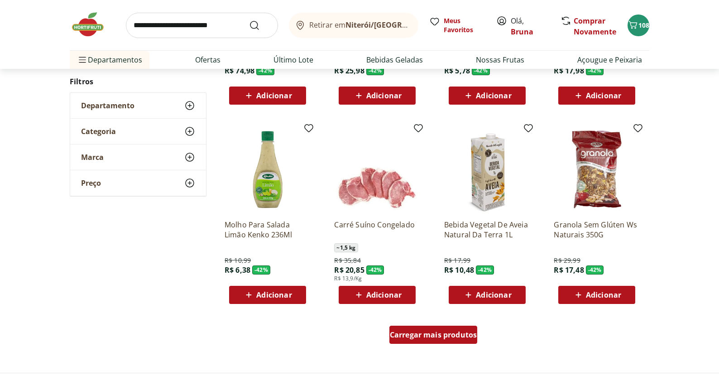
click at [435, 340] on div "Carregar mais produtos" at bounding box center [433, 335] width 88 height 18
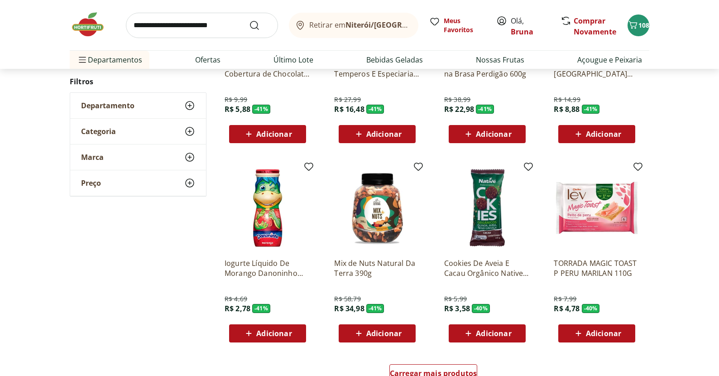
scroll to position [4627, 0]
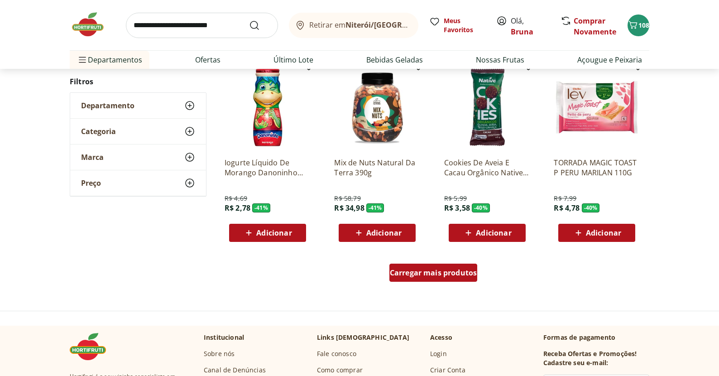
click at [449, 270] on span "Carregar mais produtos" at bounding box center [433, 272] width 87 height 7
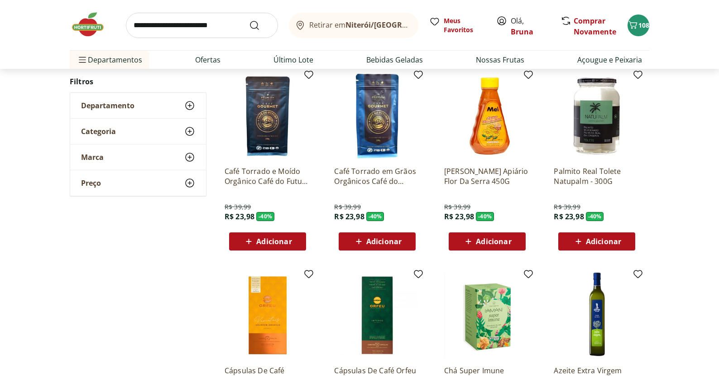
scroll to position [5150, 0]
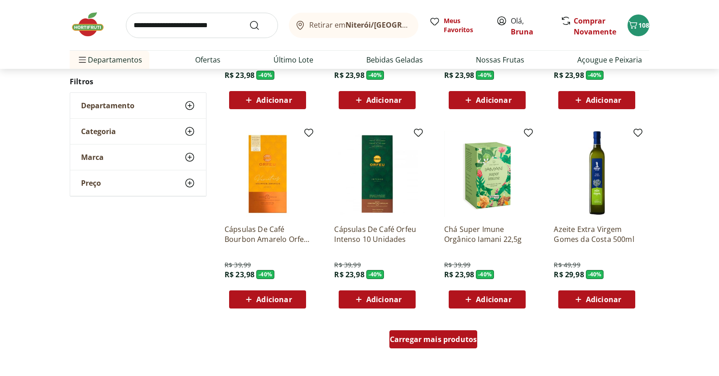
click at [455, 330] on div "Carregar mais produtos" at bounding box center [433, 339] width 88 height 18
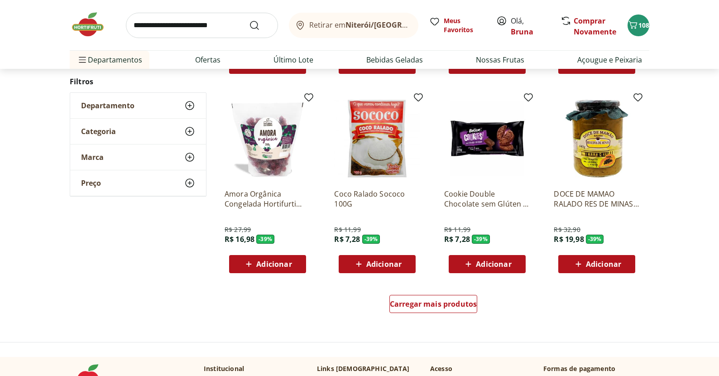
scroll to position [5807, 0]
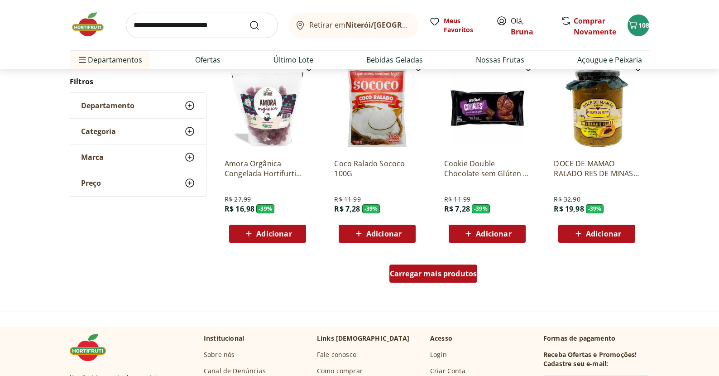
click at [437, 284] on link "Carregar mais produtos" at bounding box center [433, 275] width 88 height 22
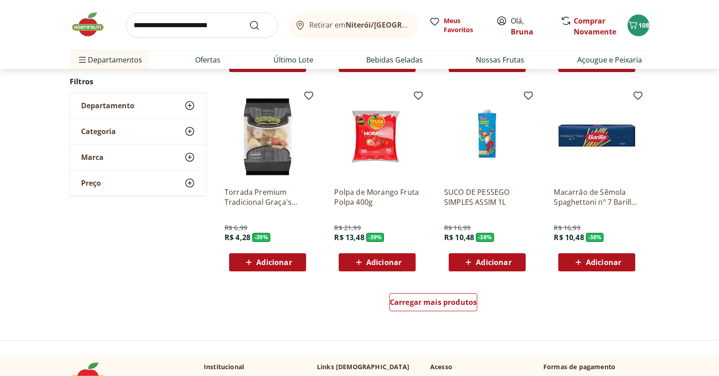
scroll to position [6369, 0]
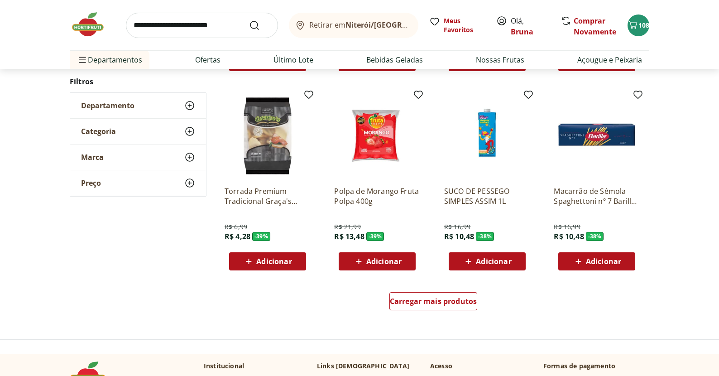
click at [607, 268] on div "Adicionar" at bounding box center [597, 261] width 62 height 16
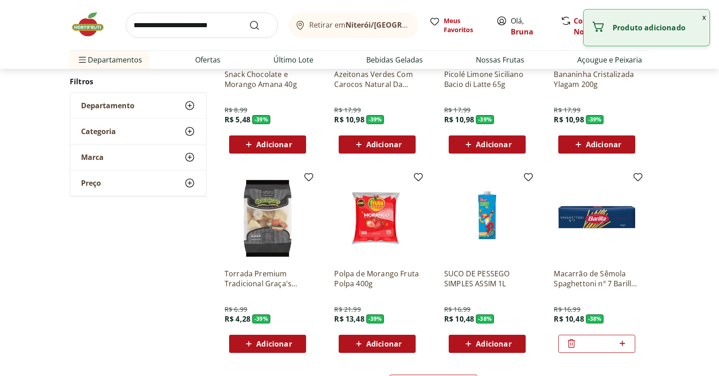
scroll to position [6374, 0]
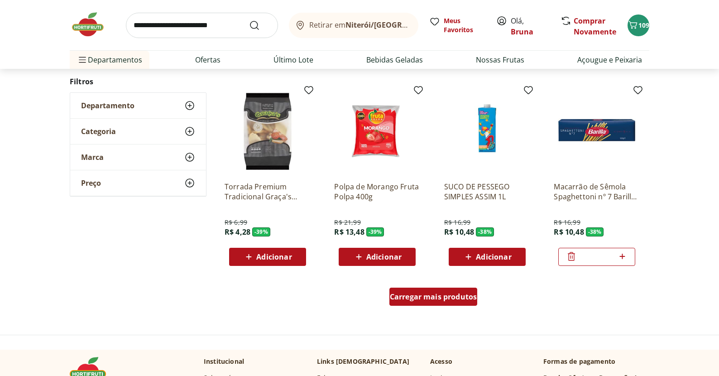
click at [422, 291] on div "Carregar mais produtos" at bounding box center [433, 297] width 88 height 18
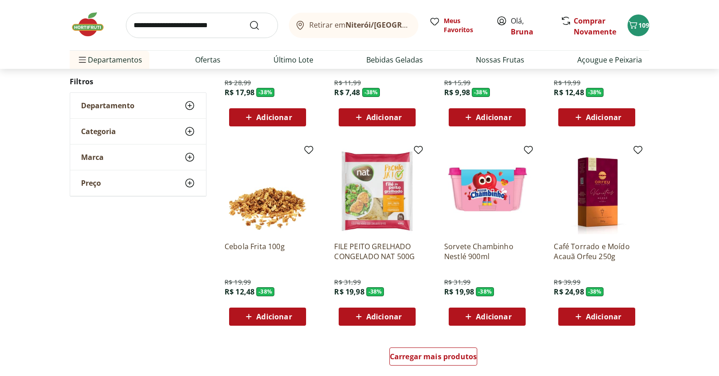
scroll to position [6937, 0]
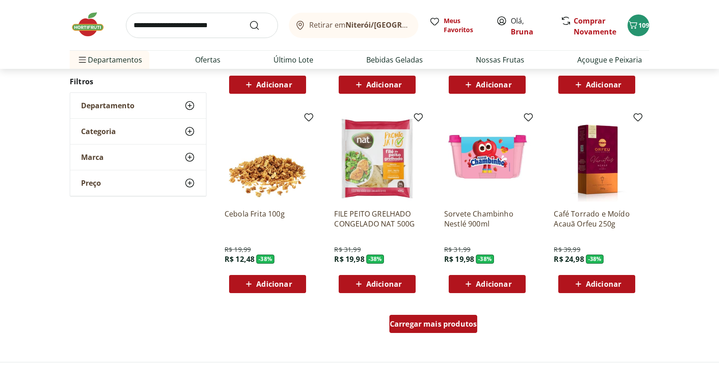
click at [444, 327] on span "Carregar mais produtos" at bounding box center [433, 323] width 87 height 7
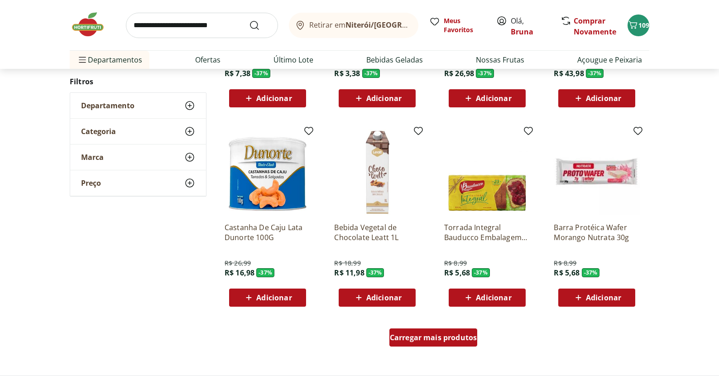
scroll to position [7515, 0]
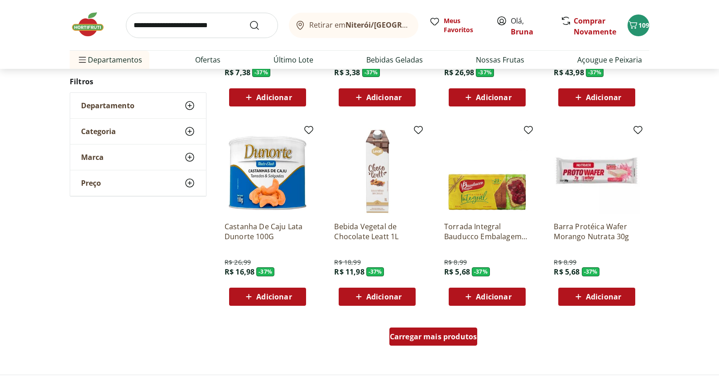
click at [451, 335] on span "Carregar mais produtos" at bounding box center [433, 336] width 87 height 7
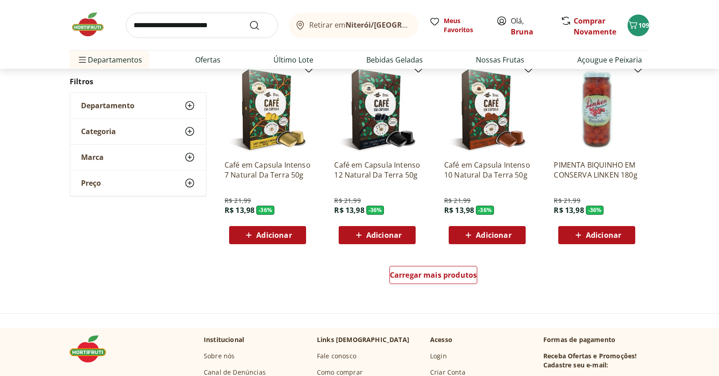
scroll to position [8195, 0]
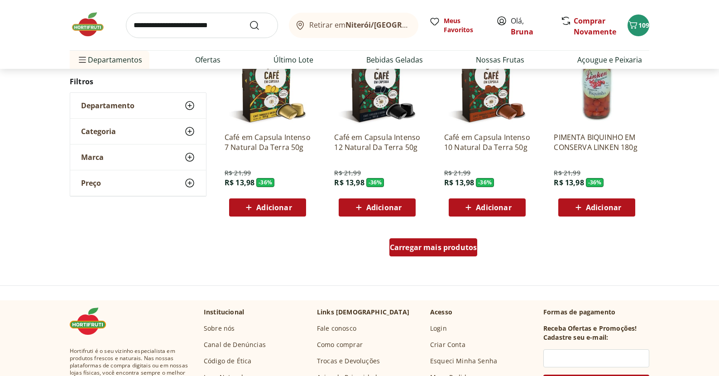
click at [442, 249] on span "Carregar mais produtos" at bounding box center [433, 247] width 87 height 7
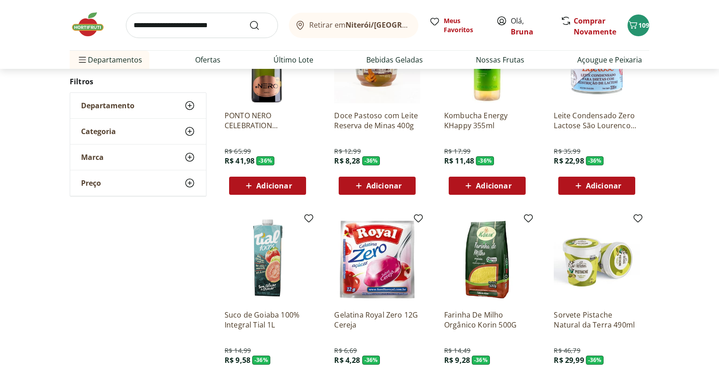
scroll to position [8465, 0]
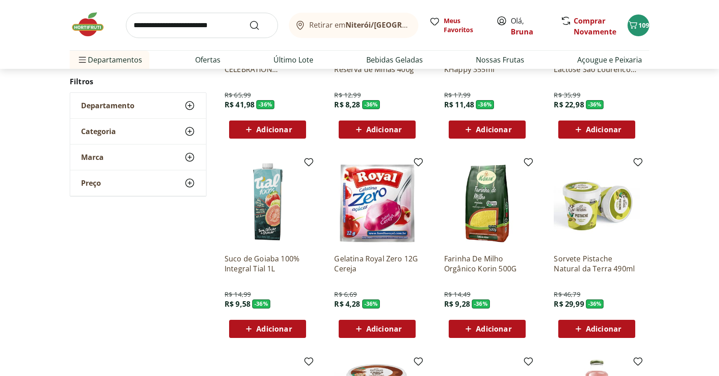
click at [403, 327] on div "Adicionar" at bounding box center [377, 329] width 62 height 16
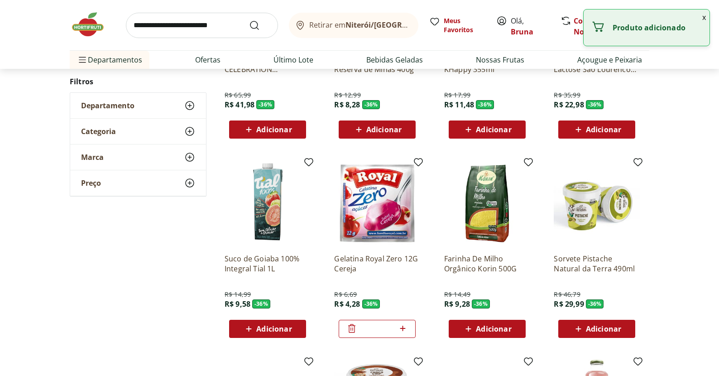
click at [400, 326] on icon at bounding box center [402, 328] width 11 height 11
type input "*"
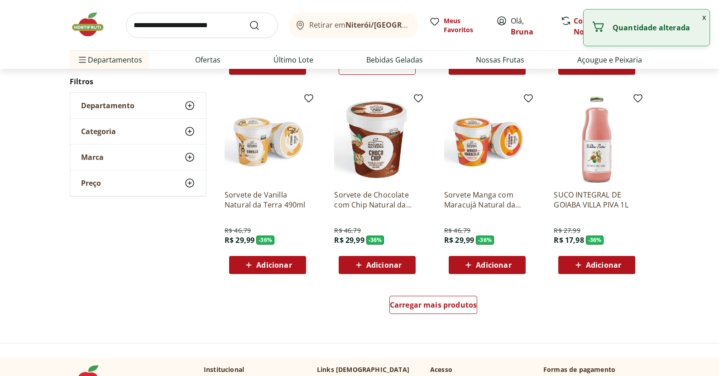
scroll to position [8815, 0]
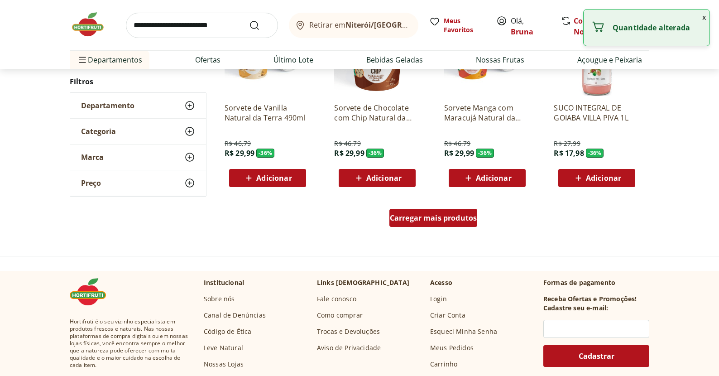
click at [456, 217] on span "Carregar mais produtos" at bounding box center [433, 217] width 87 height 7
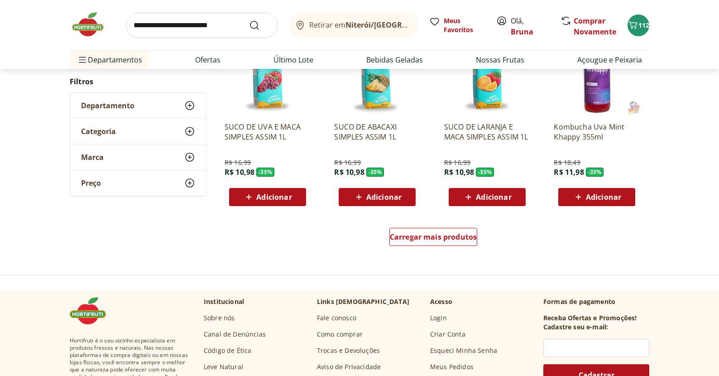
scroll to position [9402, 0]
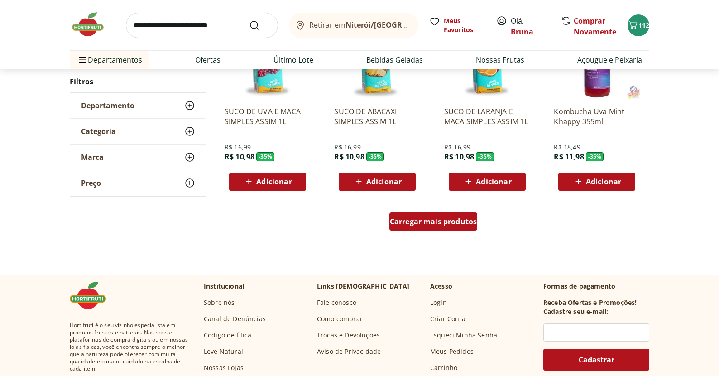
click at [441, 218] on span "Carregar mais produtos" at bounding box center [433, 221] width 87 height 7
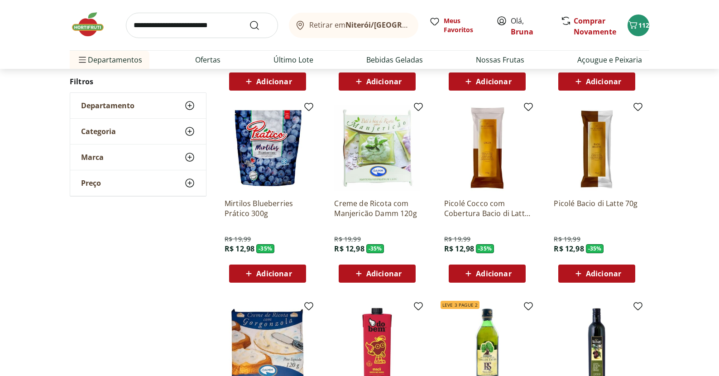
scroll to position [9501, 0]
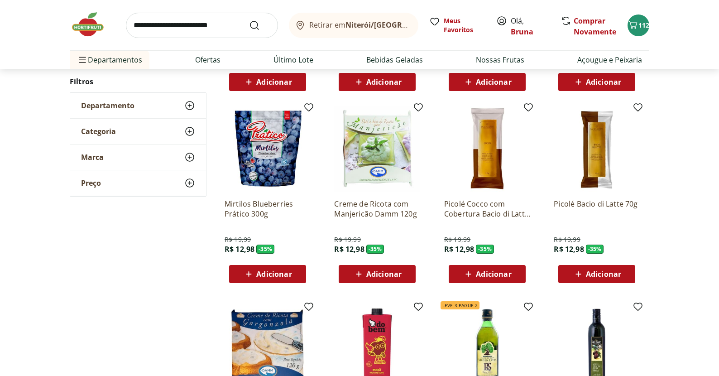
click at [370, 275] on span "Adicionar" at bounding box center [383, 273] width 35 height 7
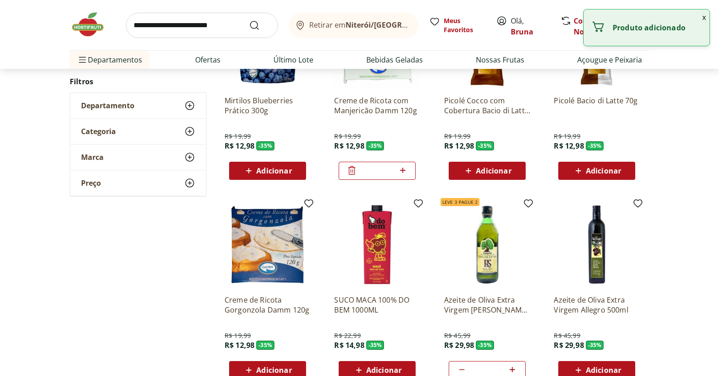
scroll to position [9632, 0]
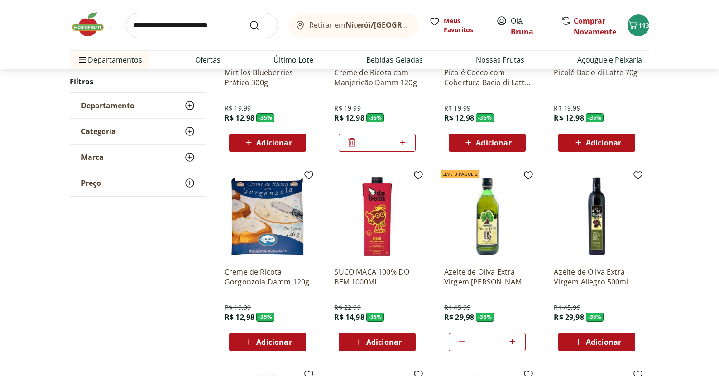
click at [274, 338] on span "Adicionar" at bounding box center [273, 341] width 35 height 7
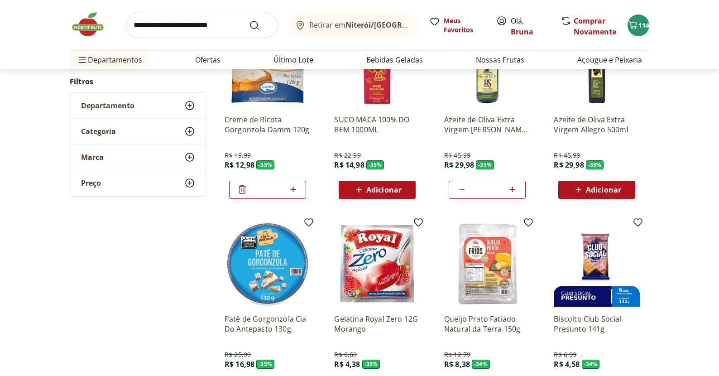
scroll to position [9922, 0]
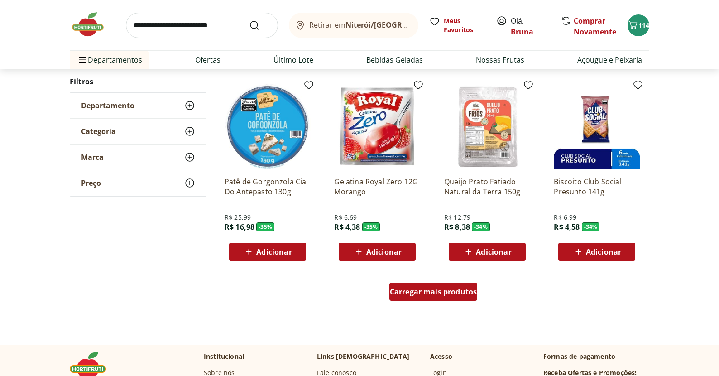
click at [457, 297] on div "Carregar mais produtos" at bounding box center [433, 292] width 88 height 18
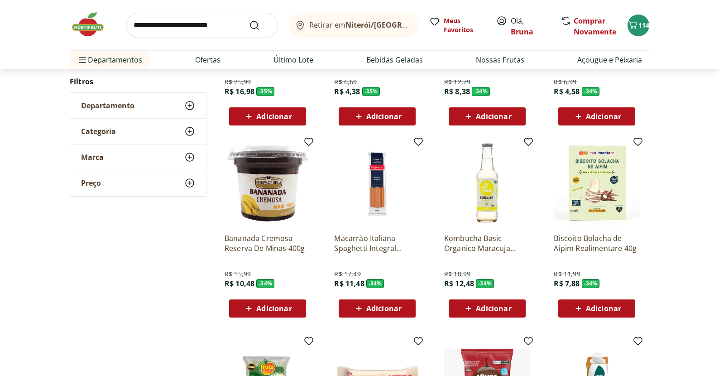
scroll to position [10112, 0]
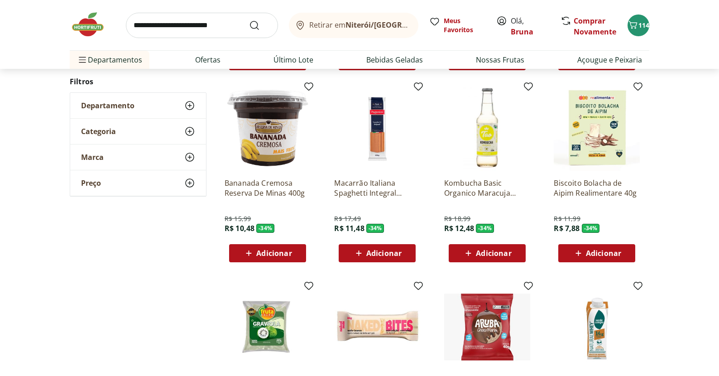
click at [368, 253] on span "Adicionar" at bounding box center [383, 253] width 35 height 7
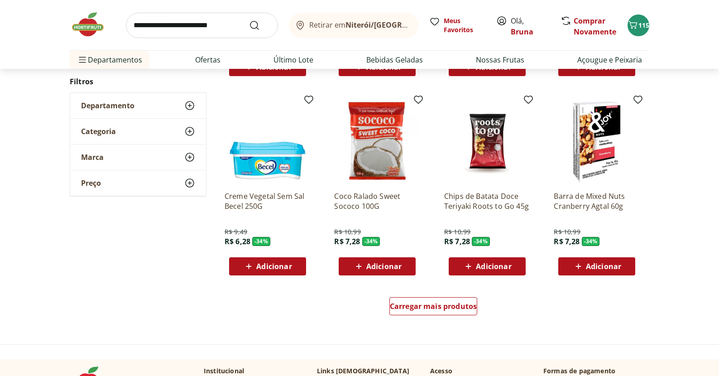
scroll to position [10565, 0]
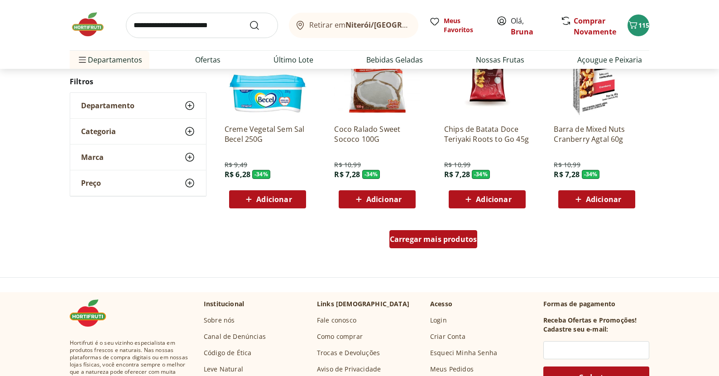
click at [453, 243] on span "Carregar mais produtos" at bounding box center [433, 238] width 87 height 7
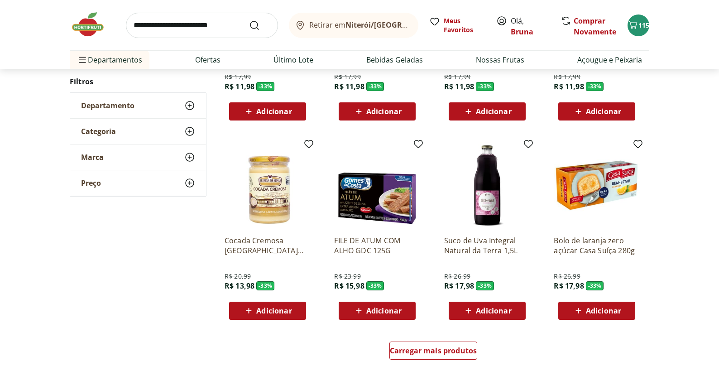
scroll to position [11088, 0]
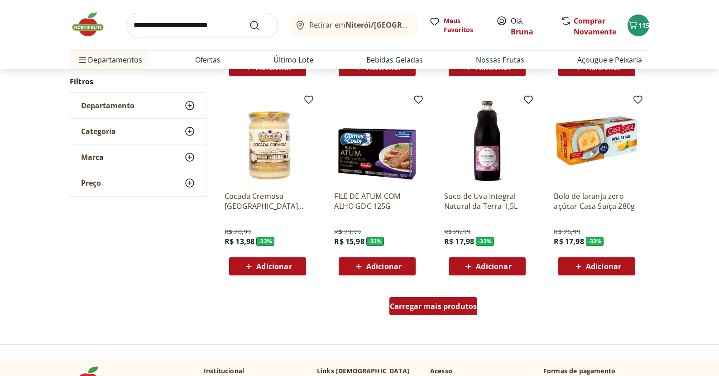
click at [459, 312] on div "Carregar mais produtos" at bounding box center [433, 306] width 88 height 18
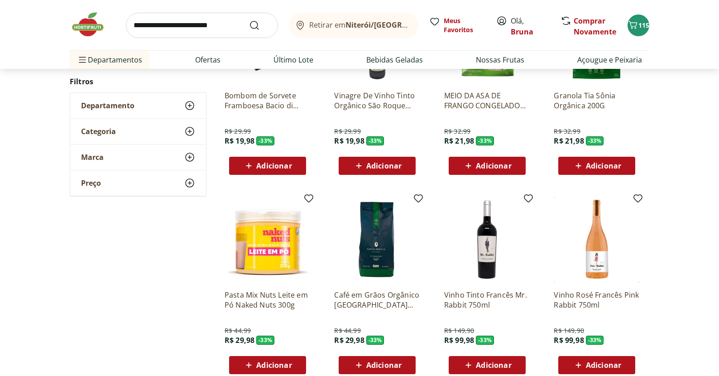
scroll to position [11681, 0]
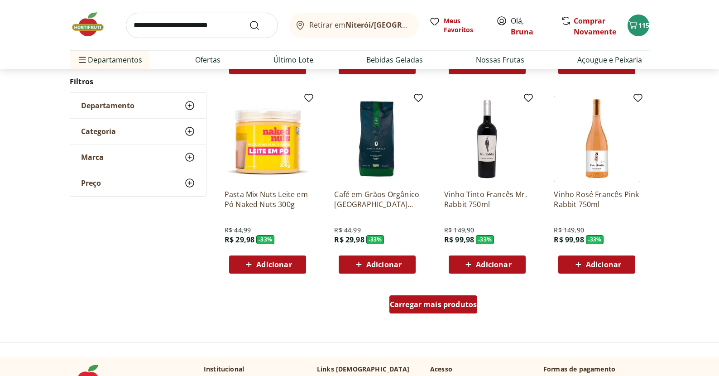
click at [453, 309] on div "Carregar mais produtos" at bounding box center [433, 304] width 88 height 18
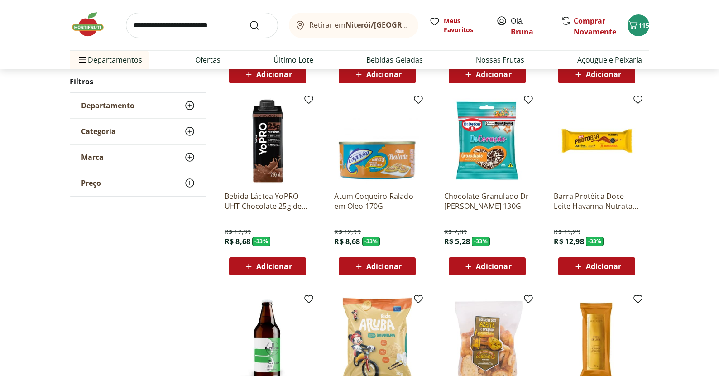
scroll to position [11882, 0]
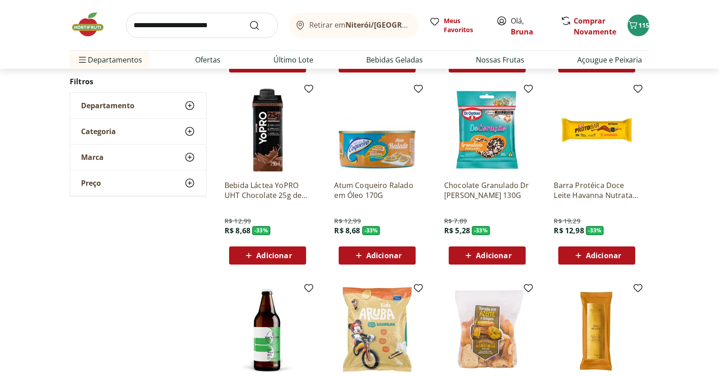
click at [580, 254] on icon at bounding box center [578, 255] width 11 height 11
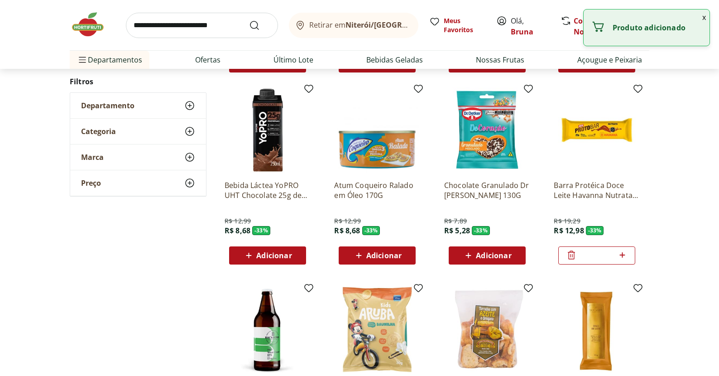
click at [627, 257] on icon at bounding box center [622, 255] width 11 height 11
type input "*"
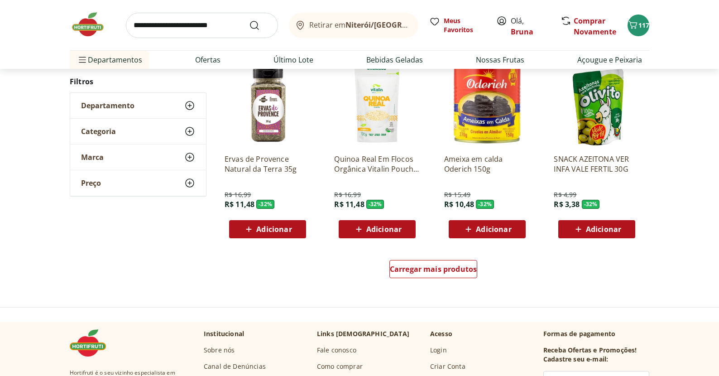
scroll to position [12309, 0]
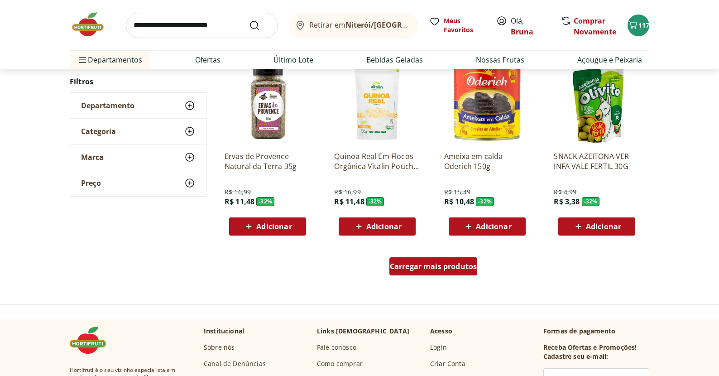
click at [440, 269] on span "Carregar mais produtos" at bounding box center [433, 266] width 87 height 7
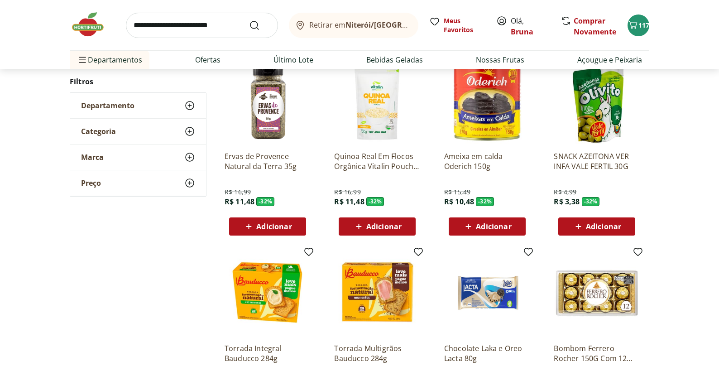
click at [264, 228] on span "Adicionar" at bounding box center [273, 226] width 35 height 7
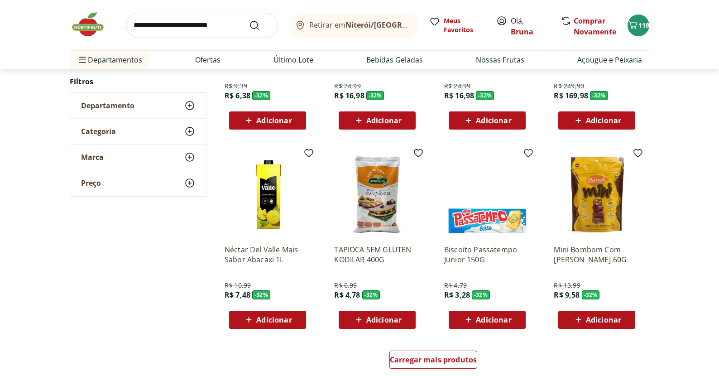
scroll to position [12899, 0]
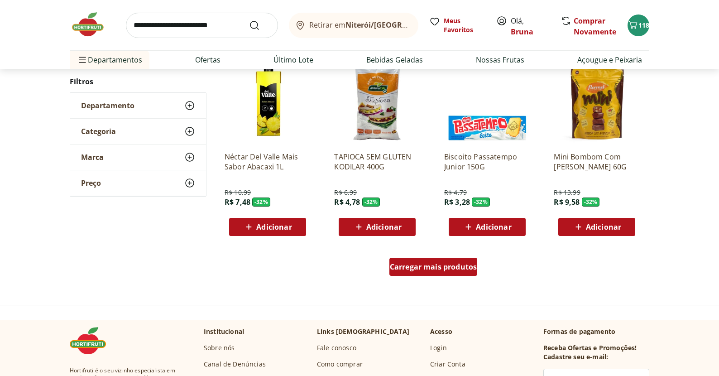
click at [405, 272] on div "Carregar mais produtos" at bounding box center [433, 267] width 88 height 18
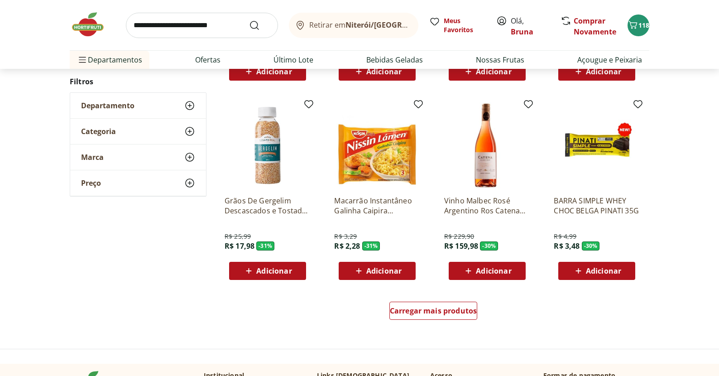
scroll to position [13445, 0]
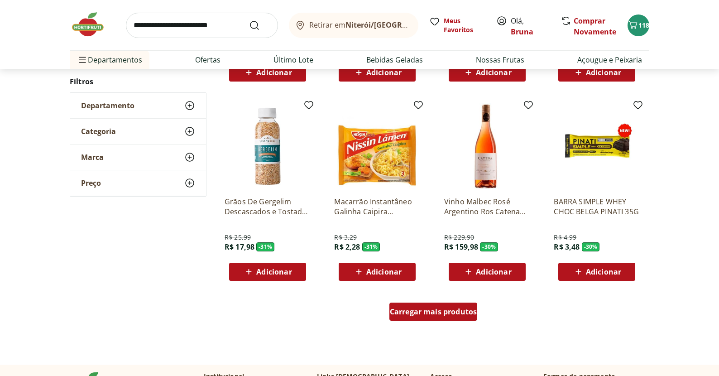
click at [434, 314] on span "Carregar mais produtos" at bounding box center [433, 311] width 87 height 7
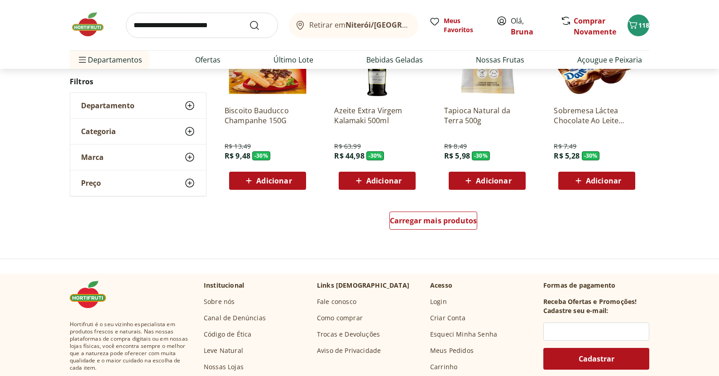
scroll to position [14157, 0]
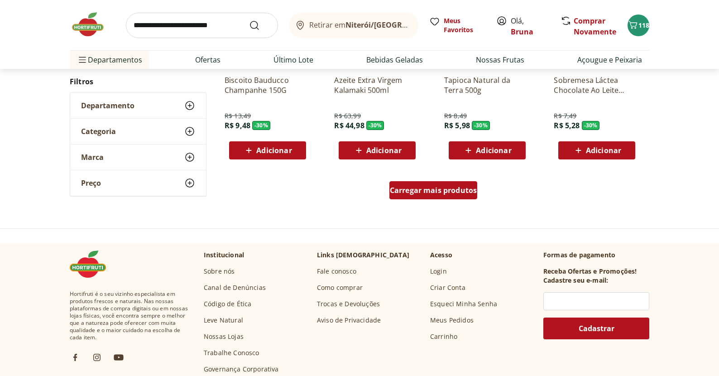
click at [462, 187] on span "Carregar mais produtos" at bounding box center [433, 190] width 87 height 7
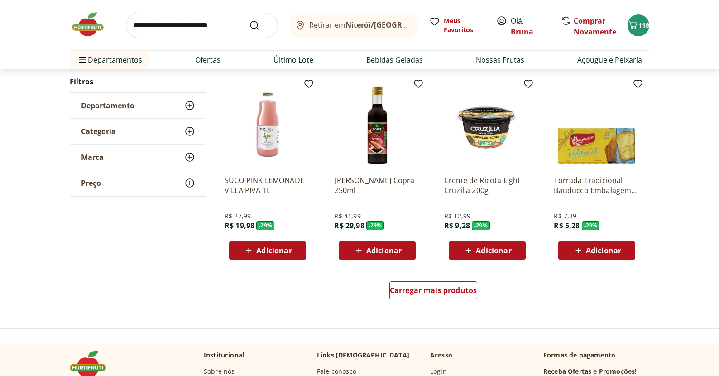
scroll to position [14664, 0]
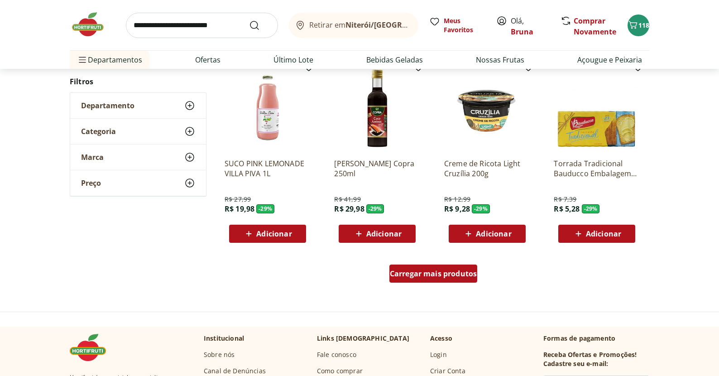
click at [431, 276] on span "Carregar mais produtos" at bounding box center [433, 273] width 87 height 7
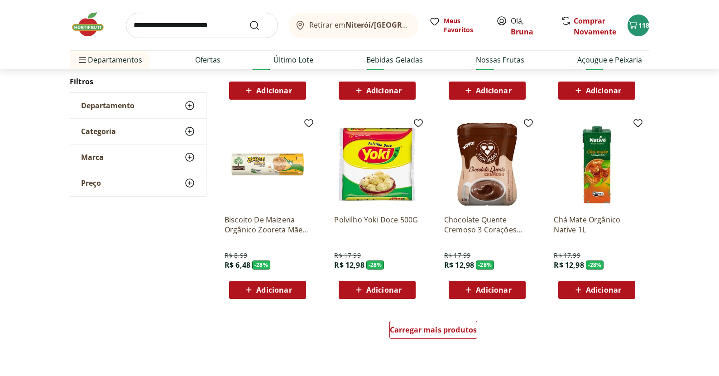
scroll to position [15253, 0]
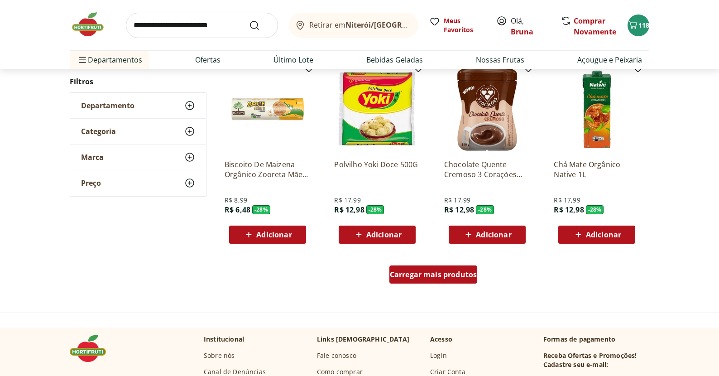
click at [466, 278] on span "Carregar mais produtos" at bounding box center [433, 274] width 87 height 7
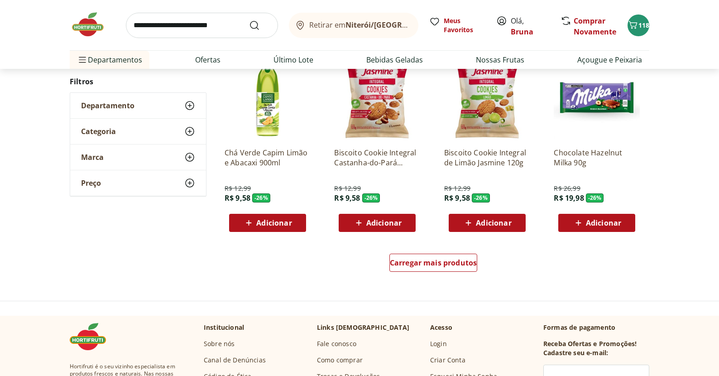
scroll to position [15855, 0]
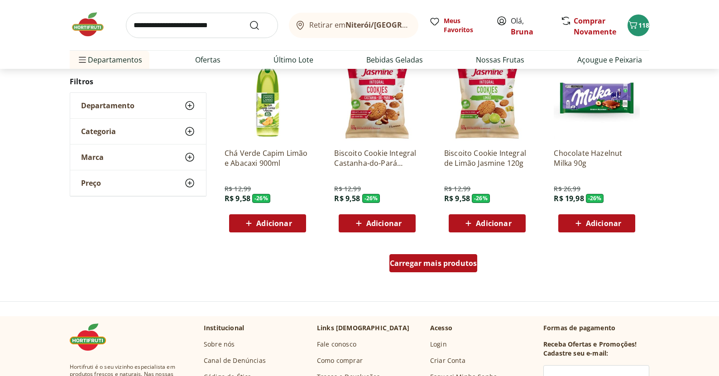
click at [454, 264] on span "Carregar mais produtos" at bounding box center [433, 262] width 87 height 7
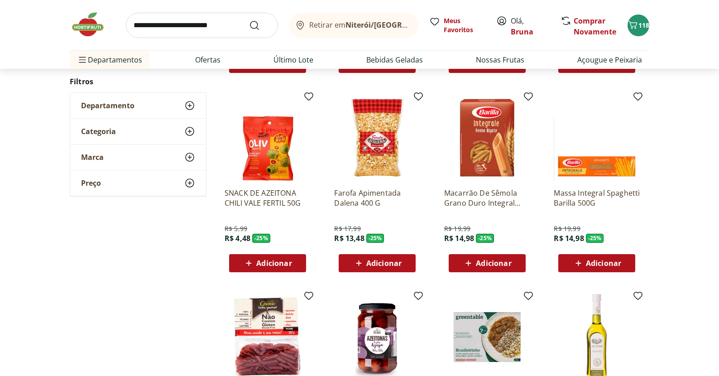
scroll to position [16232, 0]
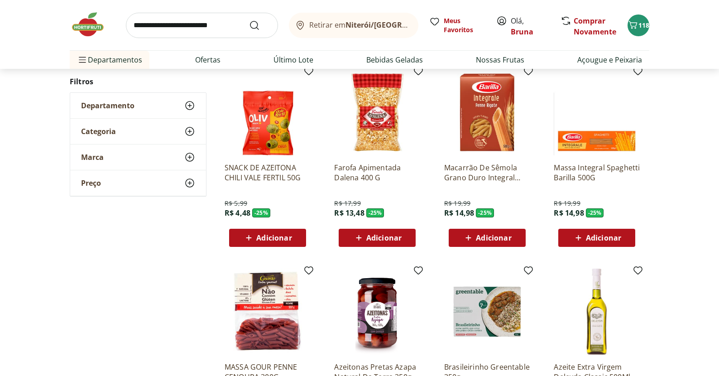
click at [487, 241] on span "Adicionar" at bounding box center [493, 237] width 35 height 7
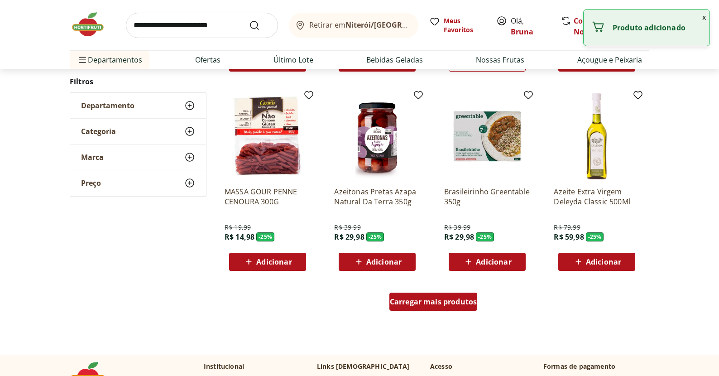
scroll to position [16402, 0]
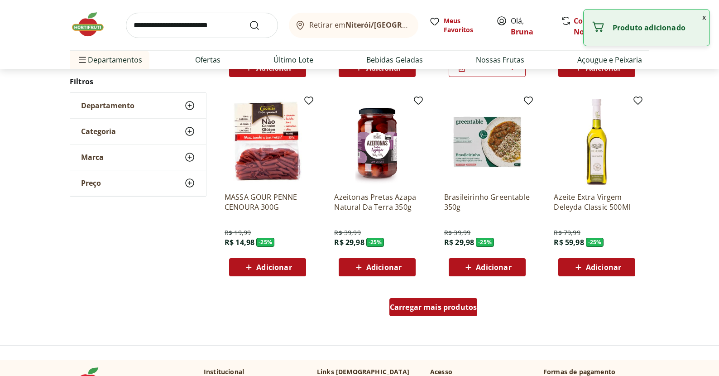
click at [416, 310] on span "Carregar mais produtos" at bounding box center [433, 306] width 87 height 7
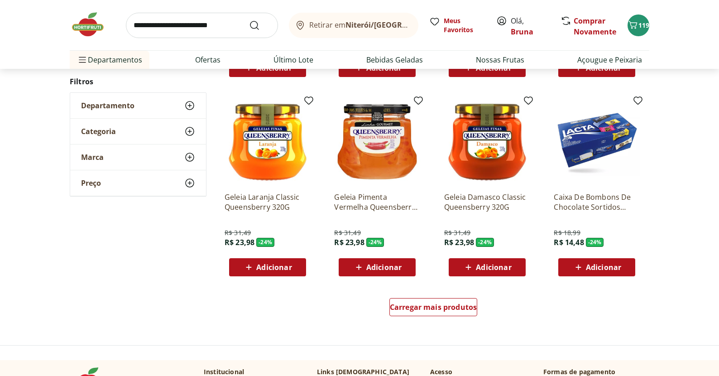
scroll to position [16997, 0]
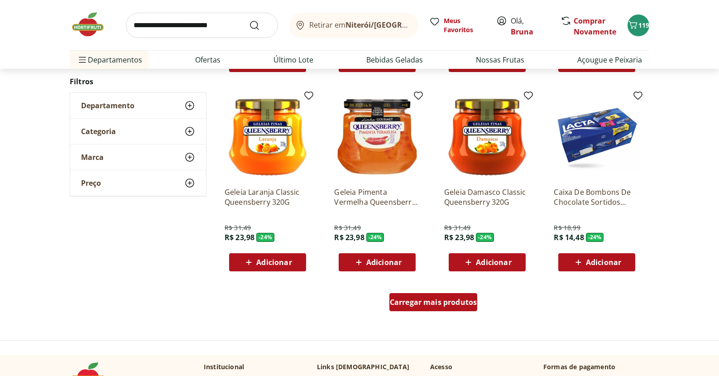
click at [415, 311] on div "Carregar mais produtos" at bounding box center [433, 302] width 88 height 18
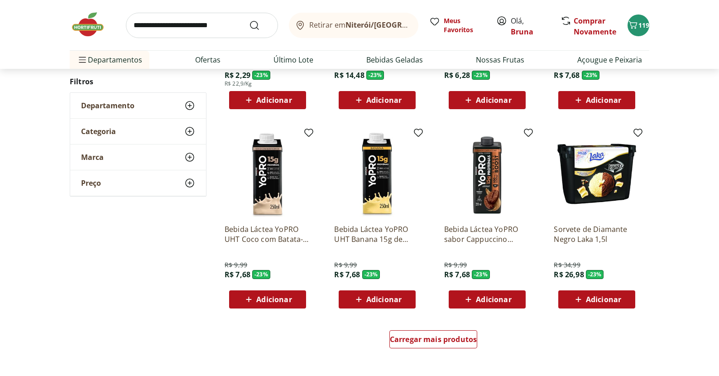
scroll to position [17647, 0]
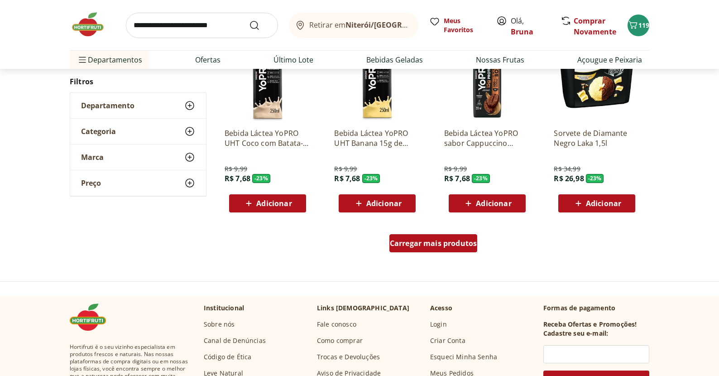
click at [470, 254] on link "Carregar mais produtos" at bounding box center [433, 245] width 88 height 22
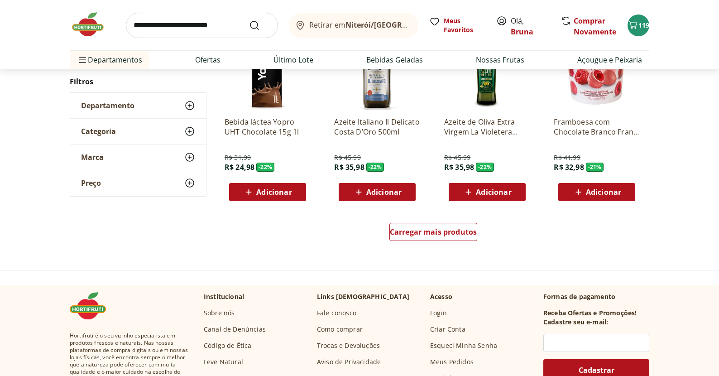
scroll to position [18151, 0]
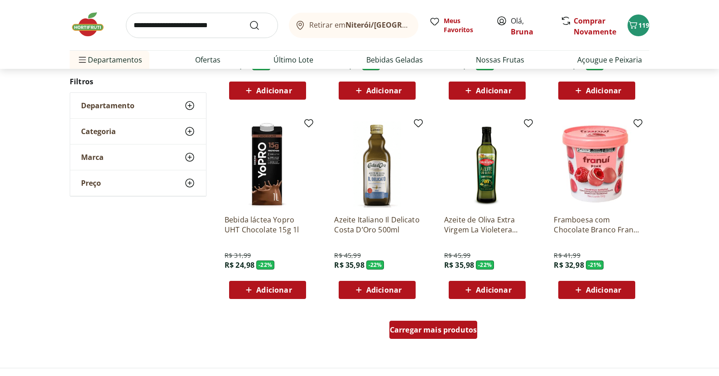
click at [418, 328] on span "Carregar mais produtos" at bounding box center [433, 329] width 87 height 7
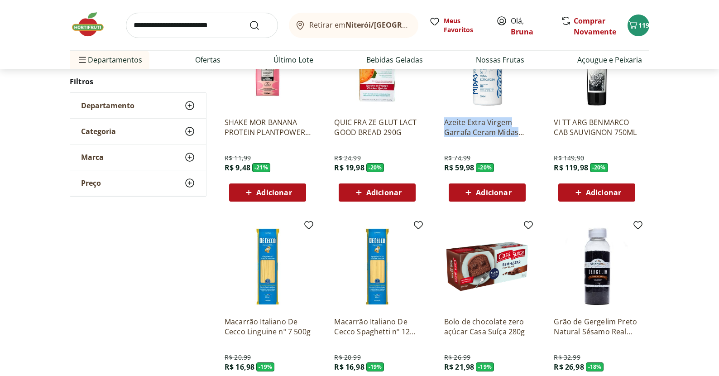
scroll to position [18736, 0]
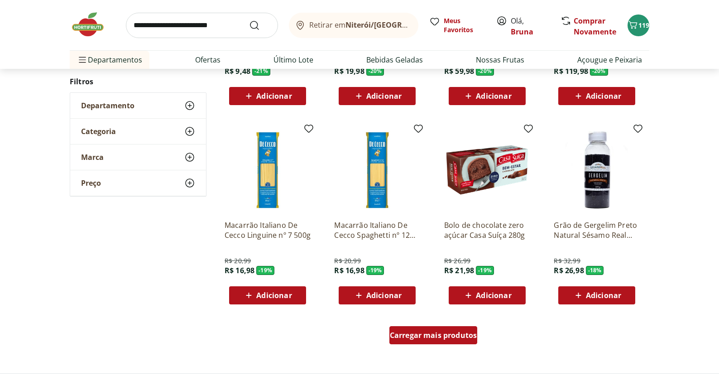
click at [465, 342] on div "Carregar mais produtos" at bounding box center [433, 335] width 88 height 18
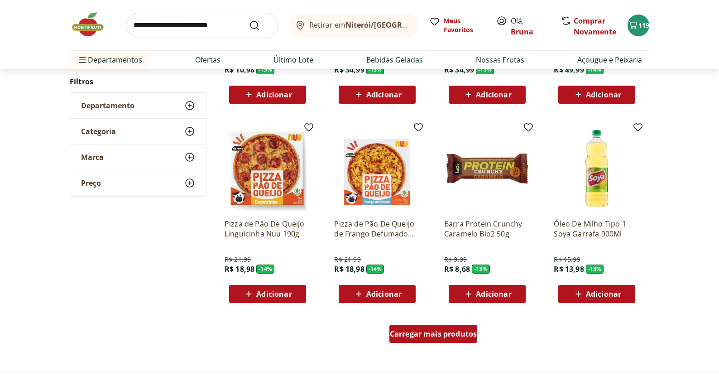
click at [465, 342] on div "Carregar mais produtos" at bounding box center [433, 334] width 88 height 18
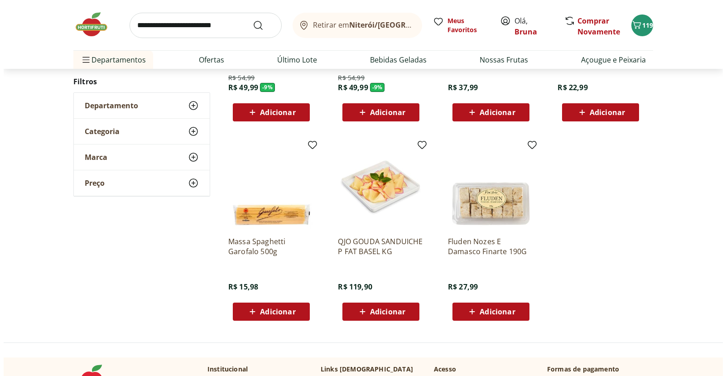
scroll to position [19995, 0]
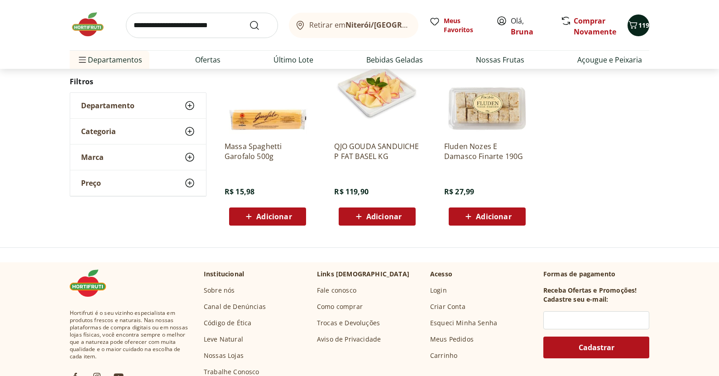
click at [646, 27] on span "119" at bounding box center [643, 25] width 11 height 9
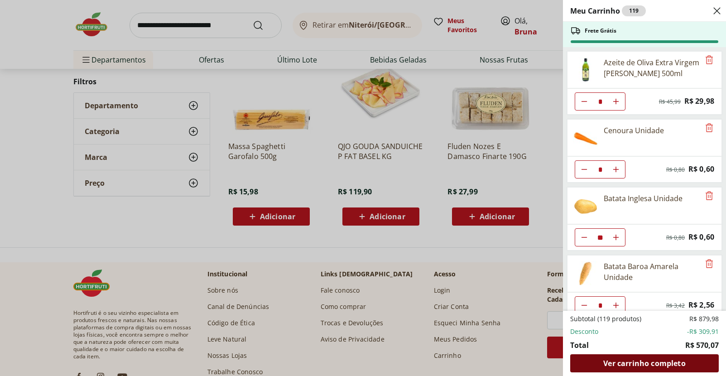
click at [651, 367] on span "Ver carrinho completo" at bounding box center [644, 363] width 82 height 7
